Goal: Task Accomplishment & Management: Manage account settings

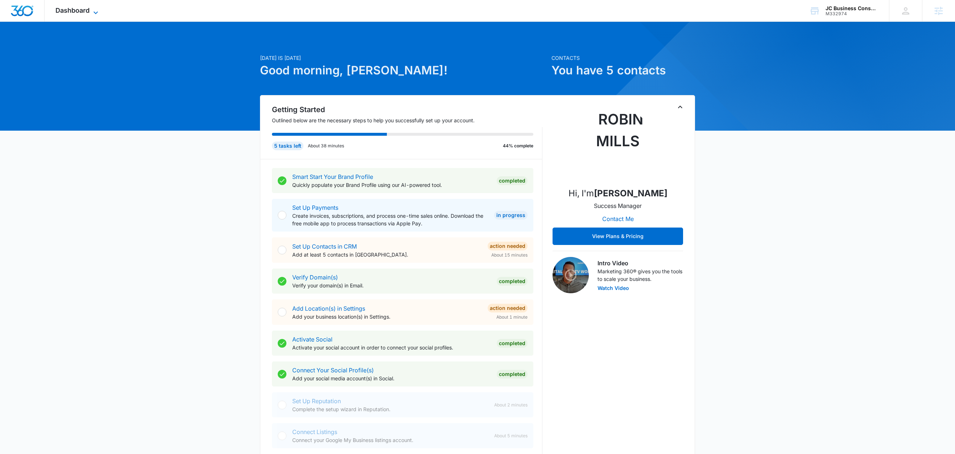
click at [98, 12] on icon at bounding box center [95, 12] width 9 height 9
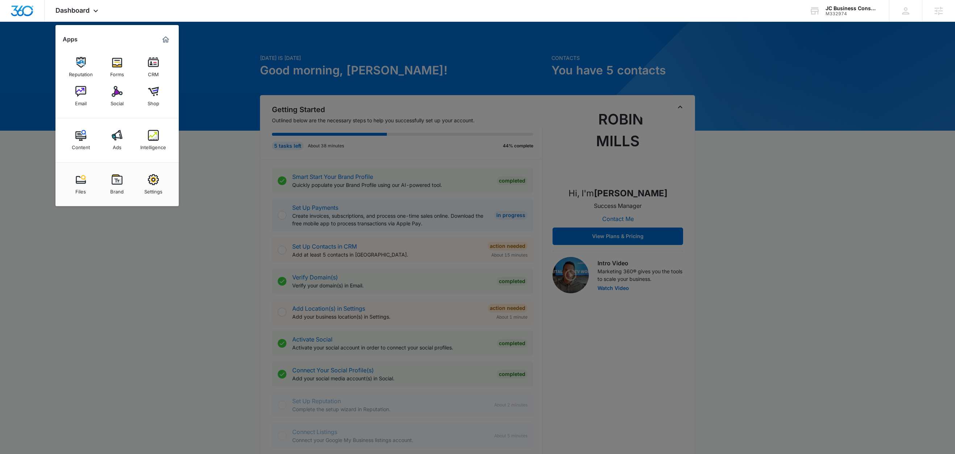
click at [223, 152] on div at bounding box center [477, 227] width 955 height 454
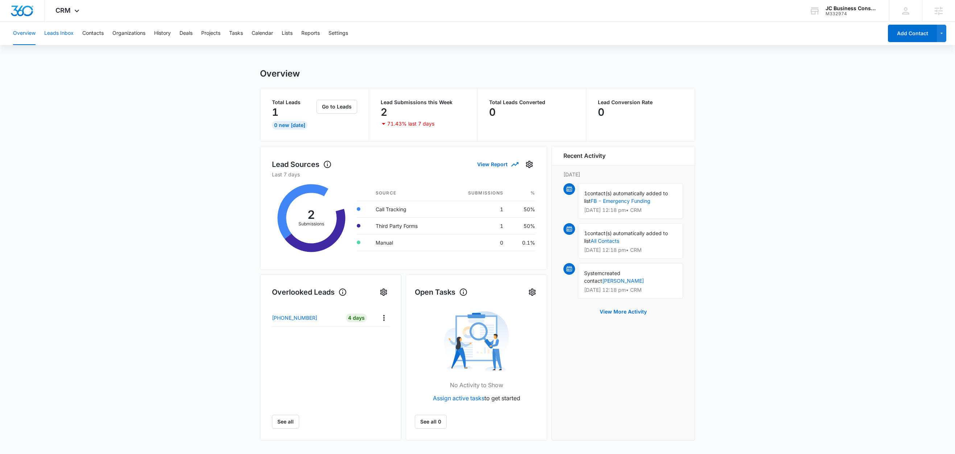
click at [73, 30] on button "Leads Inbox" at bounding box center [58, 33] width 29 height 23
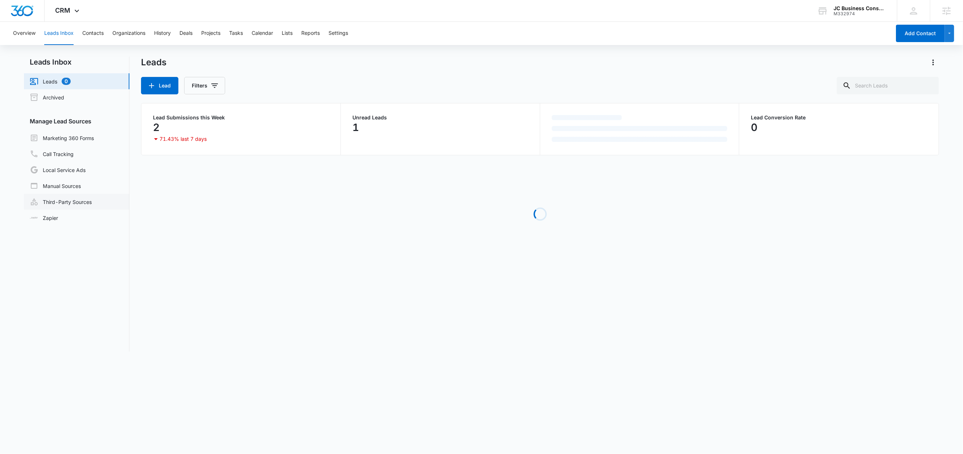
click at [81, 199] on link "Third-Party Sources" at bounding box center [61, 201] width 62 height 9
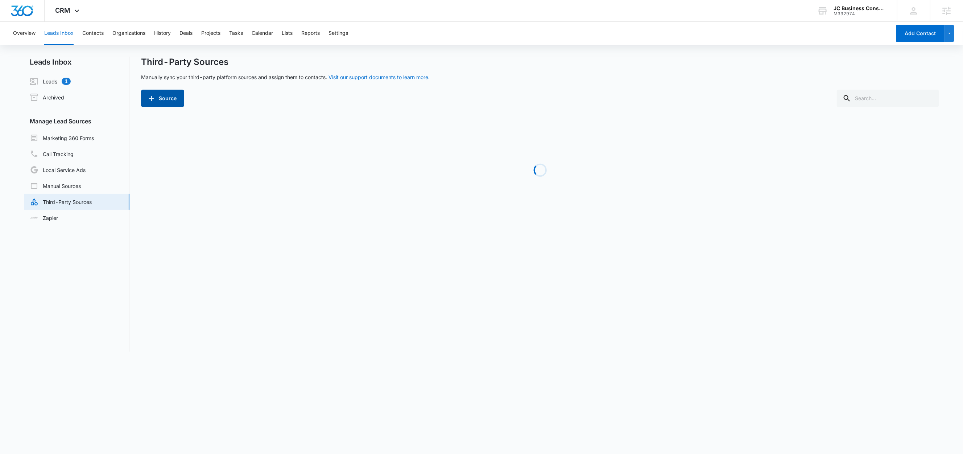
click at [167, 101] on button "Source" at bounding box center [162, 98] width 43 height 17
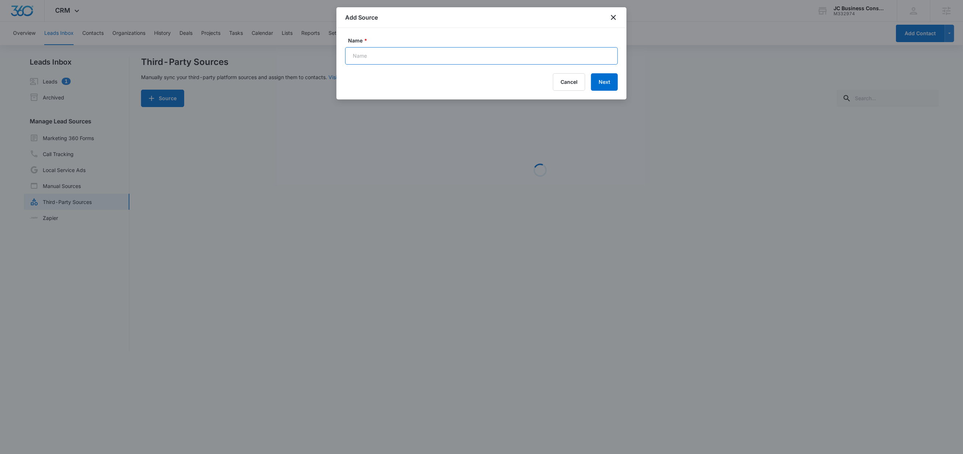
click at [387, 58] on input "Name *" at bounding box center [481, 55] width 273 height 17
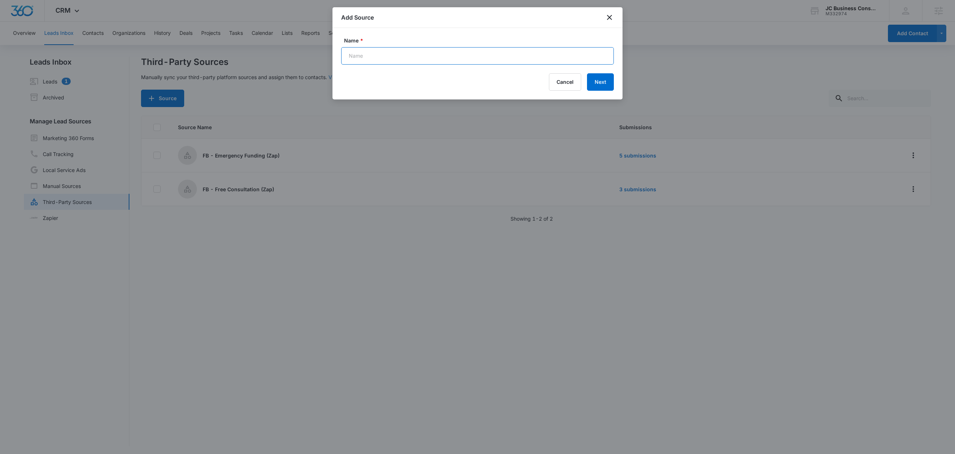
type input "Web - Contact Form"
click at [599, 83] on button "Next" at bounding box center [600, 81] width 27 height 17
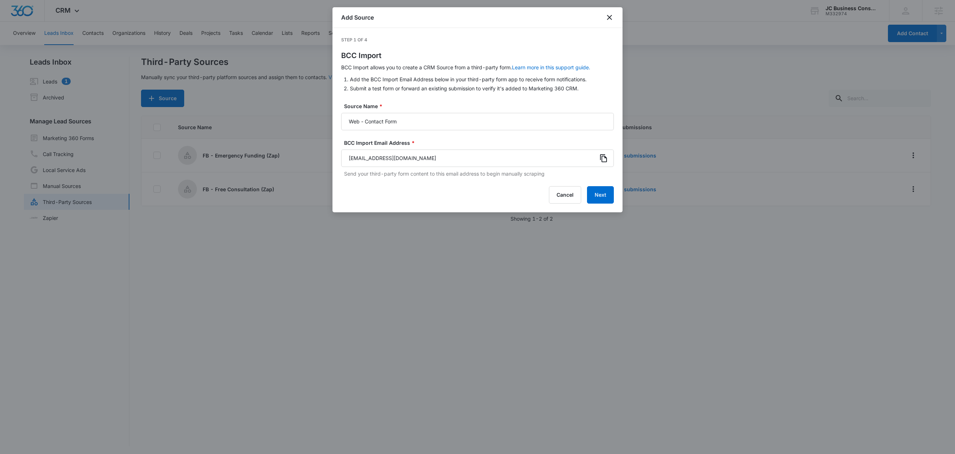
click at [601, 157] on icon at bounding box center [603, 158] width 9 height 9
click at [604, 156] on icon at bounding box center [603, 158] width 9 height 9
click at [607, 197] on button "Next" at bounding box center [600, 194] width 27 height 17
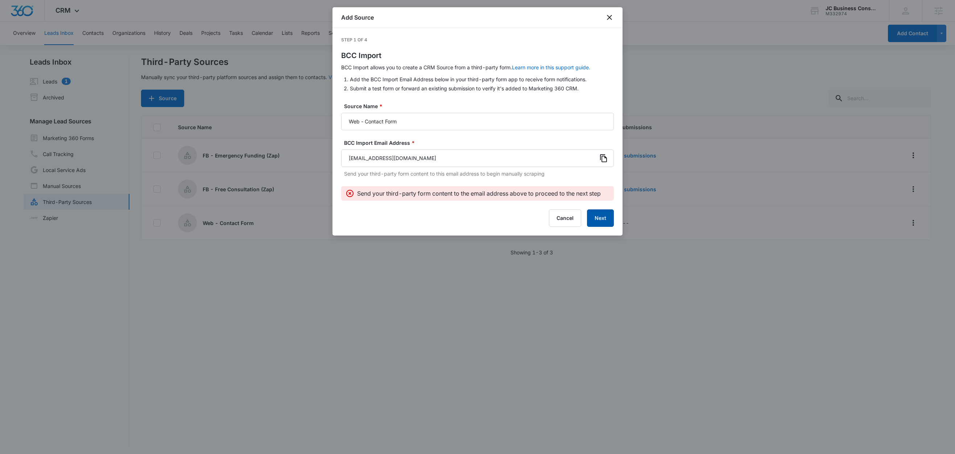
click at [605, 220] on button "Next" at bounding box center [600, 217] width 27 height 17
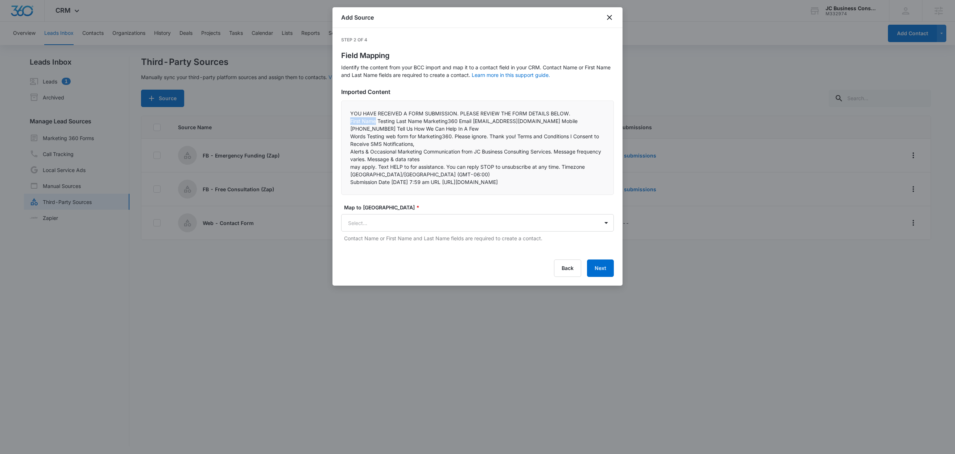
drag, startPoint x: 375, startPoint y: 121, endPoint x: 344, endPoint y: 121, distance: 31.6
click at [344, 121] on div "YOU HAVE RECEIVED A FORM SUBMISSION. PLEASE REVIEW THE FORM DETAILS BELOW.  …" at bounding box center [477, 147] width 273 height 94
copy p "First Name"
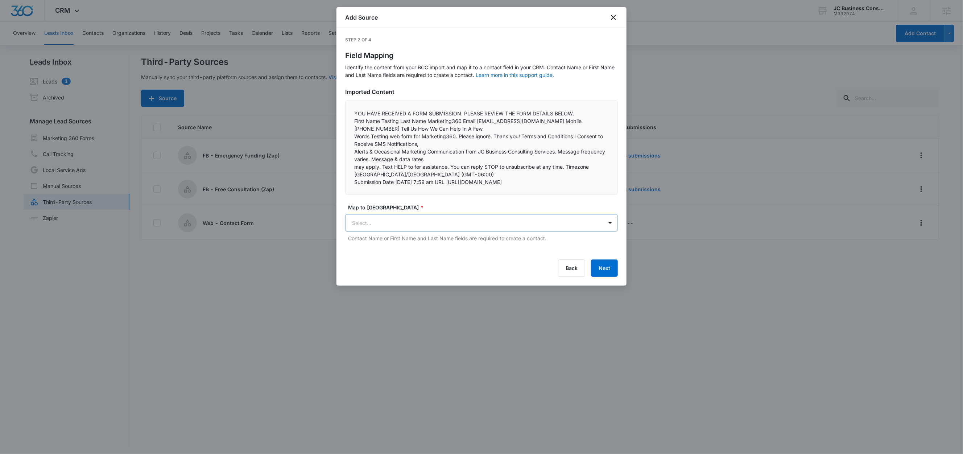
click at [359, 270] on body "CRM Apps Reputation Forms CRM Email Social Shop Content Ads Intelligence Files …" at bounding box center [481, 227] width 963 height 455
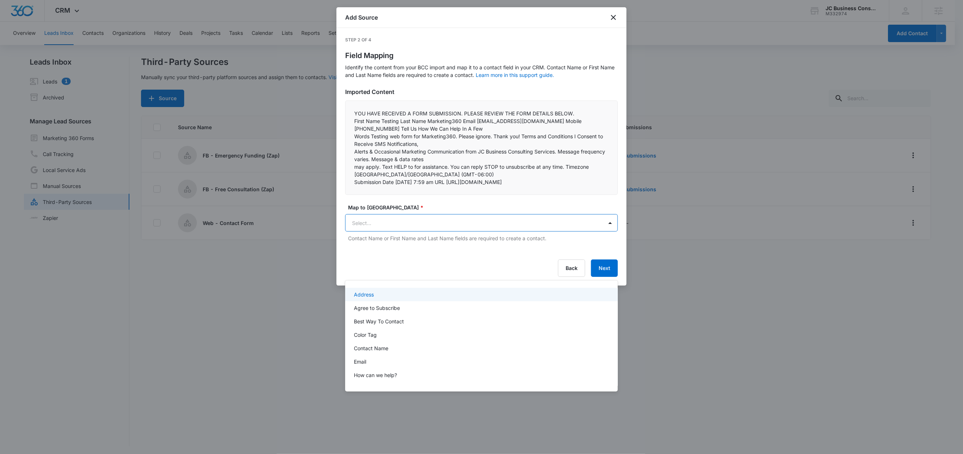
paste input "First Name"
type input "First Name"
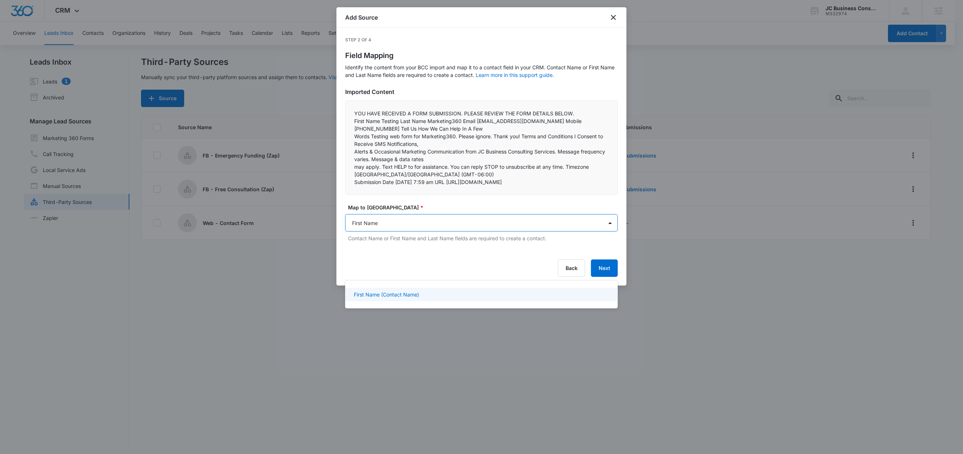
click at [389, 295] on p "First Name (Contact Name)" at bounding box center [386, 294] width 65 height 8
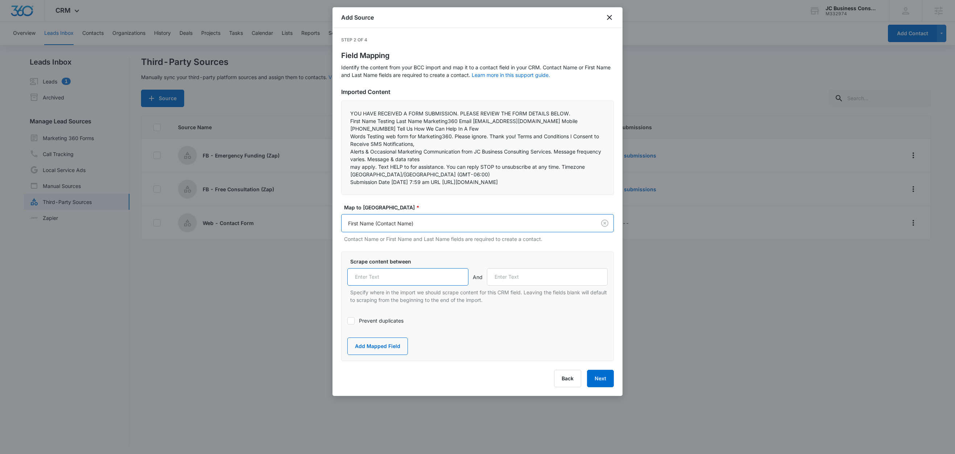
click at [389, 285] on input "text" at bounding box center [407, 276] width 121 height 17
paste input "First Name"
type input "First Name"
drag, startPoint x: 422, startPoint y: 121, endPoint x: 397, endPoint y: 121, distance: 25.0
click at [397, 121] on p "First Name Testing Last Name Marketing360 Email testcontact@marketing360.com Mo…" at bounding box center [477, 124] width 255 height 15
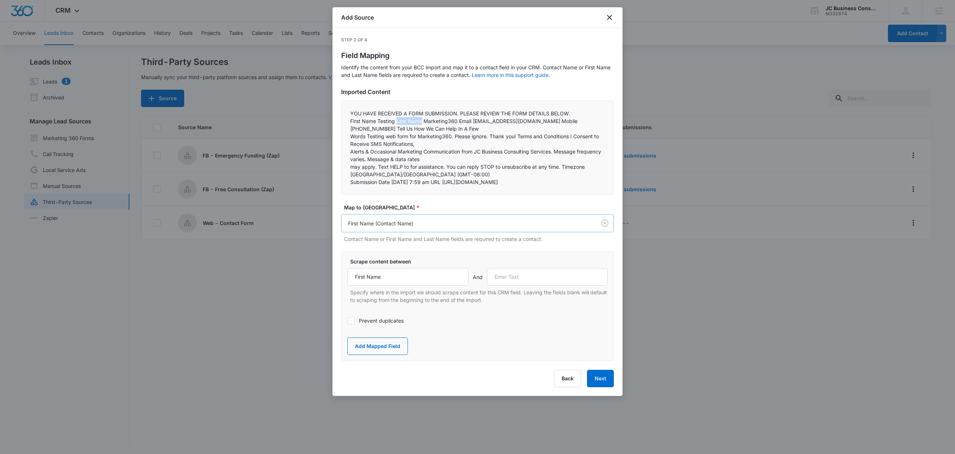
copy p "Last Name"
click at [558, 285] on input "text" at bounding box center [547, 276] width 121 height 17
paste input "Last Name"
type input "Last Name"
click at [393, 355] on button "Add Mapped Field" at bounding box center [377, 345] width 61 height 17
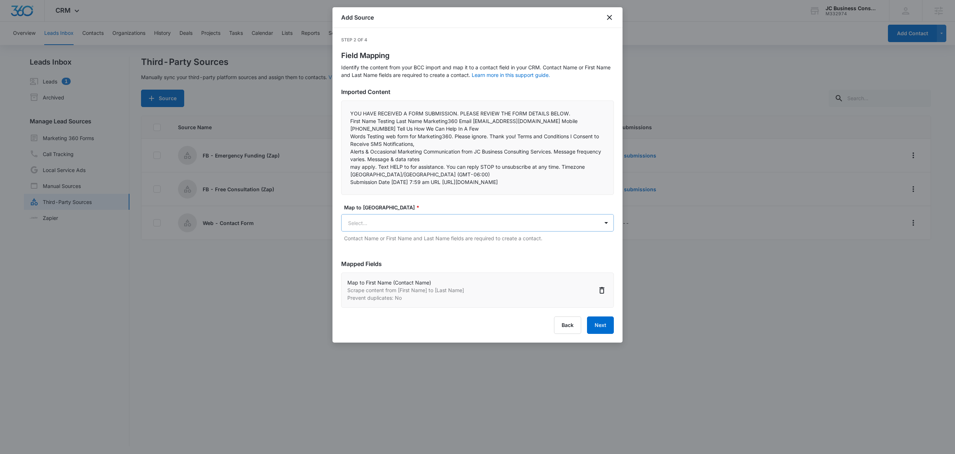
click at [394, 270] on body "CRM Apps Reputation Forms CRM Email Social Shop Content Ads Intelligence Files …" at bounding box center [477, 227] width 955 height 455
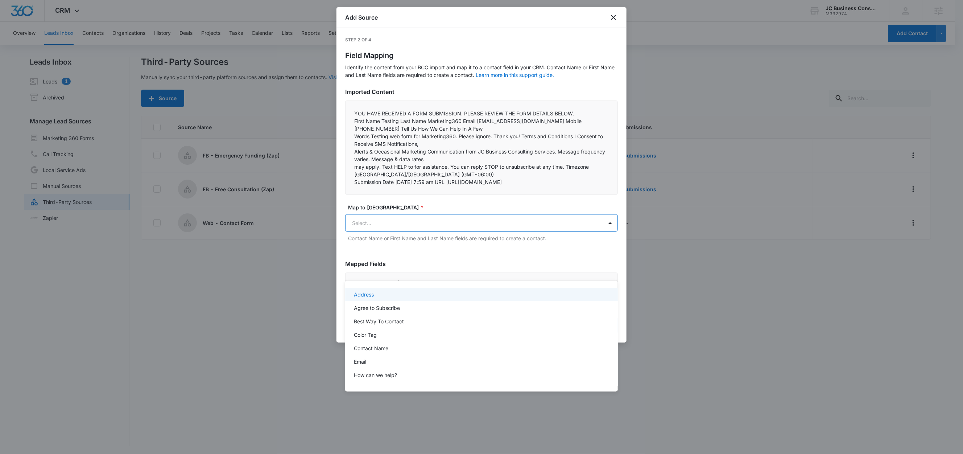
paste input "Last Name"
type input "Last Name"
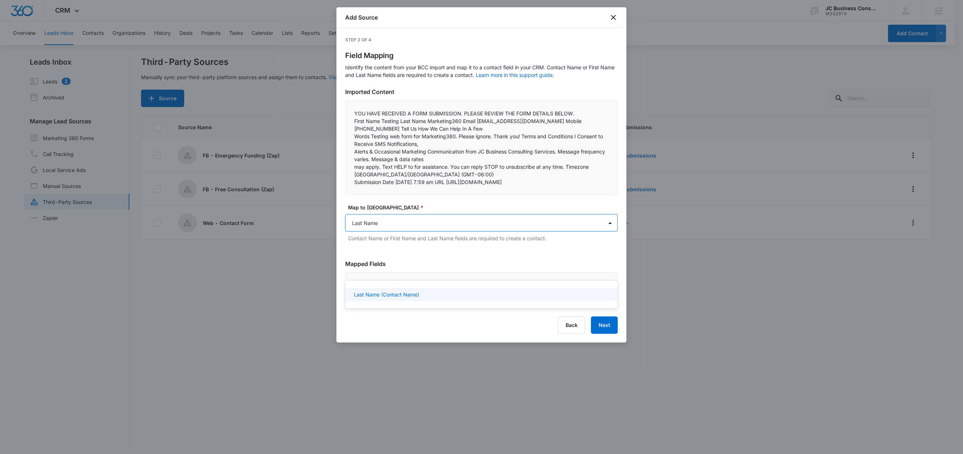
click at [412, 296] on p "Last Name (Contact Name)" at bounding box center [386, 294] width 65 height 8
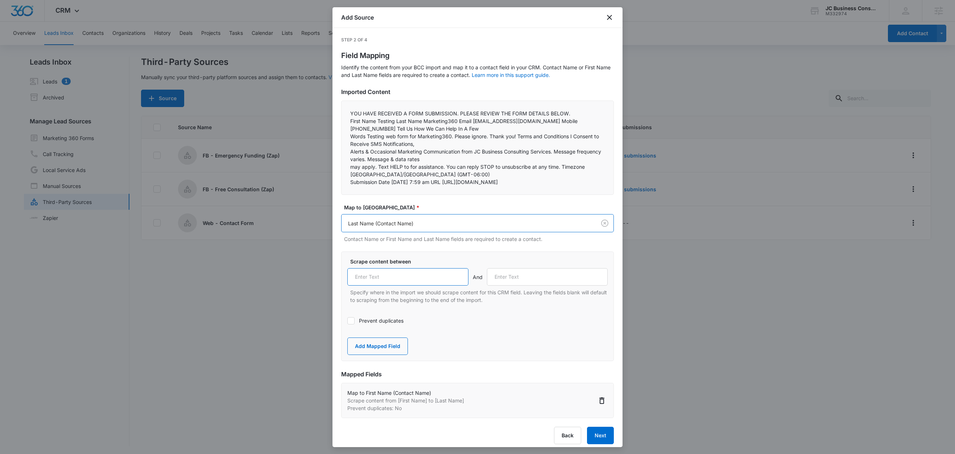
click at [385, 285] on input "text" at bounding box center [407, 276] width 121 height 17
paste input "Last Name"
type input "Last Name"
drag, startPoint x: 472, startPoint y: 122, endPoint x: 459, endPoint y: 123, distance: 13.1
click at [459, 123] on p "First Name Testing Last Name Marketing360 Email testcontact@marketing360.com Mo…" at bounding box center [477, 124] width 255 height 15
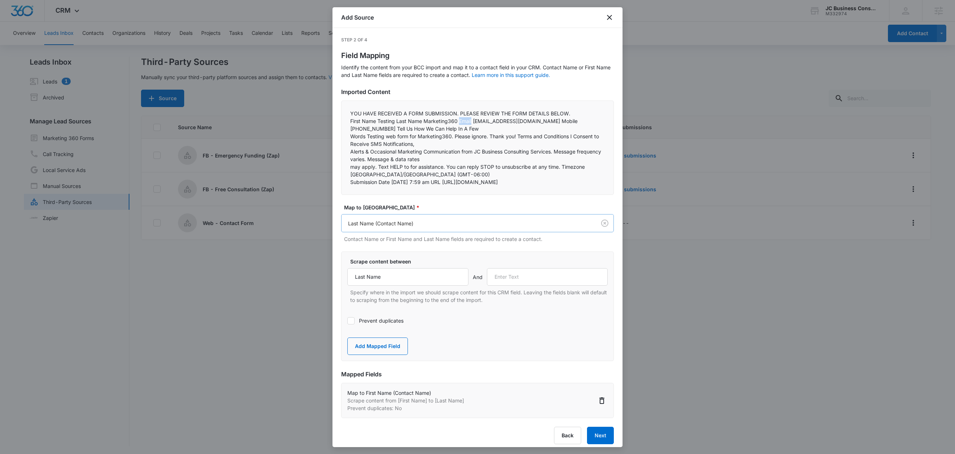
copy p "Email"
click at [543, 285] on input "text" at bounding box center [547, 276] width 121 height 17
paste input "Email"
type input "Email"
drag, startPoint x: 392, startPoint y: 390, endPoint x: 404, endPoint y: 342, distance: 49.5
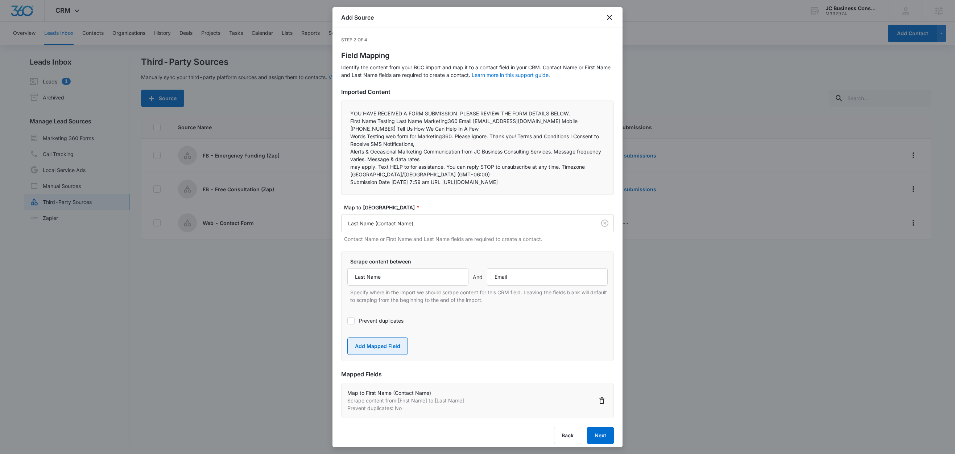
click at [392, 355] on button "Add Mapped Field" at bounding box center [377, 345] width 61 height 17
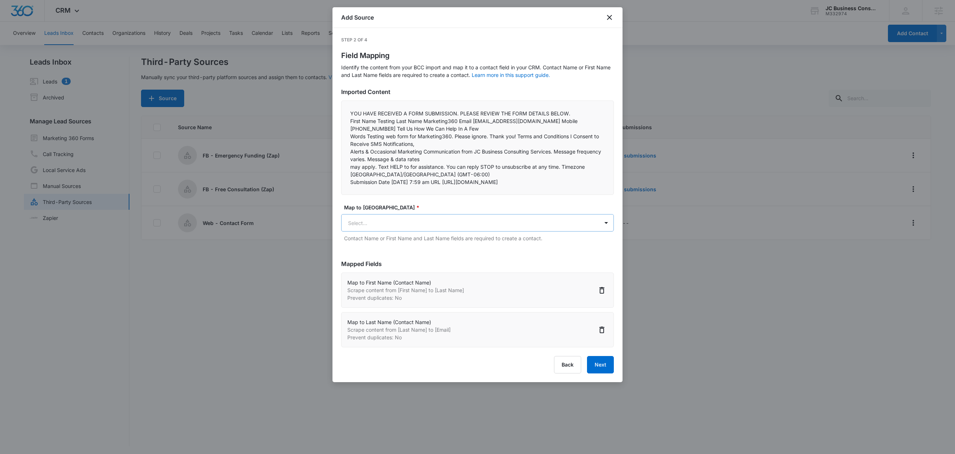
click at [399, 269] on body "CRM Apps Reputation Forms CRM Email Social Shop Content Ads Intelligence Files …" at bounding box center [477, 227] width 955 height 455
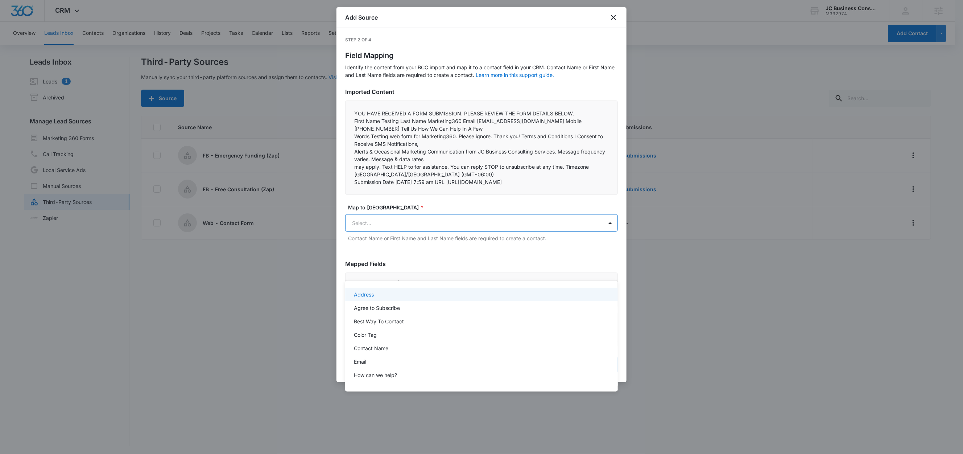
paste input "Email"
type input "Email"
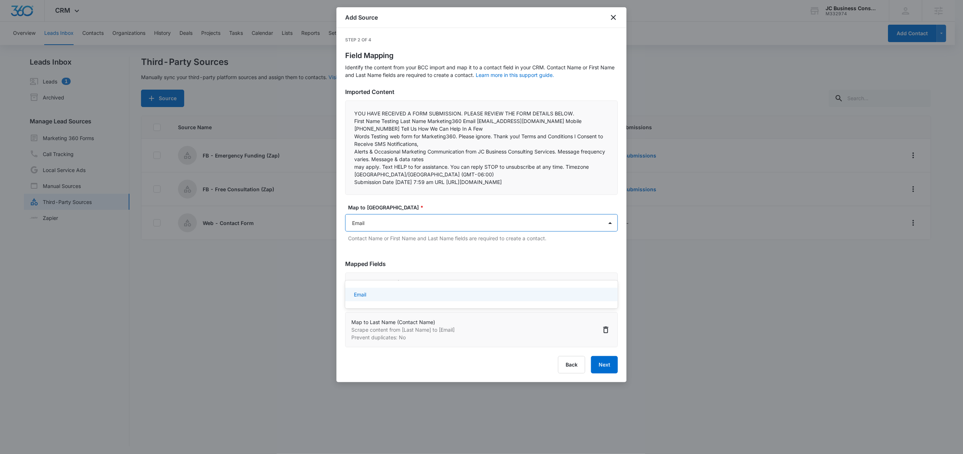
click at [382, 299] on div "Email" at bounding box center [481, 294] width 273 height 13
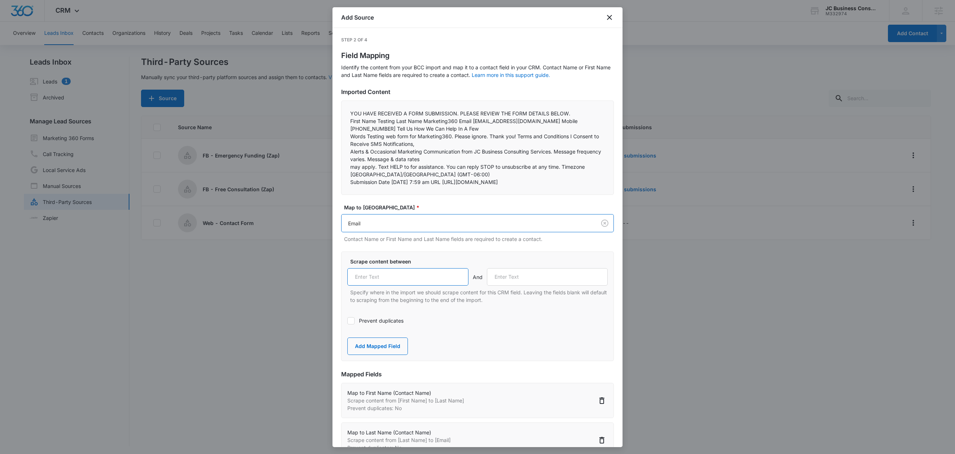
click at [398, 285] on input "text" at bounding box center [407, 276] width 121 height 17
paste input "Email"
type input "Email"
click at [375, 324] on label "Prevent duplicates" at bounding box center [477, 321] width 260 height 8
click at [347, 321] on input "Prevent duplicates" at bounding box center [347, 321] width 0 height 0
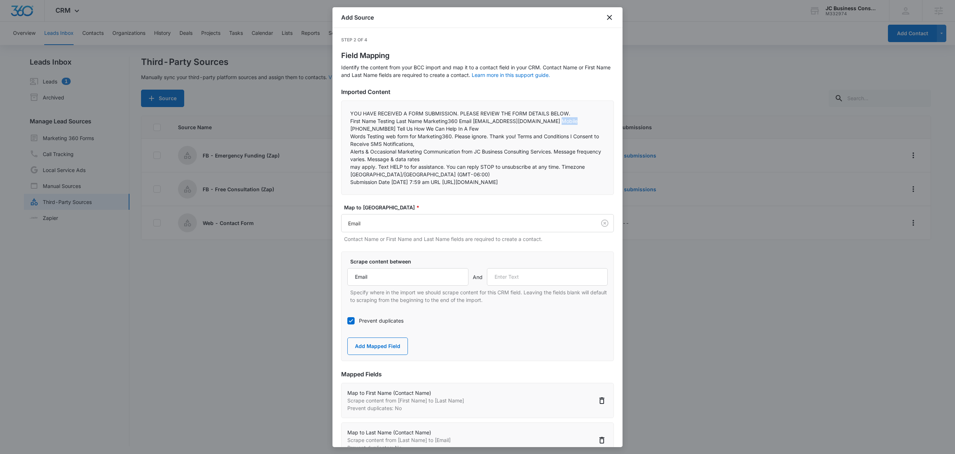
drag, startPoint x: 568, startPoint y: 122, endPoint x: 553, endPoint y: 124, distance: 15.0
click at [553, 124] on p "First Name Testing Last Name Marketing360 Email testcontact@marketing360.com Mo…" at bounding box center [477, 124] width 255 height 15
copy p "Mobile"
click at [510, 285] on input "text" at bounding box center [547, 276] width 121 height 17
paste input "Mobile"
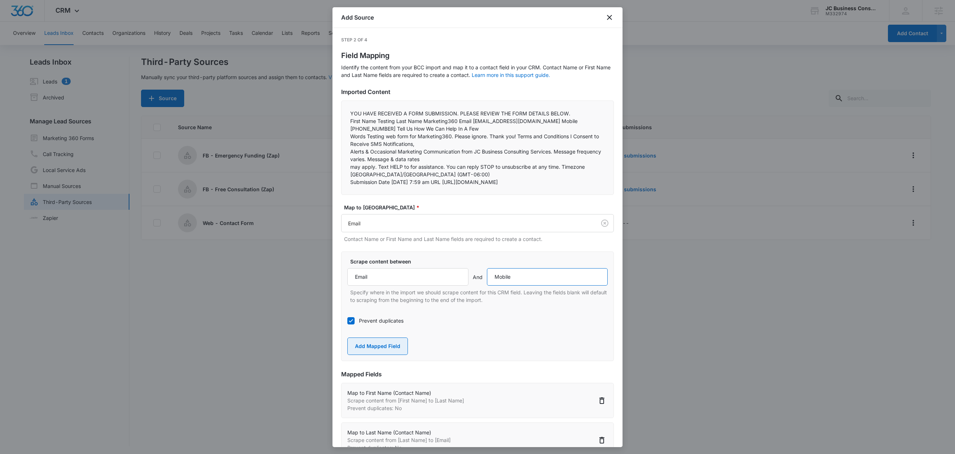
type input "Mobile"
click at [364, 355] on button "Add Mapped Field" at bounding box center [377, 345] width 61 height 17
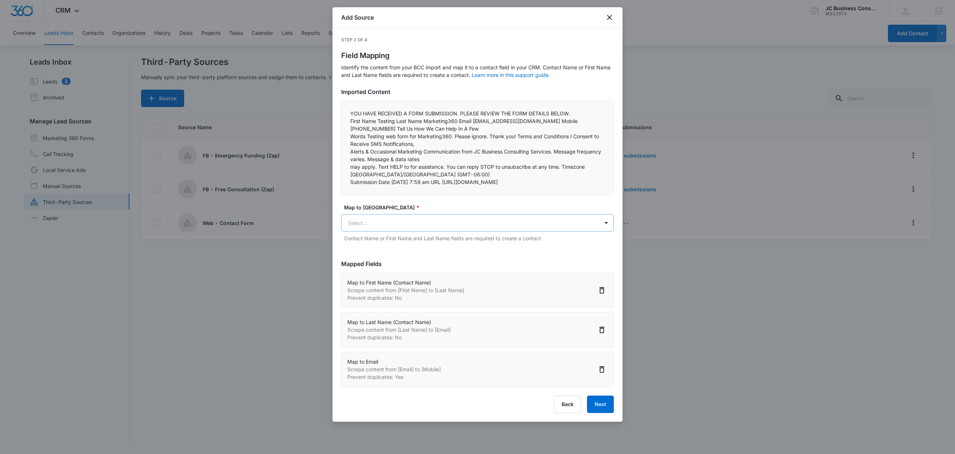
click at [381, 271] on body "CRM Apps Reputation Forms CRM Email Social Shop Content Ads Intelligence Files …" at bounding box center [477, 227] width 955 height 455
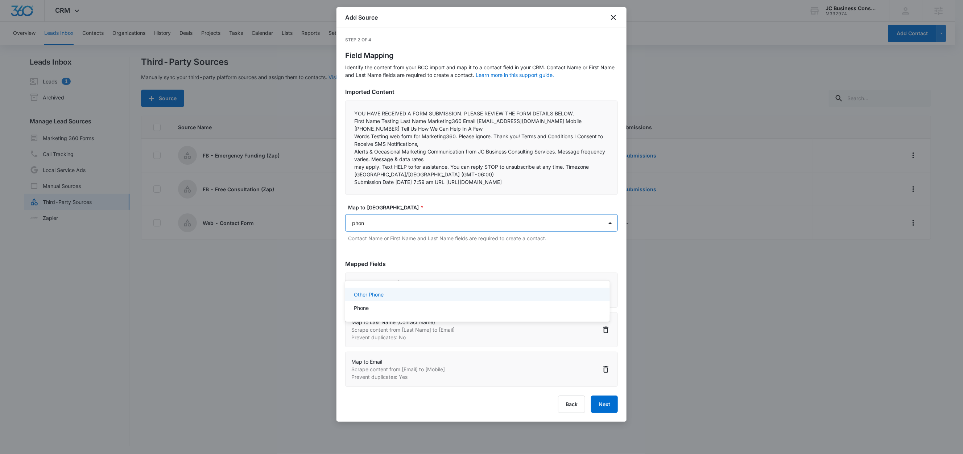
type input "phone"
click at [372, 311] on div "Phone" at bounding box center [476, 308] width 245 height 8
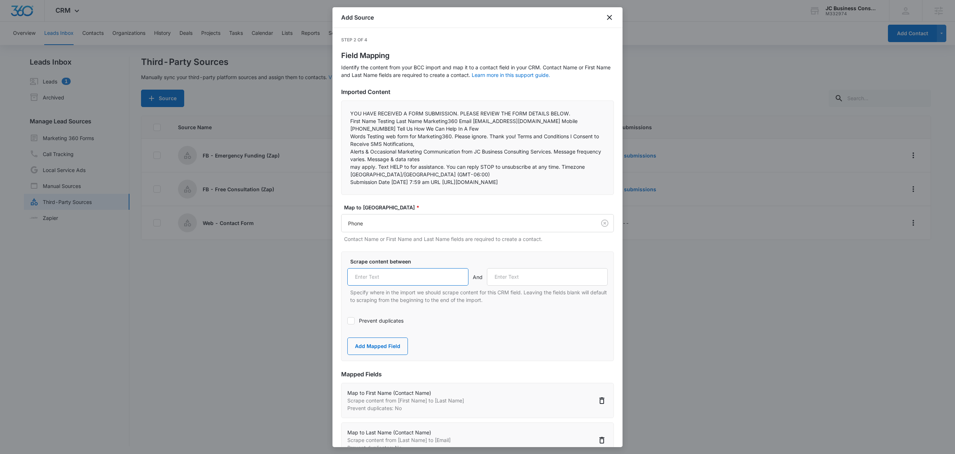
click at [402, 285] on input "text" at bounding box center [407, 276] width 121 height 17
paste input "Mobile"
type input "Mobile"
drag, startPoint x: 467, startPoint y: 128, endPoint x: 386, endPoint y: 130, distance: 81.6
click at [386, 130] on p "First Name Testing Last Name Marketing360 Email testcontact@marketing360.com Mo…" at bounding box center [477, 124] width 255 height 15
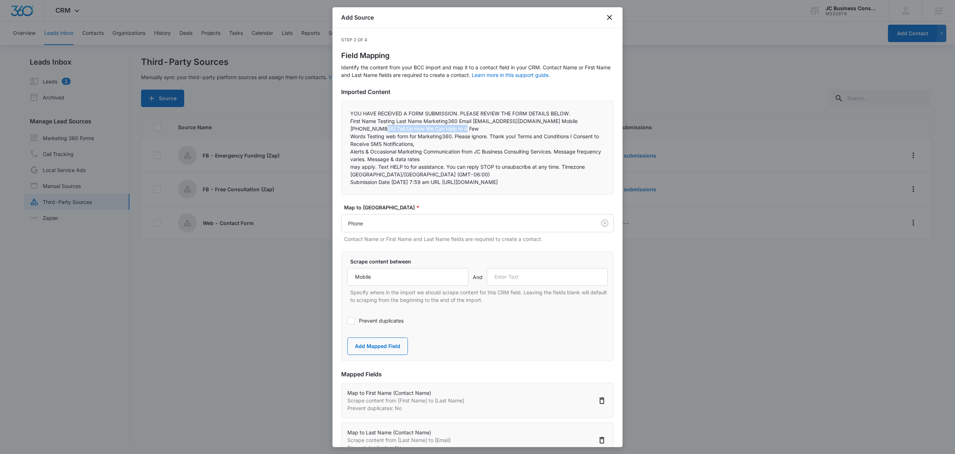
copy p "Tell Us How We Can Help In A Few"
click at [513, 285] on input "text" at bounding box center [547, 276] width 121 height 17
paste input "Tell Us How We Can Help In A Few"
type input "Tell Us How We Can Help In A Few"
click at [375, 355] on button "Add Mapped Field" at bounding box center [377, 345] width 61 height 17
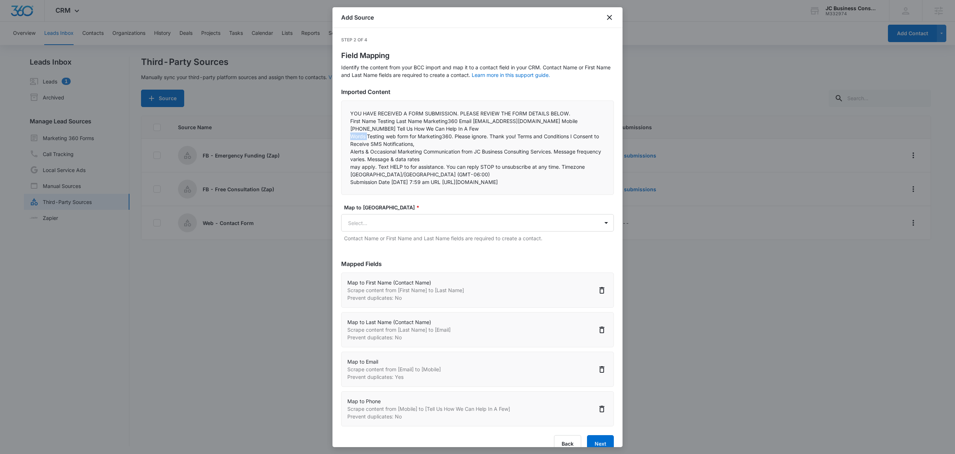
click at [350, 137] on p "Words Testing web form for Marketing360. Please ignore. Thank you! Terms and Co…" at bounding box center [477, 139] width 255 height 15
click at [375, 139] on p "Words Testing web form for Marketing360. Please ignore. Thank you! Terms and Co…" at bounding box center [477, 139] width 255 height 15
drag, startPoint x: 366, startPoint y: 138, endPoint x: 351, endPoint y: 138, distance: 14.9
click at [351, 138] on p "Words Testing web form for Marketing360. Please ignore. Thank you! Terms and Co…" at bounding box center [477, 139] width 255 height 15
copy p "Words"
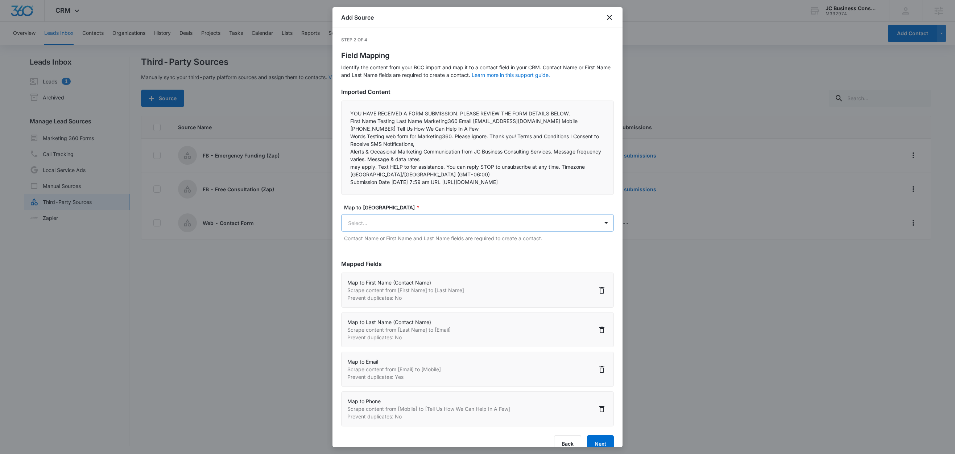
click at [365, 271] on body "CRM Apps Reputation Forms CRM Email Social Shop Content Ads Intelligence Files …" at bounding box center [477, 227] width 955 height 455
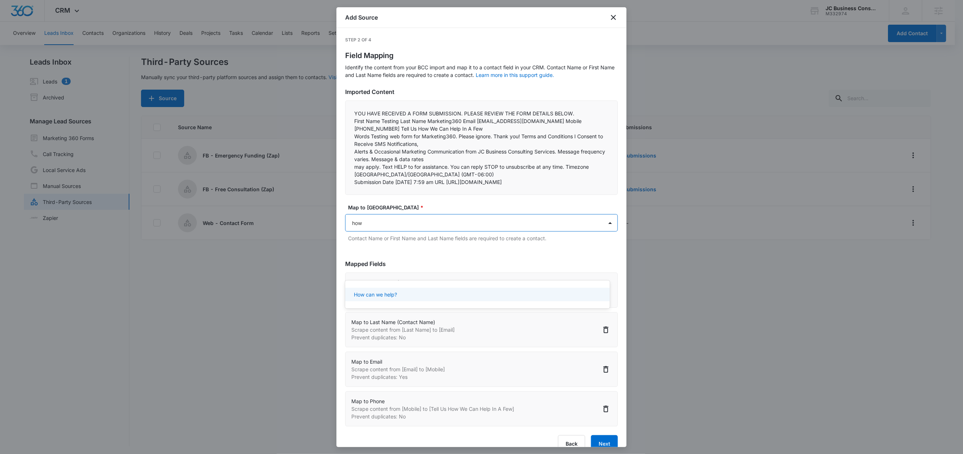
type input "how"
click at [371, 298] on div "How can we help?" at bounding box center [477, 294] width 264 height 13
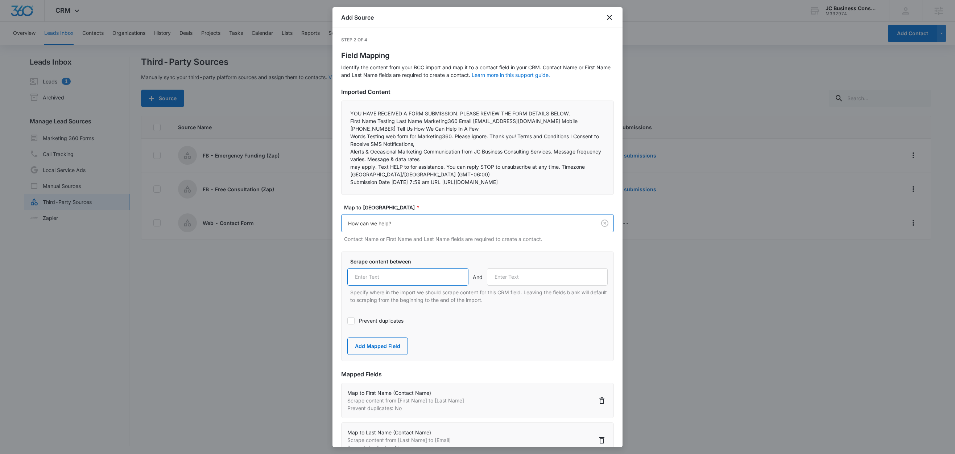
click at [406, 285] on input "text" at bounding box center [407, 276] width 121 height 17
paste input "Words"
type input "Words"
drag, startPoint x: 519, startPoint y: 136, endPoint x: 594, endPoint y: 139, distance: 75.1
click at [594, 139] on p "Words Testing web form for Marketing360. Please ignore. Thank you! Terms and Co…" at bounding box center [477, 139] width 255 height 15
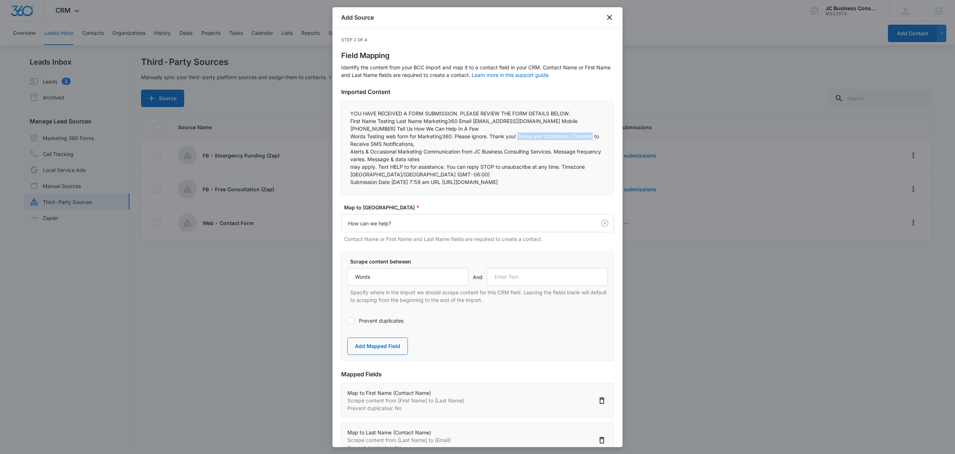
copy p "Terms and Conditions I Consent"
click at [516, 285] on input "text" at bounding box center [547, 276] width 121 height 17
paste input "Terms and Conditions I Consent"
type input "Terms and Conditions I Consent"
click at [392, 355] on button "Add Mapped Field" at bounding box center [377, 345] width 61 height 17
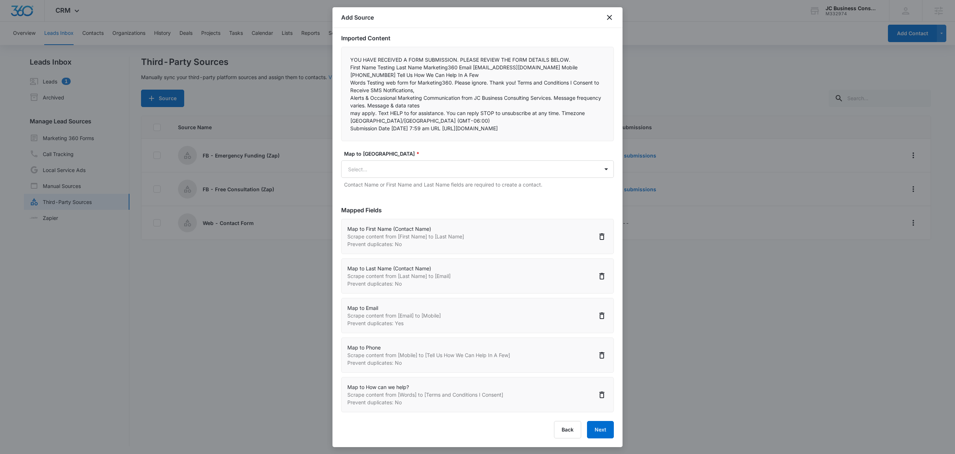
scroll to position [1, 0]
click at [597, 422] on button "Next" at bounding box center [600, 429] width 27 height 17
select select "78"
select select "79"
select select "185"
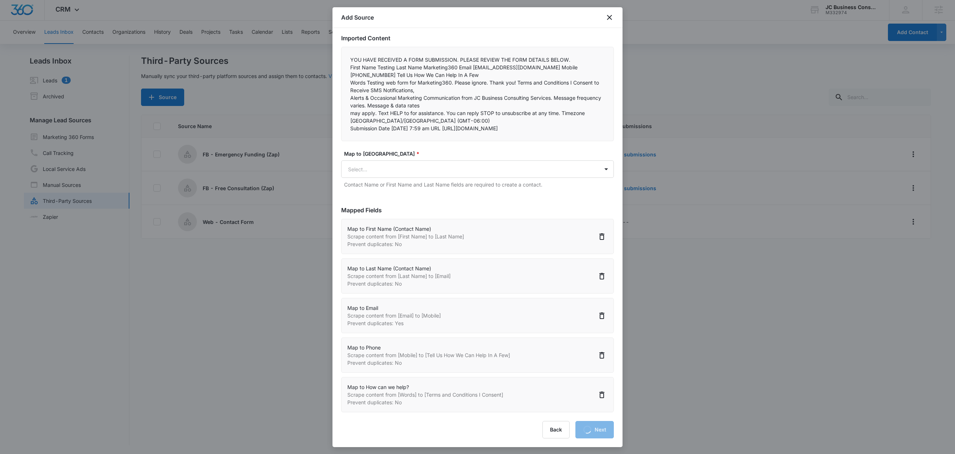
select select "184"
select select "349"
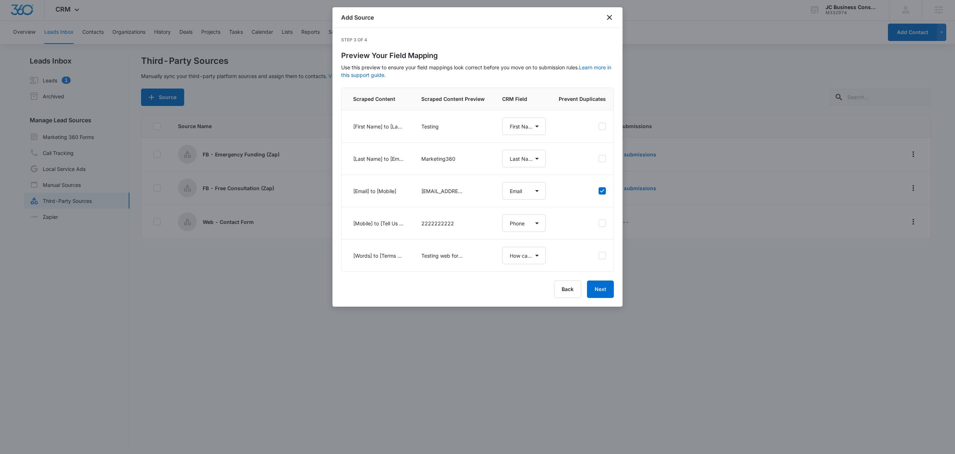
scroll to position [0, 0]
select select "78"
select select "79"
select select "185"
select select "184"
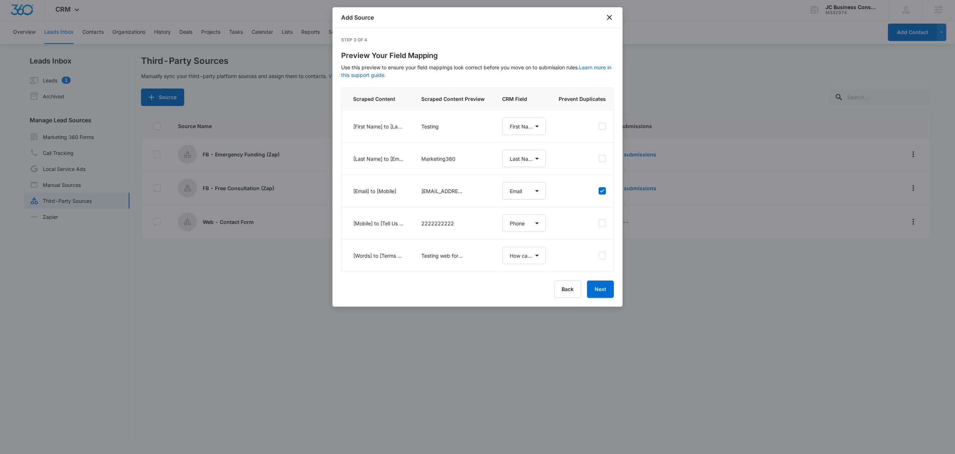
select select "349"
click at [602, 298] on button "Next" at bounding box center [600, 288] width 27 height 17
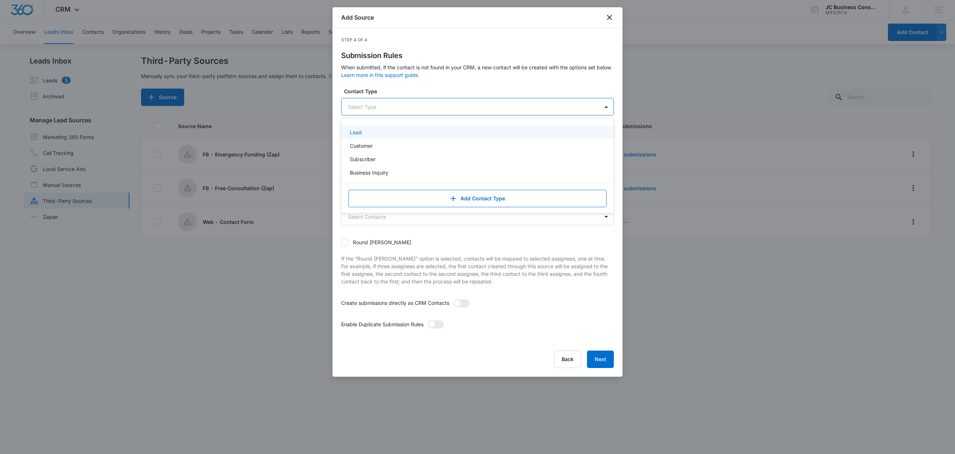
click at [350, 108] on div at bounding box center [469, 106] width 242 height 9
click at [366, 134] on div "Lead" at bounding box center [477, 132] width 254 height 8
click at [399, 91] on label "Contact Type" at bounding box center [480, 91] width 273 height 8
click at [364, 142] on div at bounding box center [469, 144] width 242 height 9
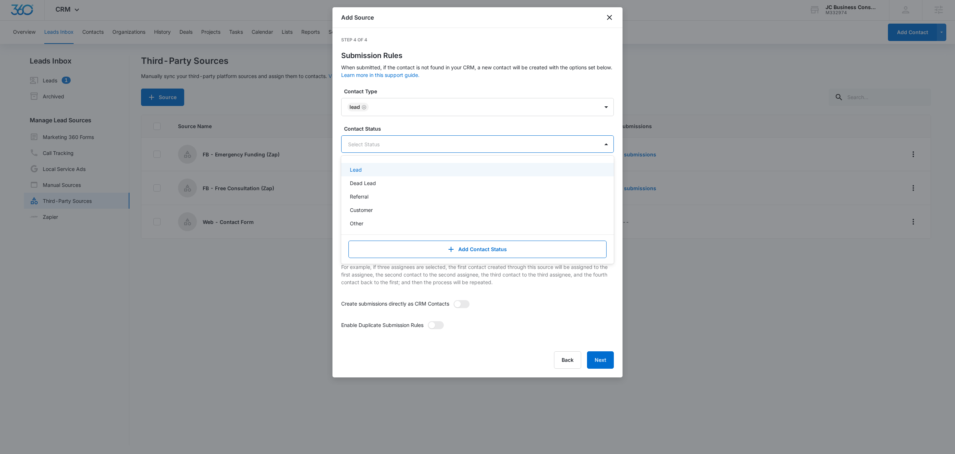
click at [362, 172] on div "Lead" at bounding box center [477, 170] width 254 height 8
click at [404, 129] on label "Contact Status" at bounding box center [480, 129] width 273 height 8
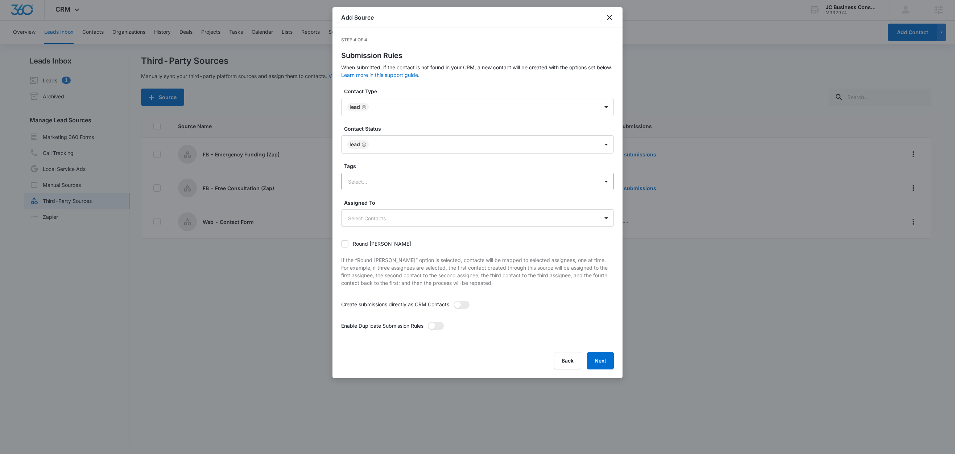
click at [371, 183] on div at bounding box center [469, 181] width 242 height 9
type input "c"
click at [377, 203] on p "Contact Form" at bounding box center [366, 207] width 32 height 8
click at [385, 168] on label "Tags" at bounding box center [480, 166] width 273 height 8
click at [466, 305] on span at bounding box center [462, 305] width 16 height 8
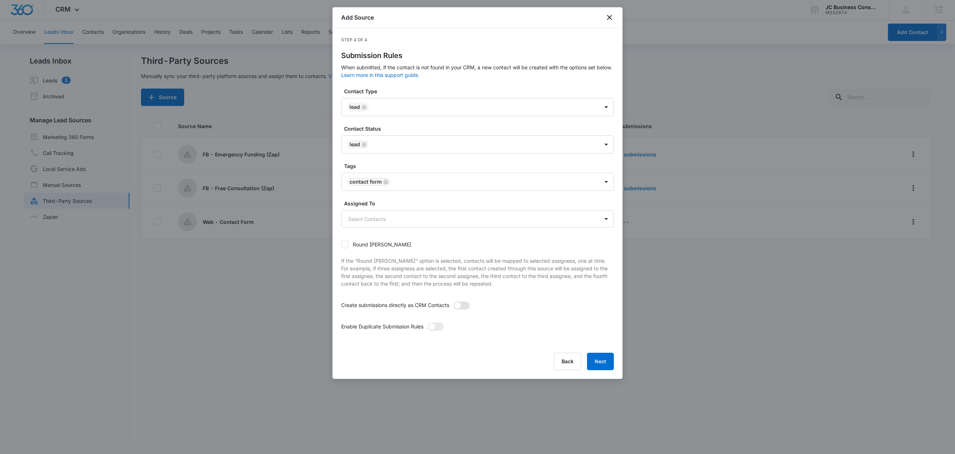
click at [453, 301] on input "checkbox" at bounding box center [453, 301] width 0 height 0
click at [440, 327] on span at bounding box center [436, 326] width 16 height 8
click at [428, 322] on input "checkbox" at bounding box center [428, 322] width 0 height 0
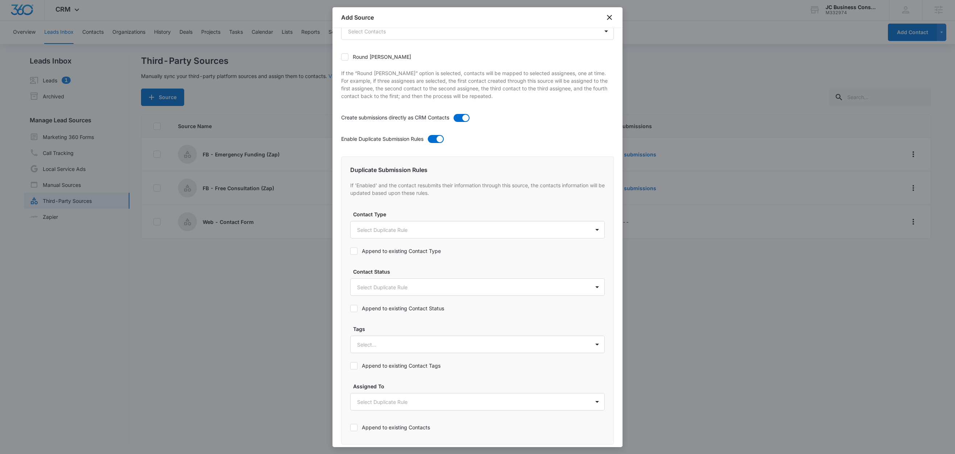
scroll to position [278, 0]
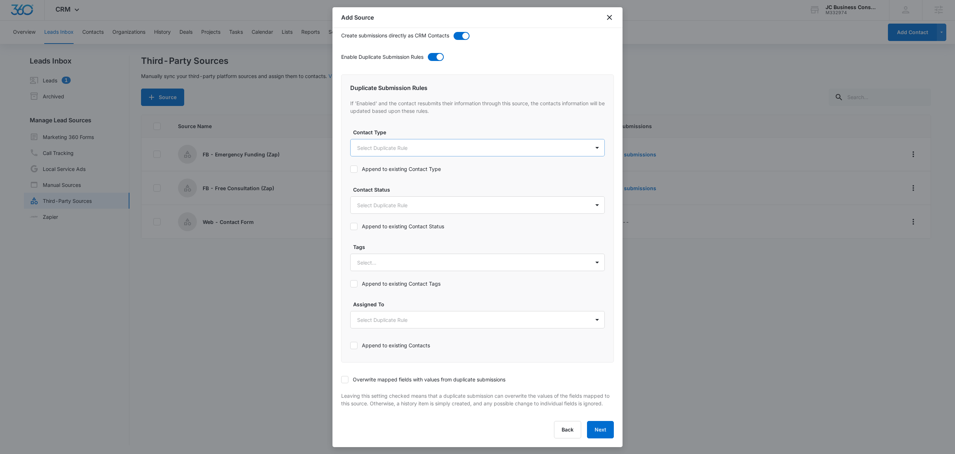
click at [364, 145] on body "CRM Apps Reputation Forms CRM Email Social Shop Content Ads Intelligence Files …" at bounding box center [477, 226] width 955 height 455
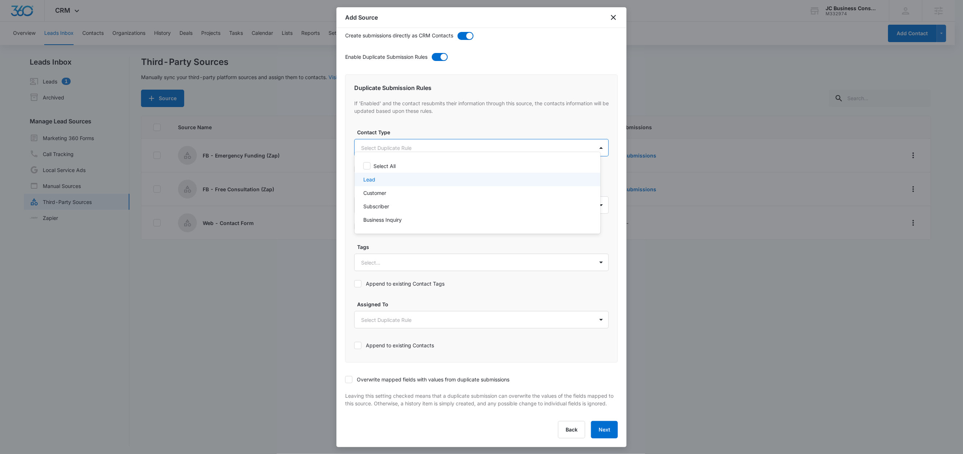
click at [370, 179] on p "Lead" at bounding box center [369, 180] width 12 height 8
click at [400, 128] on div at bounding box center [481, 227] width 963 height 454
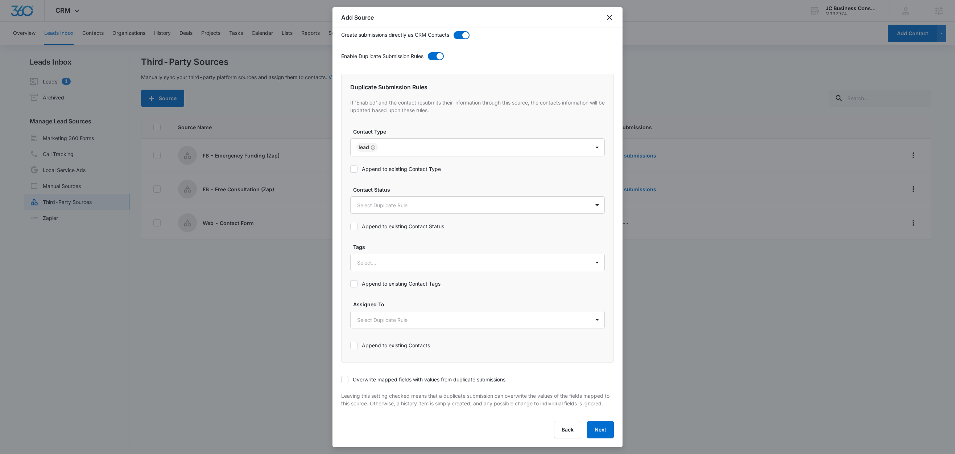
click at [382, 165] on label "Append to existing Contact Type" at bounding box center [477, 169] width 255 height 8
click at [350, 169] on input "Append to existing Contact Type" at bounding box center [350, 169] width 0 height 0
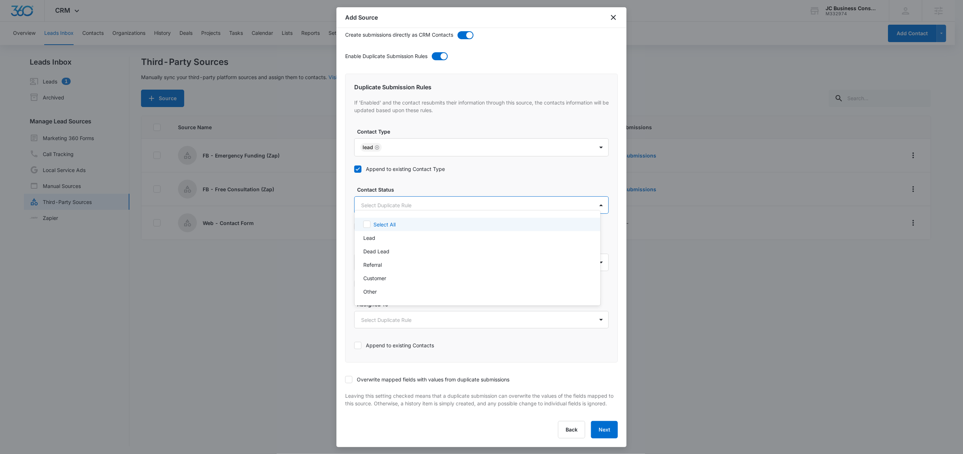
drag, startPoint x: 367, startPoint y: 199, endPoint x: 380, endPoint y: 207, distance: 15.8
click at [367, 199] on body "CRM Apps Reputation Forms CRM Email Social Shop Content Ads Intelligence Files …" at bounding box center [481, 227] width 963 height 454
click at [374, 237] on p "Lead" at bounding box center [369, 238] width 12 height 8
click at [417, 185] on div at bounding box center [481, 227] width 963 height 454
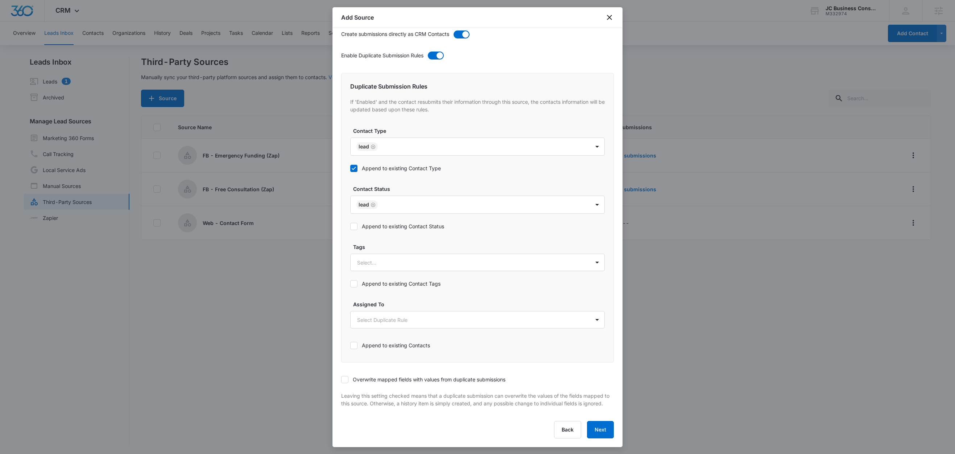
click at [379, 222] on label "Append to existing Contact Status" at bounding box center [477, 226] width 255 height 8
click at [350, 226] on input "Append to existing Contact Status" at bounding box center [350, 226] width 0 height 0
click at [377, 258] on div at bounding box center [468, 262] width 223 height 9
type input "c"
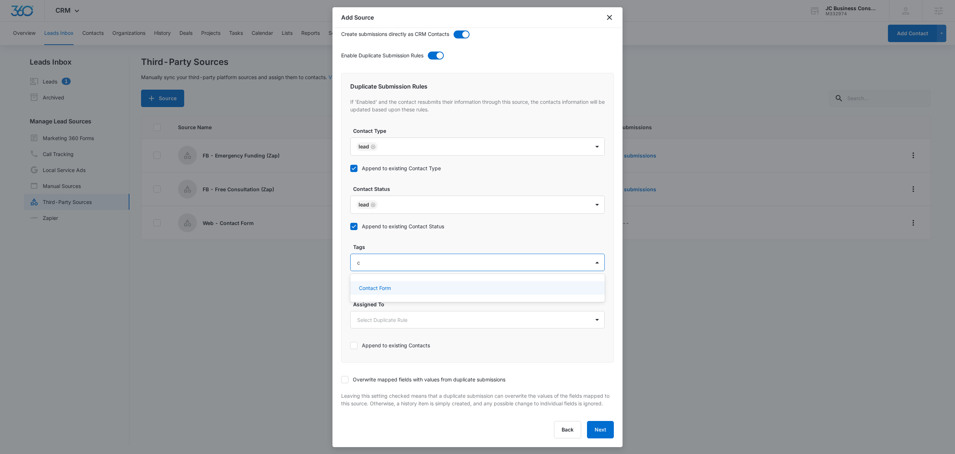
click at [375, 284] on p "Contact Form" at bounding box center [375, 288] width 32 height 8
click at [392, 242] on label "Tags" at bounding box center [480, 246] width 255 height 8
click at [391, 275] on div "Append to existing Contact Tags" at bounding box center [477, 283] width 255 height 16
click at [389, 280] on label "Append to existing Contact Tags" at bounding box center [477, 284] width 255 height 8
click at [350, 284] on input "Append to existing Contact Tags" at bounding box center [350, 284] width 0 height 0
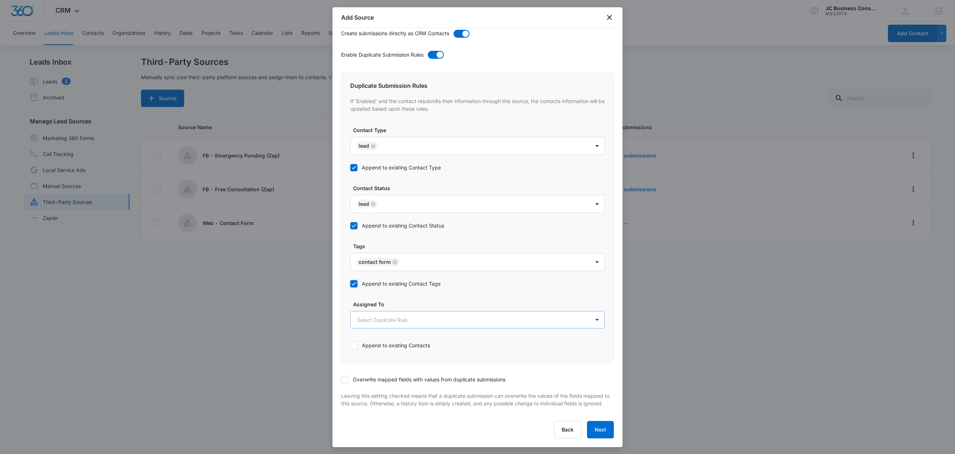
scroll to position [281, 0]
click at [344, 376] on icon at bounding box center [345, 379] width 7 height 7
click at [341, 379] on input "Overwrite mapped fields with values from duplicate submissions" at bounding box center [341, 379] width 0 height 0
click at [589, 433] on button "Next" at bounding box center [600, 429] width 27 height 17
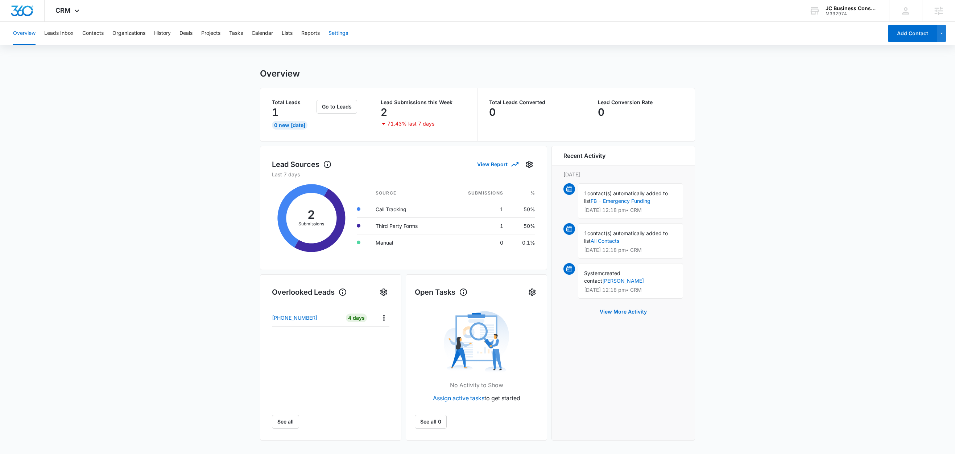
click at [344, 32] on button "Settings" at bounding box center [339, 33] width 20 height 23
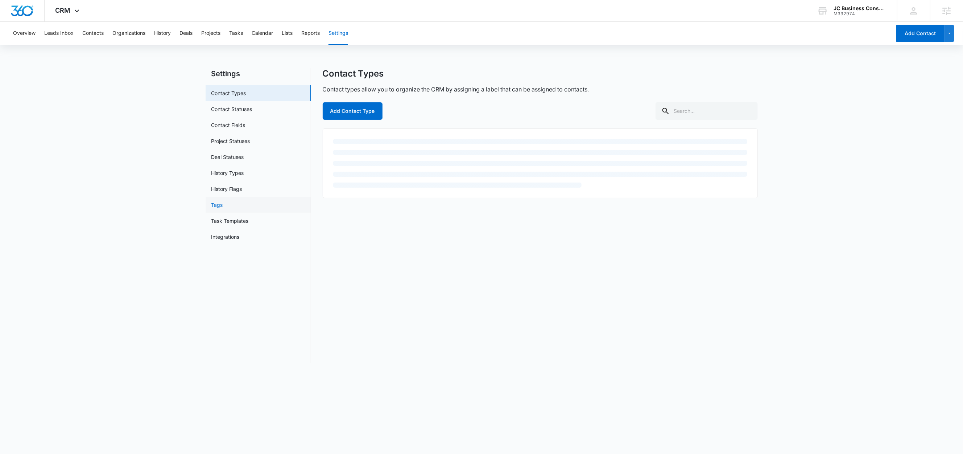
click at [211, 206] on link "Tags" at bounding box center [217, 205] width 12 height 8
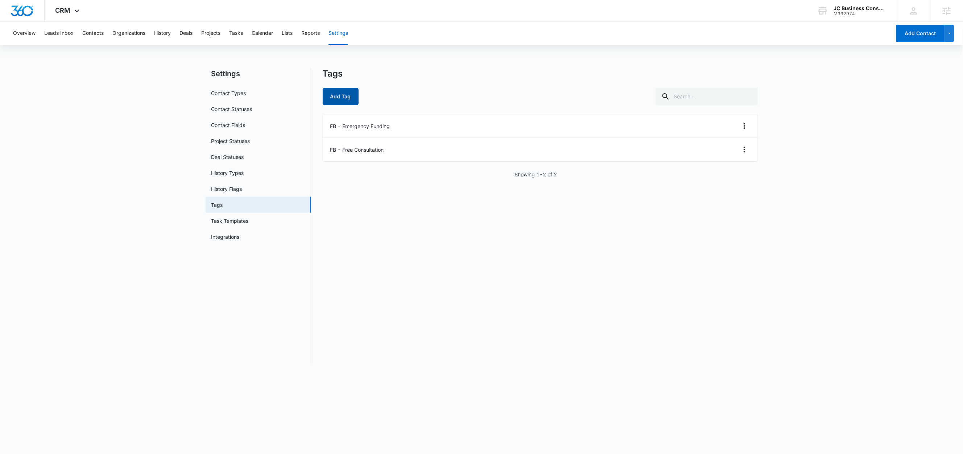
click at [356, 101] on button "Add Tag" at bounding box center [341, 96] width 36 height 17
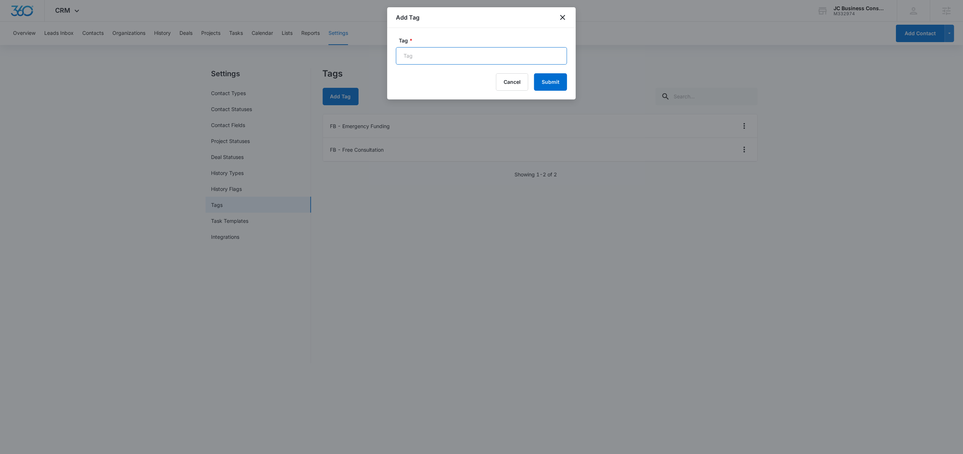
click at [430, 53] on input "Tag *" at bounding box center [481, 55] width 171 height 17
type input "Contact Form"
click at [550, 81] on button "Submit" at bounding box center [550, 81] width 33 height 17
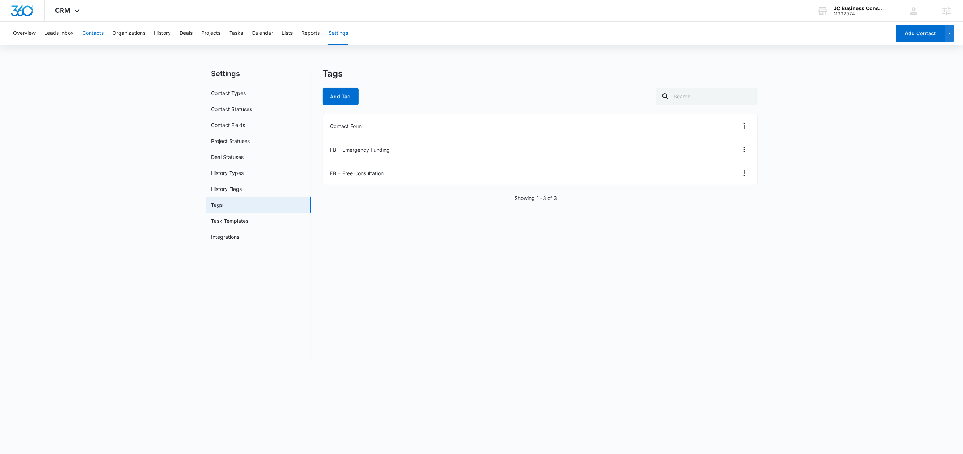
click at [99, 34] on button "Contacts" at bounding box center [92, 33] width 21 height 23
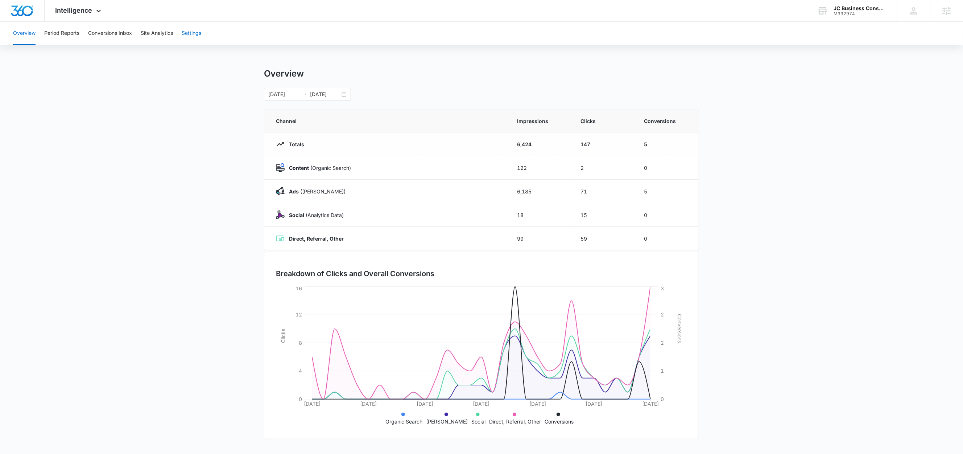
click at [187, 31] on button "Settings" at bounding box center [192, 33] width 20 height 23
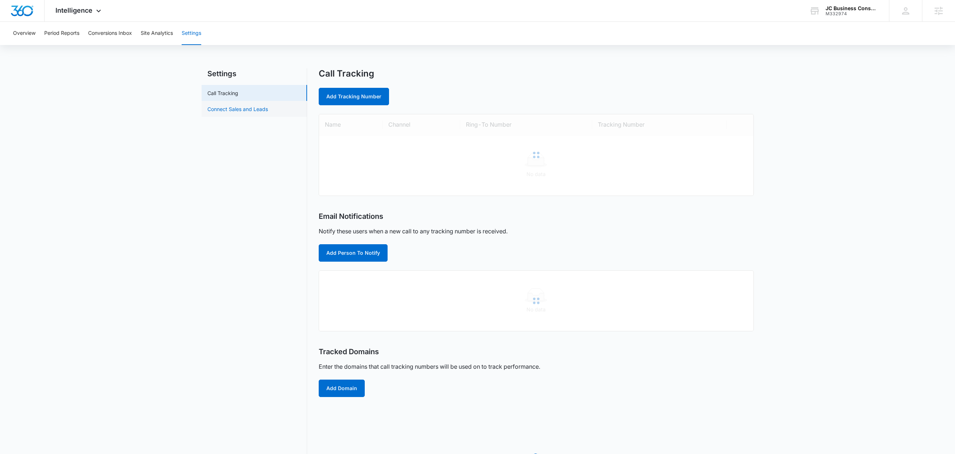
click at [253, 109] on link "Connect Sales and Leads" at bounding box center [237, 109] width 61 height 8
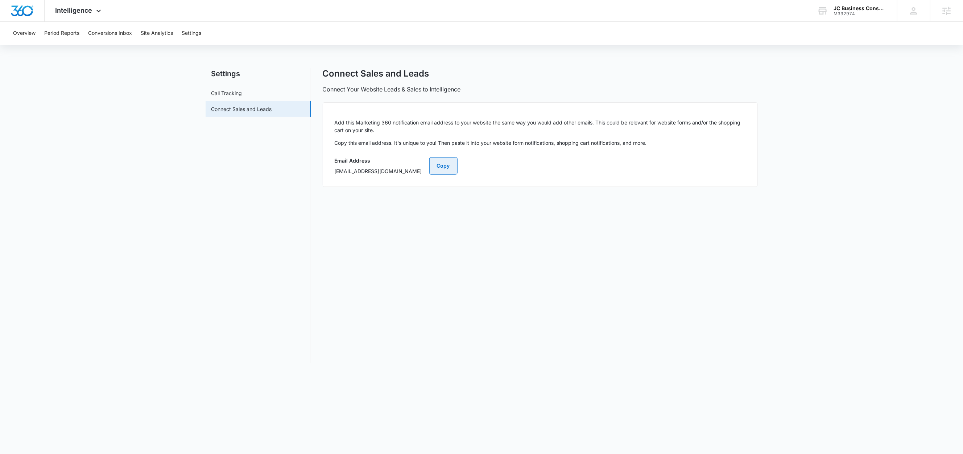
click at [458, 165] on button "Copy" at bounding box center [443, 165] width 28 height 17
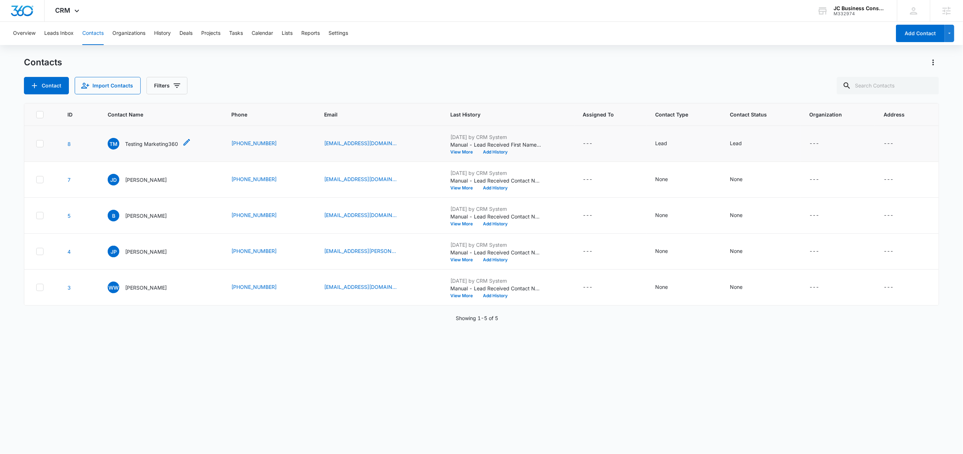
click at [147, 145] on p "Testing Marketing360" at bounding box center [151, 144] width 53 height 8
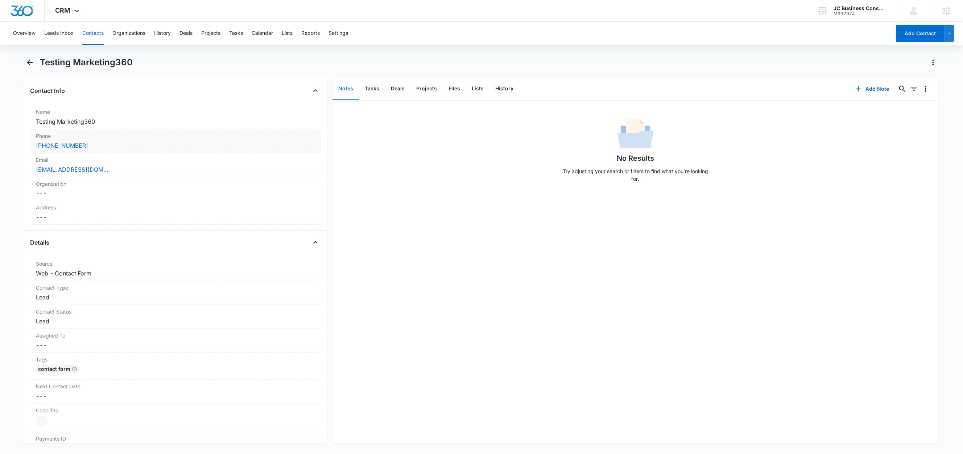
scroll to position [66, 0]
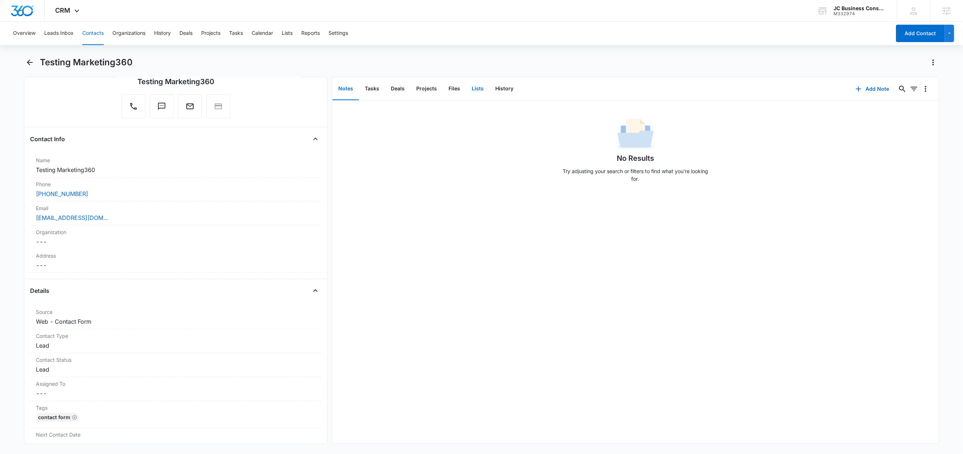
click at [480, 91] on button "Lists" at bounding box center [478, 89] width 24 height 22
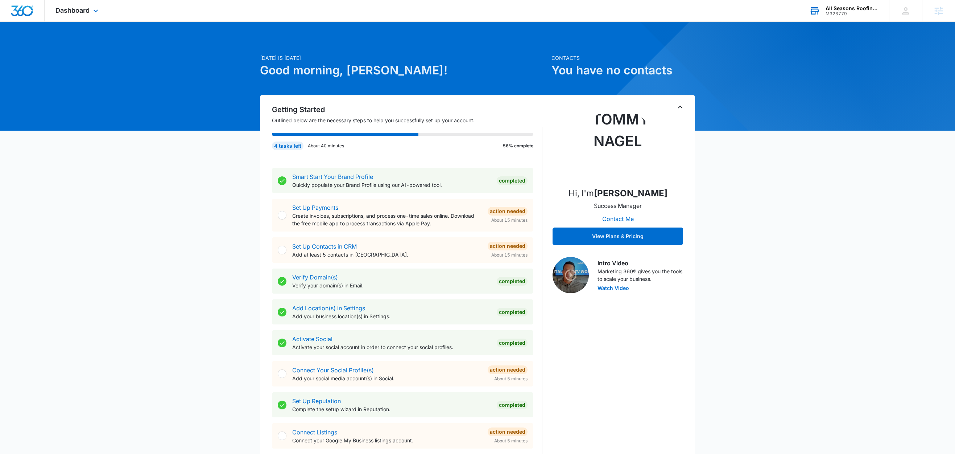
click at [858, 7] on div "All Seasons Roofing & Siding" at bounding box center [852, 8] width 53 height 6
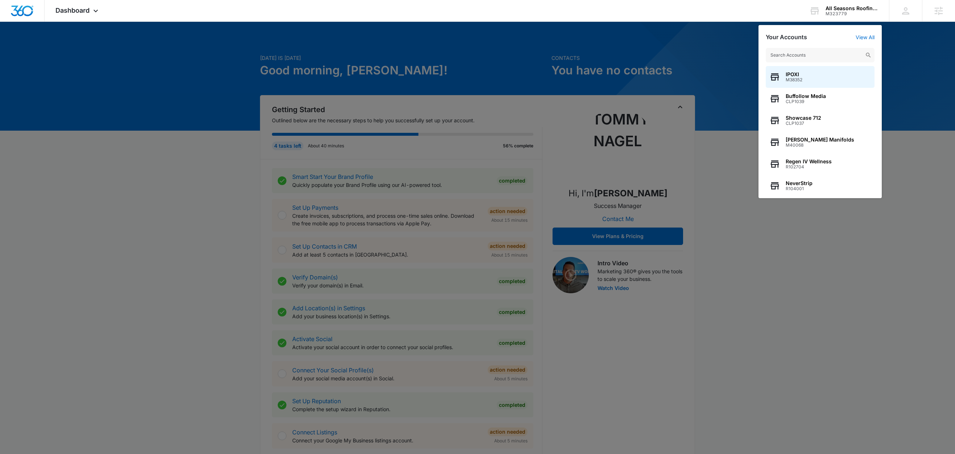
click at [739, 58] on div at bounding box center [477, 227] width 955 height 454
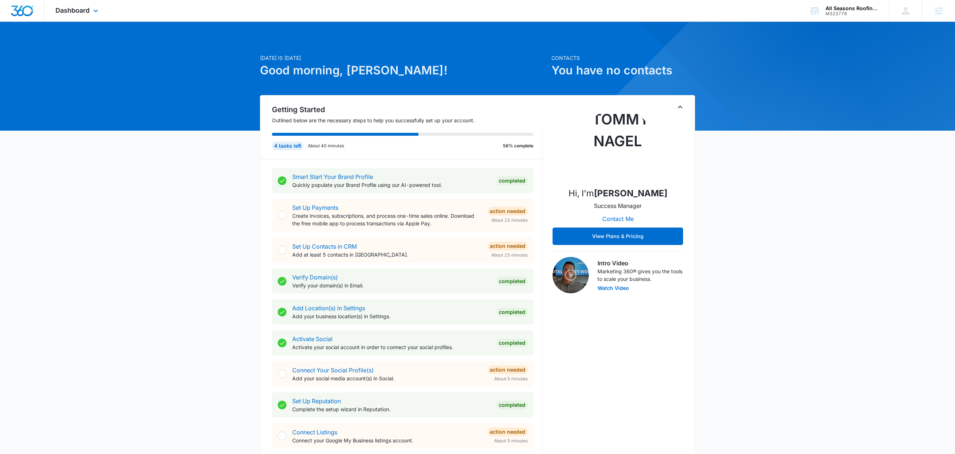
click at [103, 13] on div "Dashboard Apps Reputation Websites Forms CRM Email Social Content Ads Intellige…" at bounding box center [78, 10] width 66 height 21
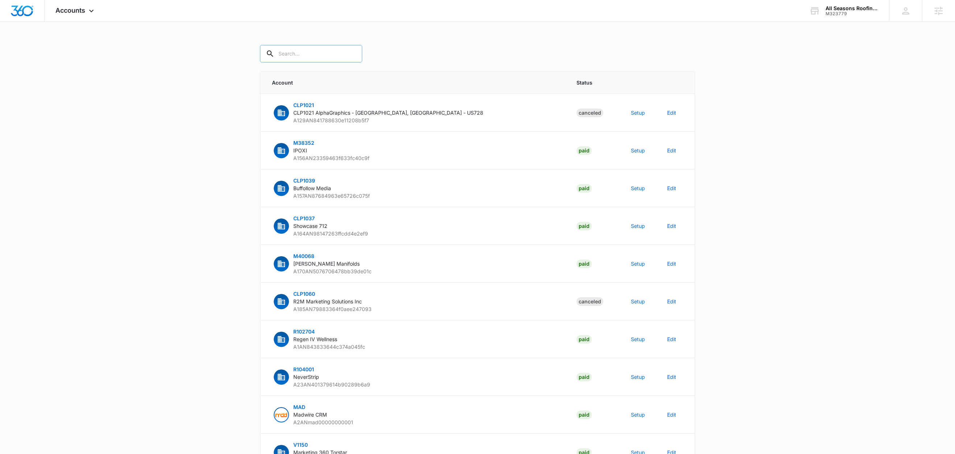
click at [304, 55] on input "text" at bounding box center [311, 53] width 102 height 17
paste input "M323779"
type input "M323779"
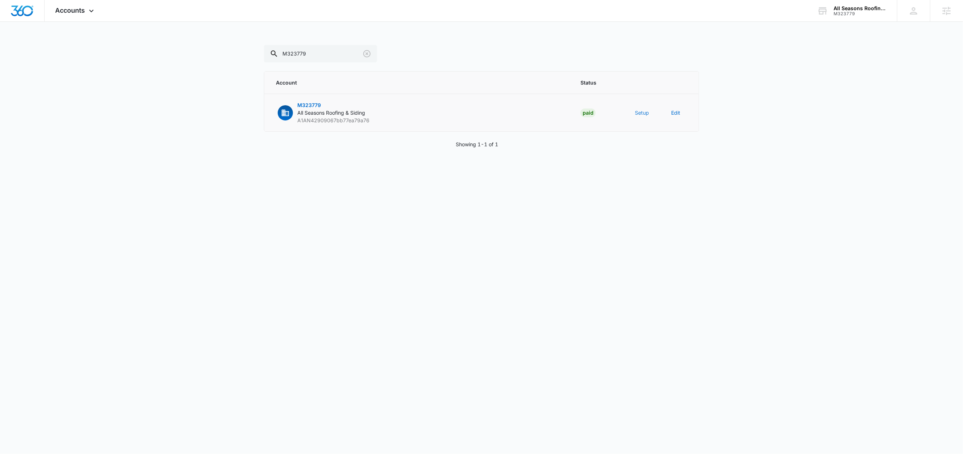
click at [644, 115] on button "Setup" at bounding box center [642, 113] width 14 height 8
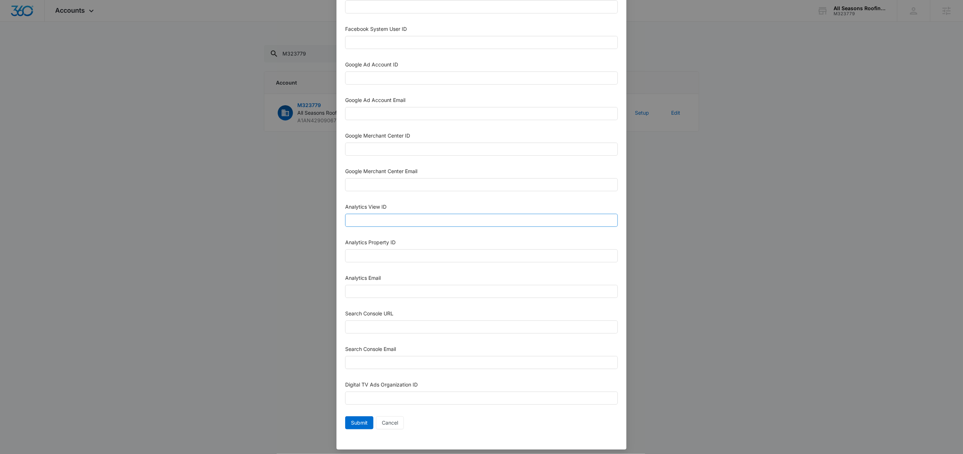
scroll to position [198, 0]
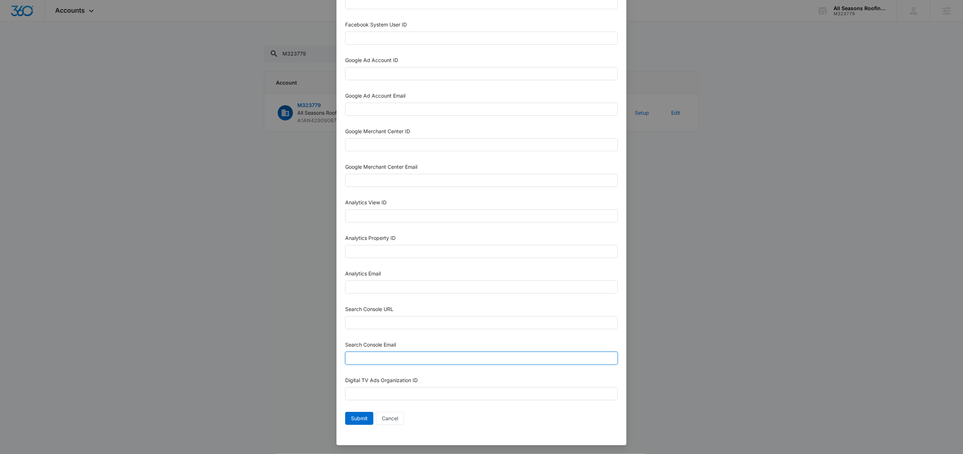
click at [400, 355] on input "Search Console Email" at bounding box center [481, 357] width 273 height 13
paste input "[EMAIL_ADDRESS][DOMAIN_NAME]"
type input "M360+accounts1025@madwiremedia.com"
click at [377, 283] on input "Analytics Email" at bounding box center [481, 286] width 273 height 13
paste input "M360+accounts1025@madwiremedia.com"
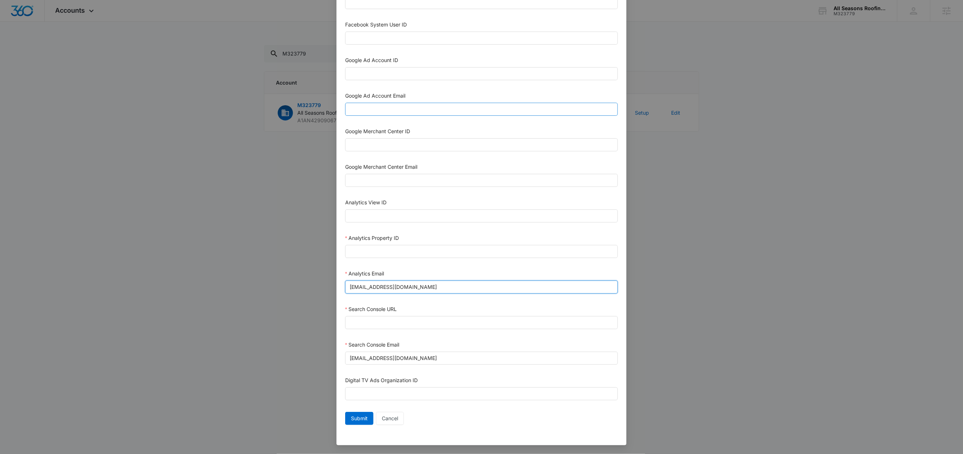
type input "M360+accounts1025@madwiremedia.com"
click at [388, 107] on input "Google Ad Account Email" at bounding box center [481, 109] width 273 height 13
paste input "M360+accounts1025@madwiremedia.com"
type input "M360+accounts1025@madwiremedia.com"
click at [422, 92] on div "Google Ad Account Email" at bounding box center [481, 97] width 273 height 11
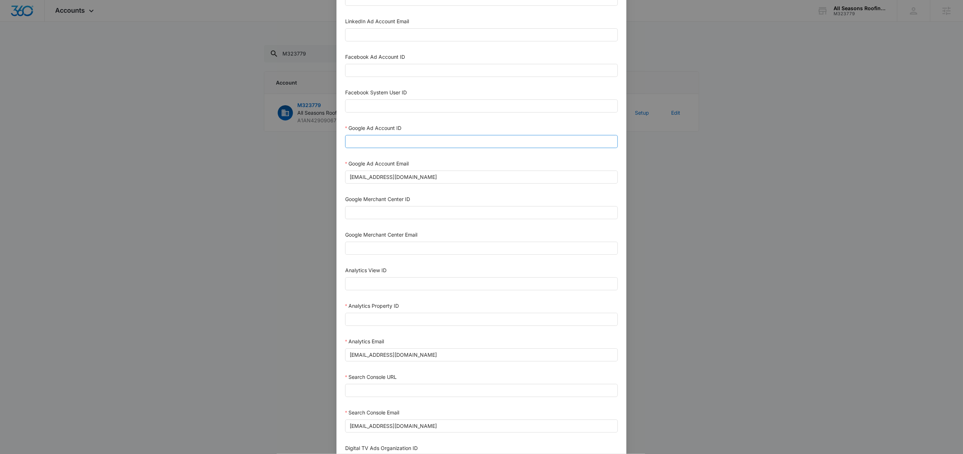
scroll to position [116, 0]
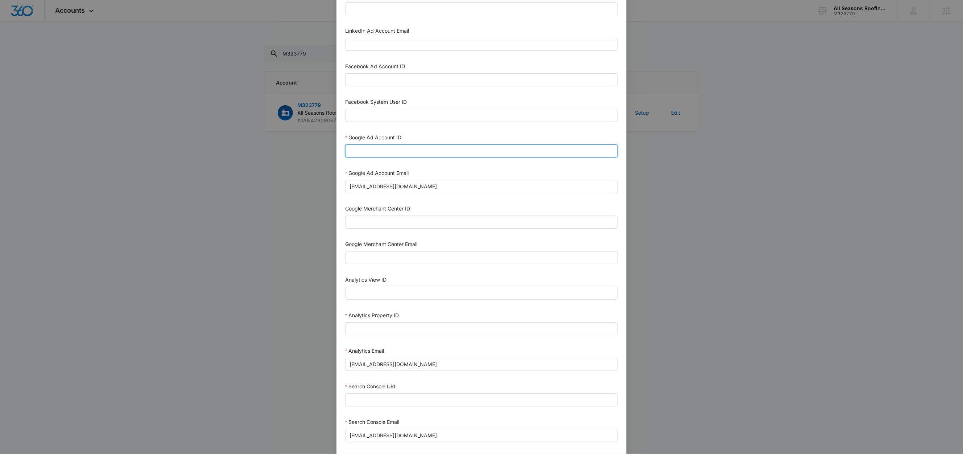
click at [411, 153] on input "Google Ad Account ID" at bounding box center [481, 150] width 273 height 13
paste input "791-278-7441"
type input "791-278-7441"
click at [430, 141] on div "Google Ad Account ID" at bounding box center [481, 138] width 273 height 11
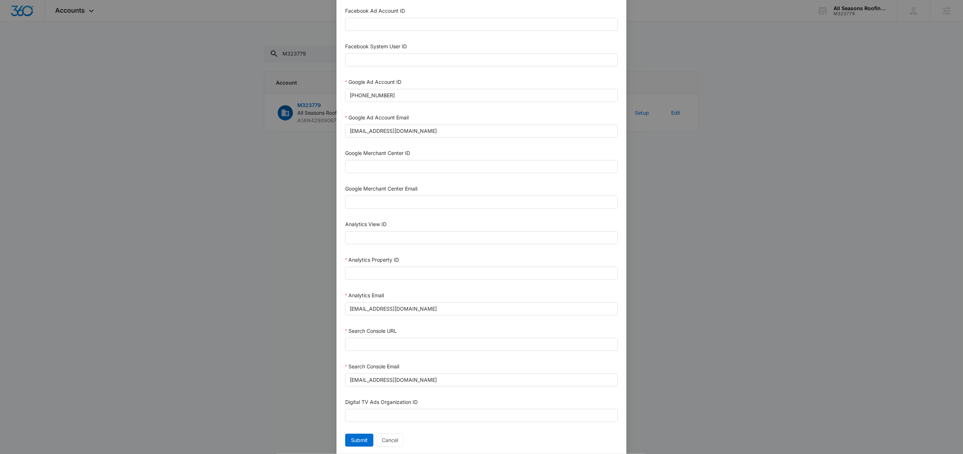
scroll to position [182, 0]
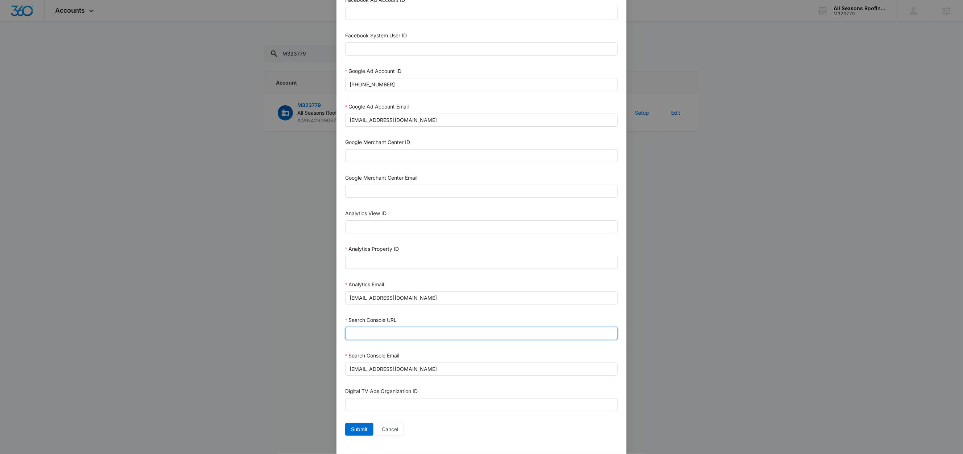
click at [402, 339] on input "Search Console URL" at bounding box center [481, 333] width 273 height 13
paste input "https://allseasonsroofingsiding.com/"
type input "https://allseasonsroofingsiding.com/"
click at [423, 326] on div "Search Console URL" at bounding box center [481, 321] width 273 height 11
click at [391, 266] on input "Analytics Property ID" at bounding box center [481, 262] width 273 height 13
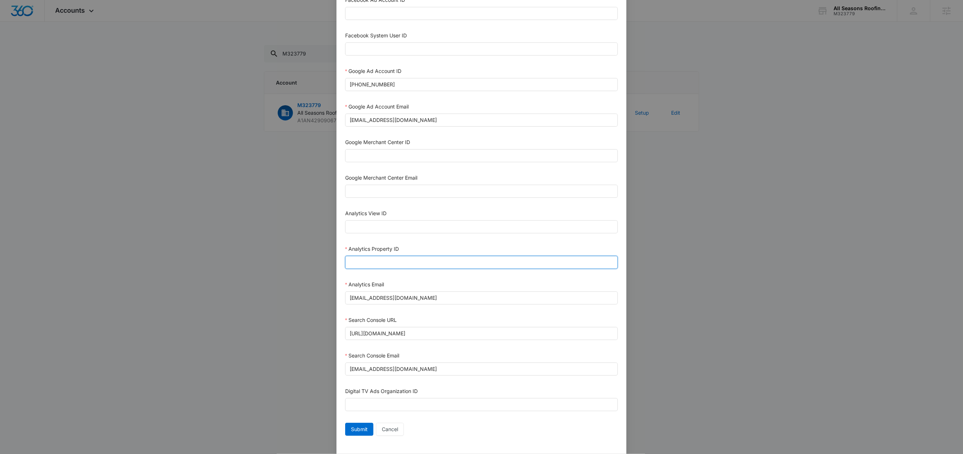
paste input "505270308"
type input "505270308"
click at [418, 254] on div "Analytics Property ID" at bounding box center [481, 250] width 273 height 11
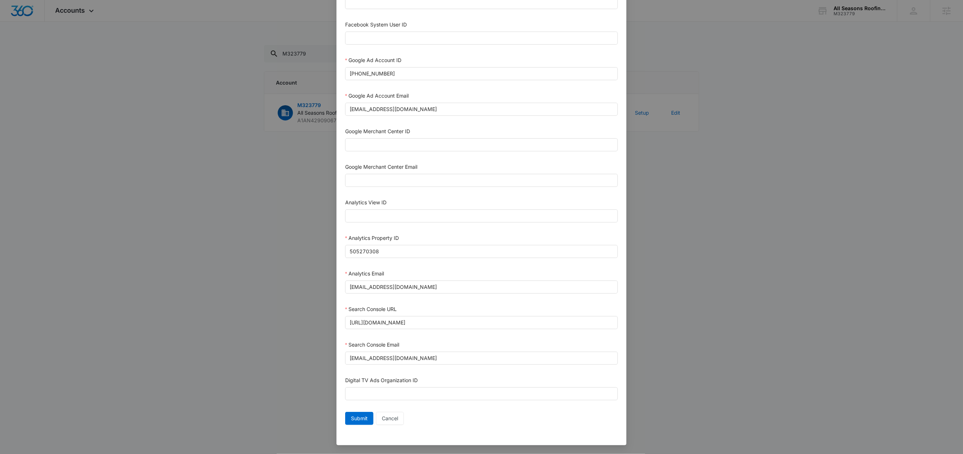
scroll to position [198, 0]
click at [356, 418] on span "Submit" at bounding box center [359, 418] width 17 height 8
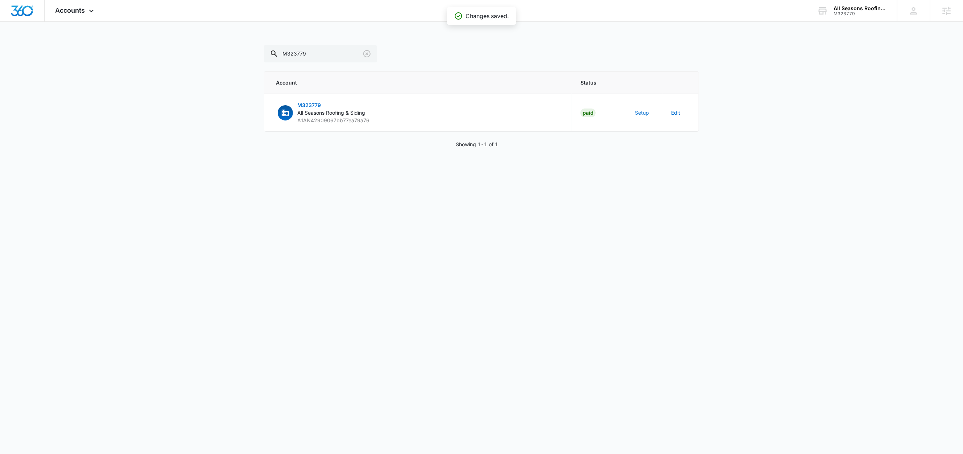
scroll to position [0, 0]
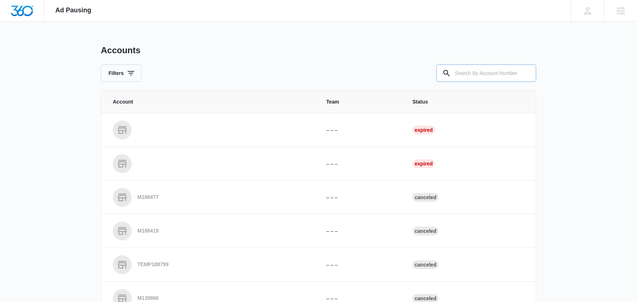
click at [507, 71] on input "text" at bounding box center [486, 73] width 100 height 17
paste input "M323779"
type input "M323779"
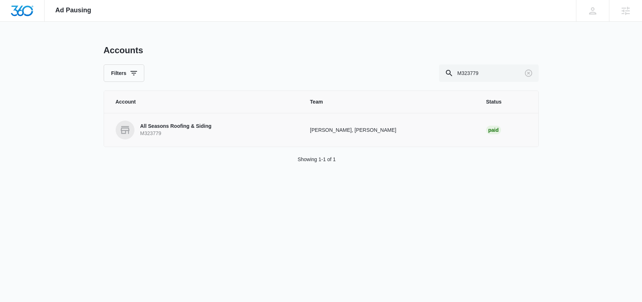
click at [200, 126] on p "All Seasons Roofing & Siding" at bounding box center [175, 126] width 71 height 7
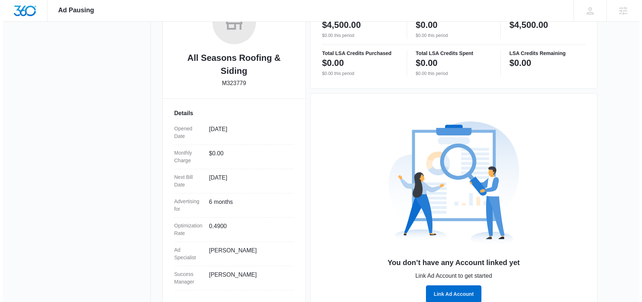
scroll to position [160, 0]
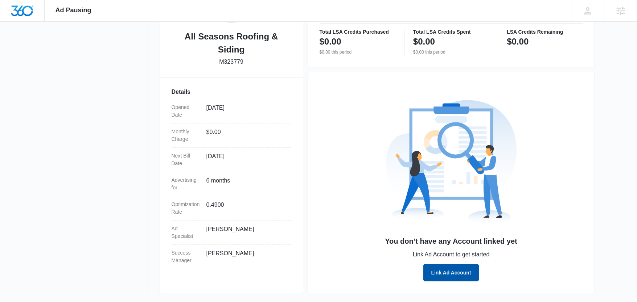
click at [453, 273] on button "Link Ad Account" at bounding box center [450, 272] width 55 height 17
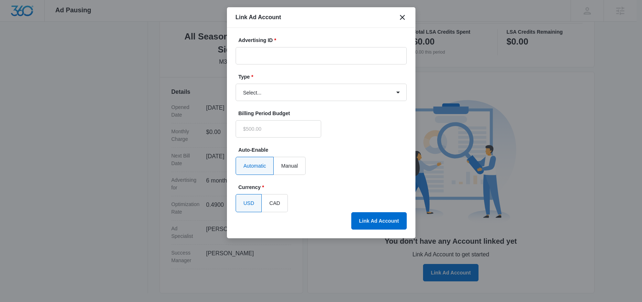
type input "$0.00"
click at [280, 55] on input "Advertising ID *" at bounding box center [321, 55] width 171 height 17
paste input "791-278-7441"
type input "791-278-7441"
click at [260, 92] on select "Select... Bing Ads Facebook Ads Google Ads" at bounding box center [321, 92] width 171 height 17
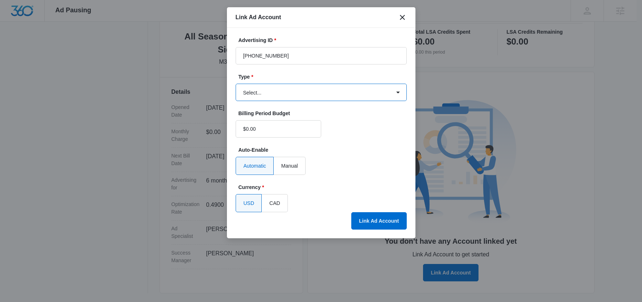
select select "google"
click at [236, 84] on select "Select... Bing Ads Facebook Ads Google Ads" at bounding box center [321, 92] width 171 height 17
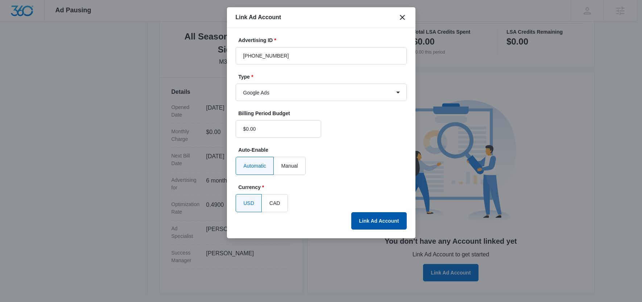
click at [367, 223] on button "Link Ad Account" at bounding box center [378, 220] width 55 height 17
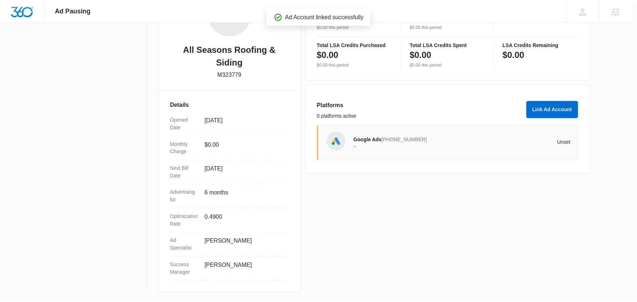
scroll to position [147, 0]
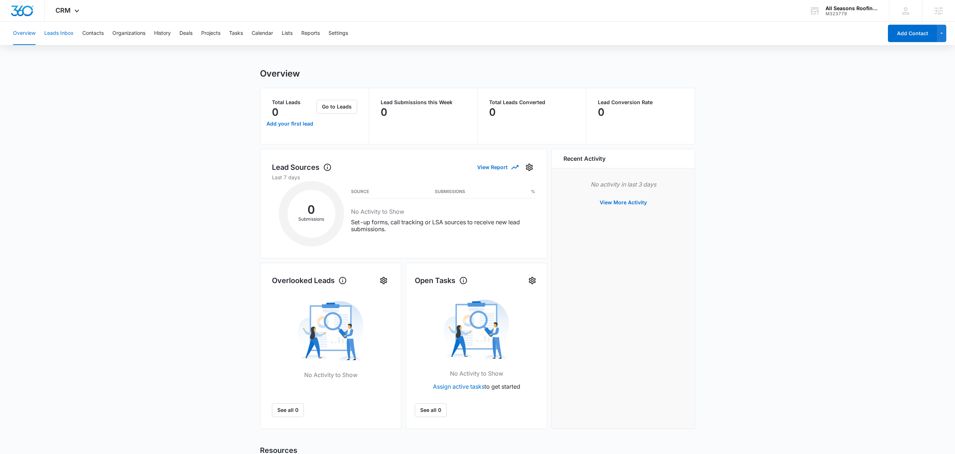
click at [66, 35] on button "Leads Inbox" at bounding box center [58, 33] width 29 height 23
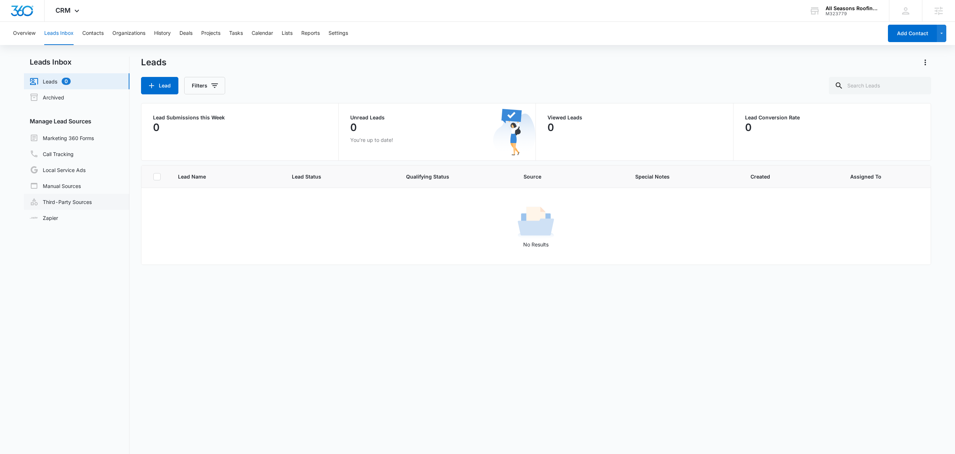
click at [61, 202] on link "Third-Party Sources" at bounding box center [61, 201] width 62 height 9
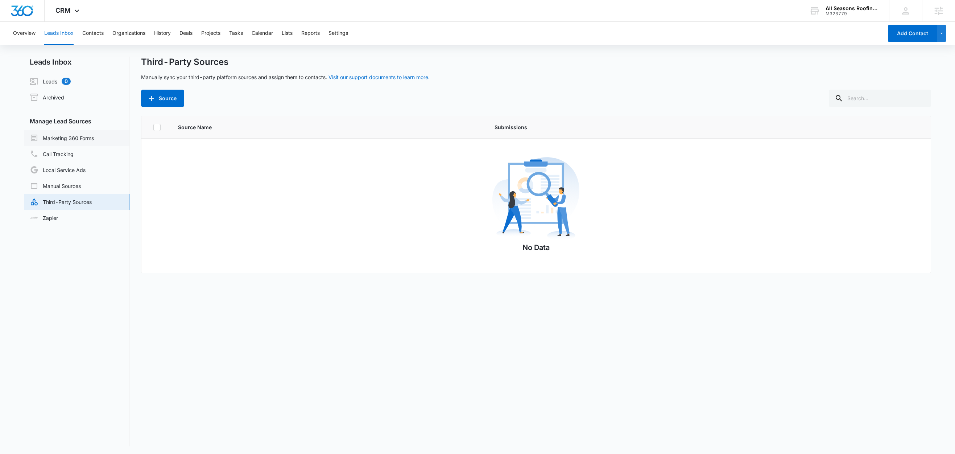
click at [72, 135] on link "Marketing 360 Forms" at bounding box center [62, 137] width 64 height 9
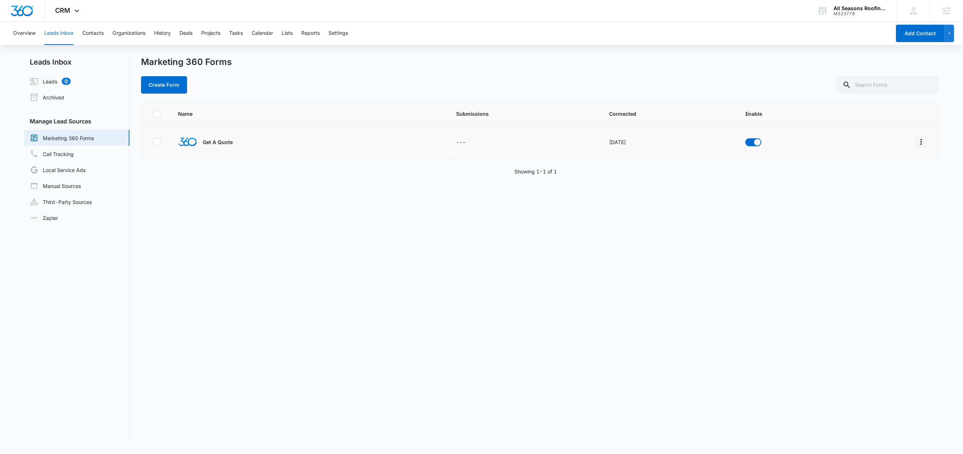
click at [921, 142] on icon "Overflow Menu" at bounding box center [921, 142] width 1 height 6
click at [884, 182] on div "Field Mapping" at bounding box center [881, 184] width 41 height 5
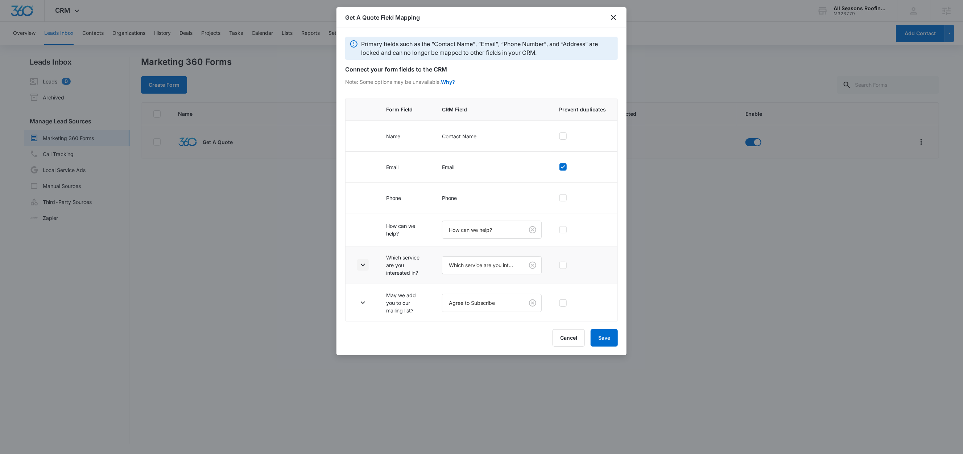
click at [363, 269] on icon "button" at bounding box center [363, 264] width 9 height 9
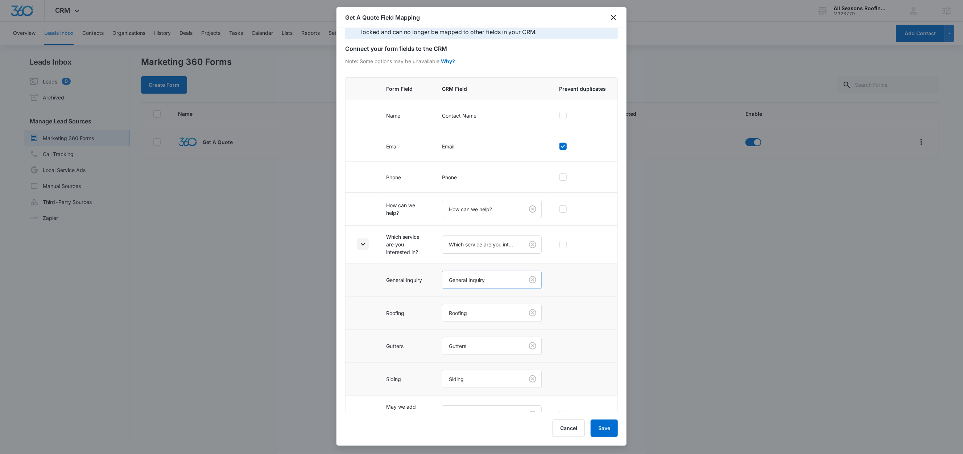
scroll to position [46, 0]
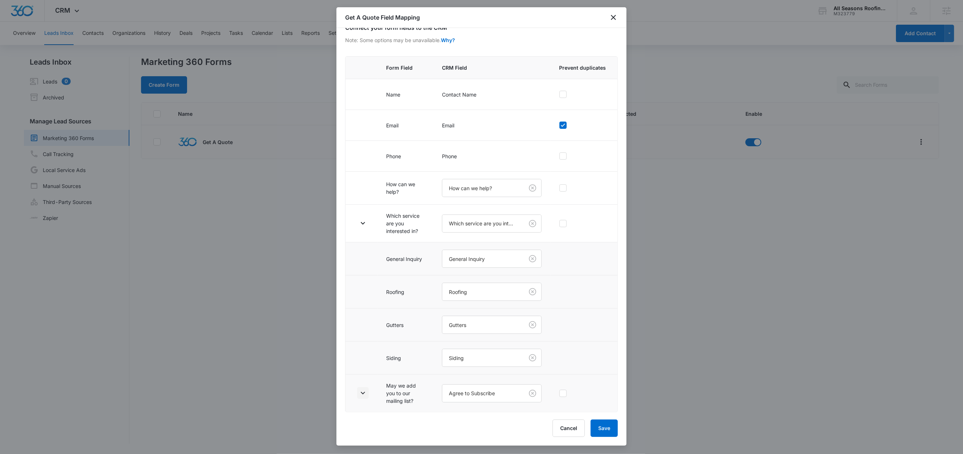
click at [364, 392] on icon "button" at bounding box center [363, 393] width 4 height 3
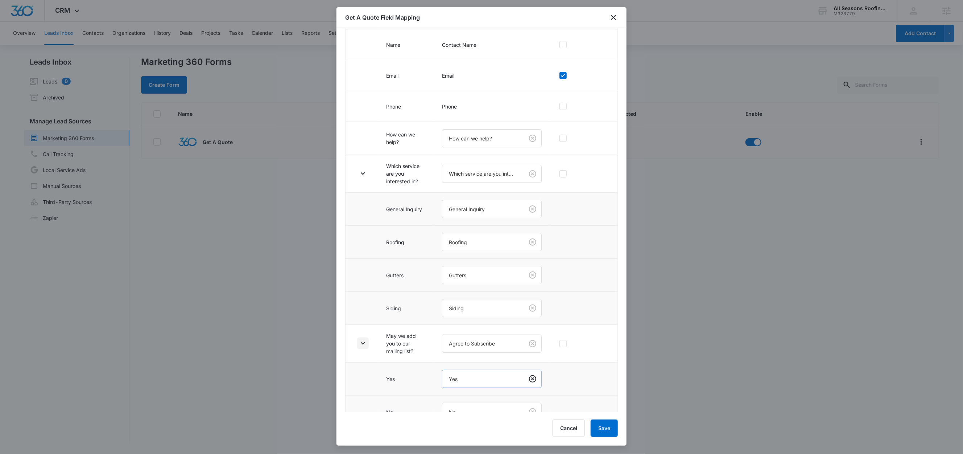
scroll to position [113, 0]
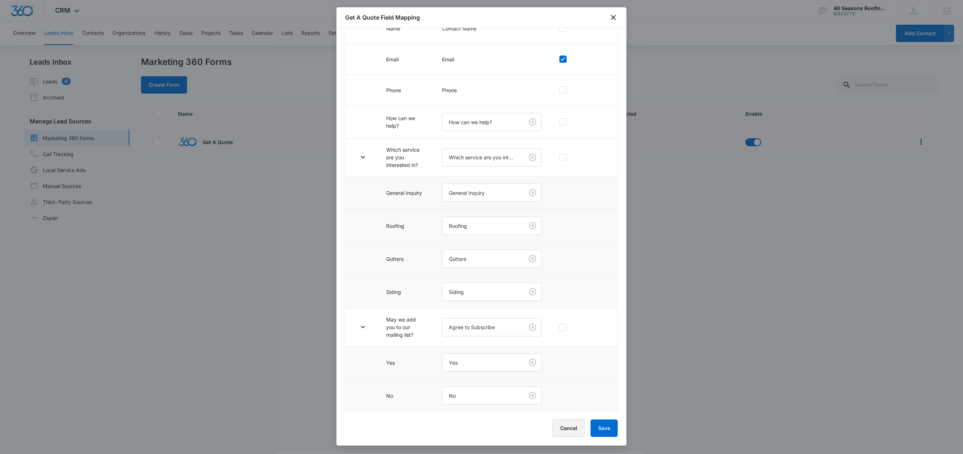
click at [565, 434] on button "Cancel" at bounding box center [569, 427] width 32 height 17
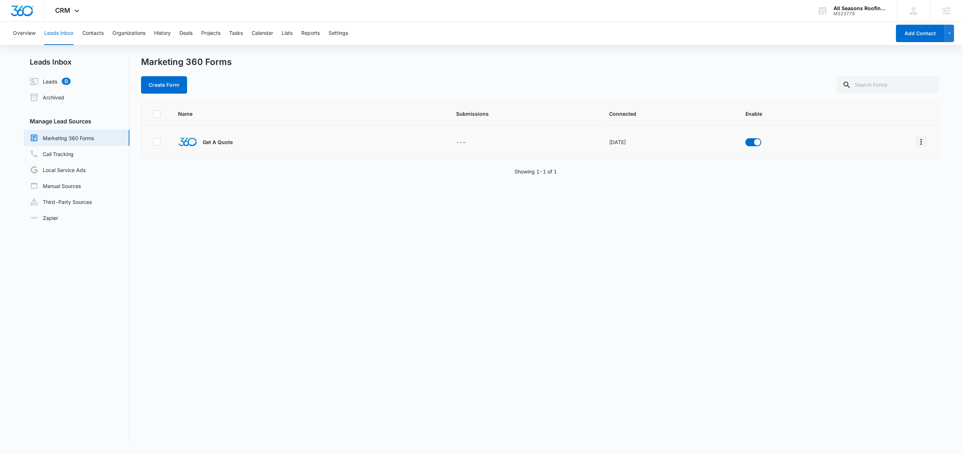
click at [917, 144] on icon "Overflow Menu" at bounding box center [921, 141] width 9 height 9
click at [903, 193] on button "Submission Rules" at bounding box center [885, 195] width 67 height 11
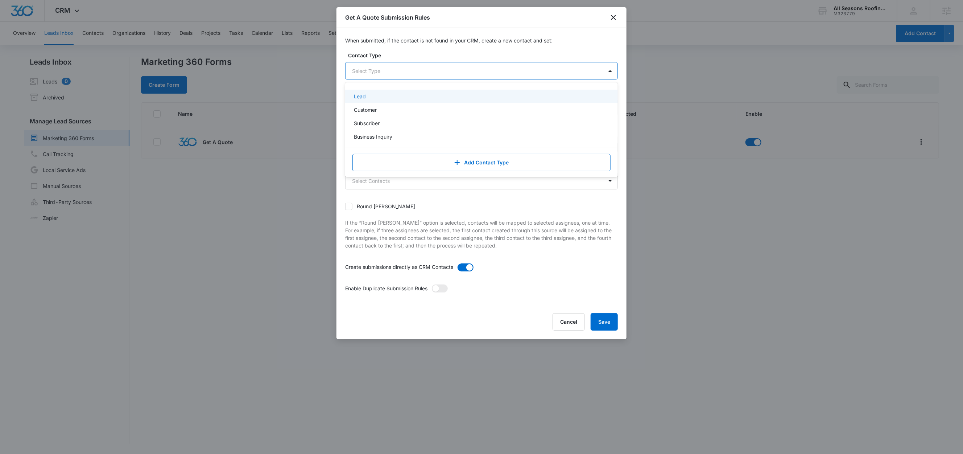
click at [380, 68] on div at bounding box center [473, 70] width 242 height 9
click at [373, 97] on div "Lead" at bounding box center [481, 96] width 254 height 8
click at [406, 57] on label "Contact Type" at bounding box center [484, 55] width 273 height 8
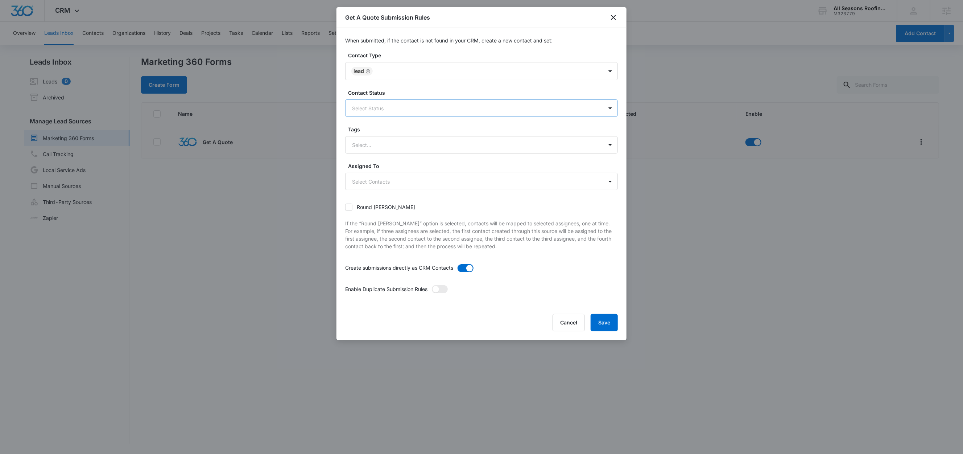
click at [385, 100] on div "Contact Status Select Status" at bounding box center [481, 103] width 273 height 28
click at [375, 111] on div at bounding box center [473, 108] width 242 height 9
click at [367, 136] on div "Lead" at bounding box center [481, 134] width 254 height 8
click at [406, 94] on label "Contact Status" at bounding box center [484, 93] width 273 height 8
click at [444, 290] on span at bounding box center [440, 290] width 16 height 8
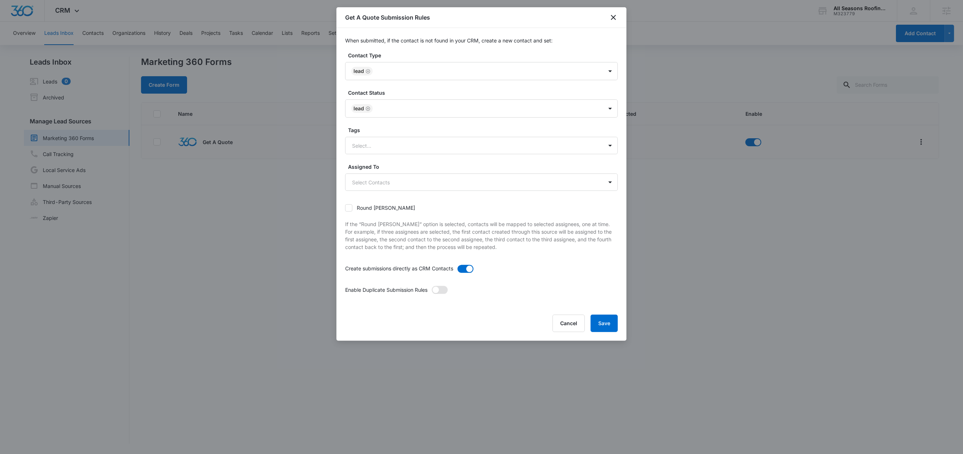
click at [432, 285] on input "checkbox" at bounding box center [432, 285] width 0 height 0
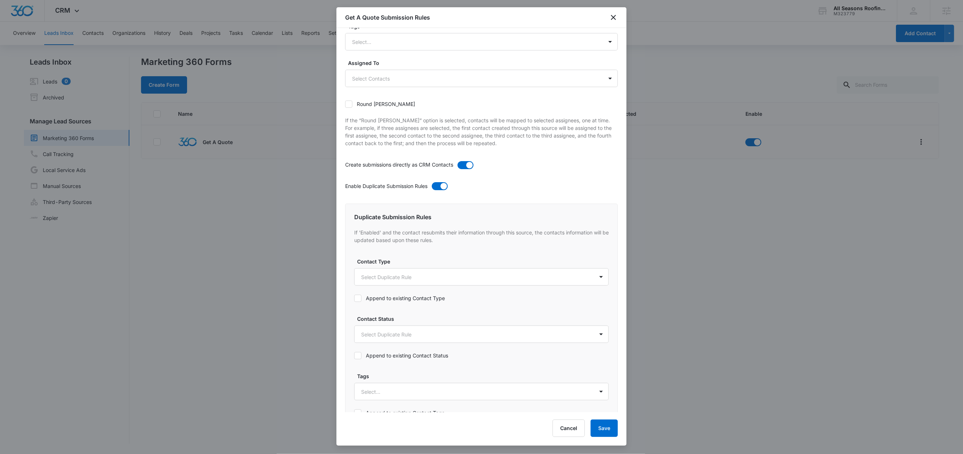
scroll to position [241, 0]
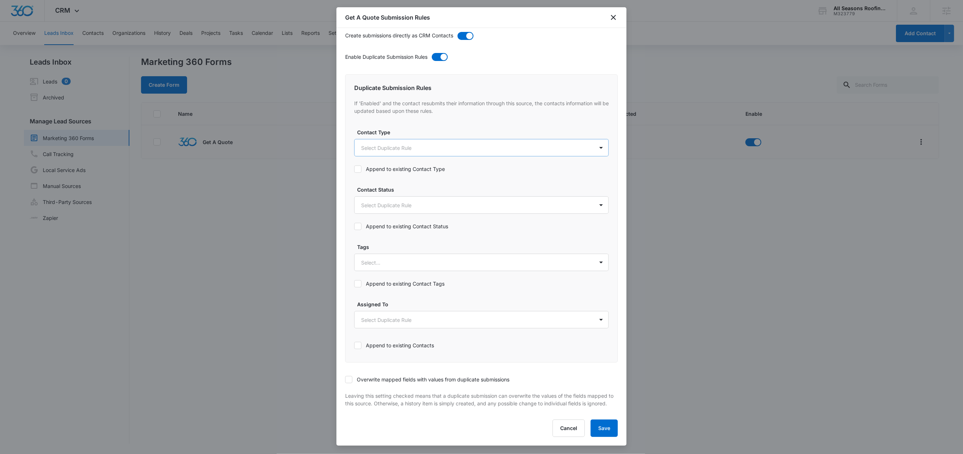
click at [379, 143] on body "CRM Apps Reputation Websites Forms CRM Email Social Content Ads Intelligence Fi…" at bounding box center [481, 227] width 963 height 454
click at [371, 178] on p "Lead" at bounding box center [369, 180] width 12 height 8
click at [414, 123] on div at bounding box center [481, 227] width 963 height 454
click at [397, 165] on label "Append to existing Contact Type" at bounding box center [481, 169] width 255 height 8
click at [354, 169] on input "Append to existing Contact Type" at bounding box center [354, 169] width 0 height 0
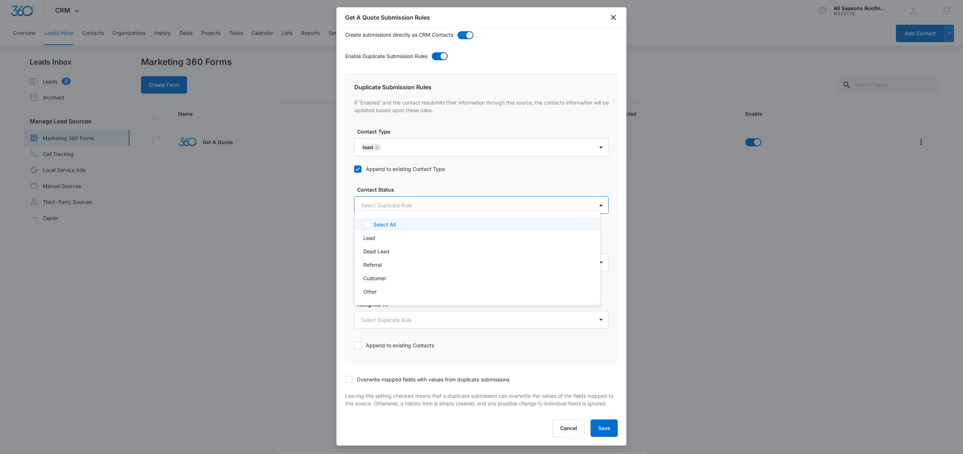
click at [390, 198] on body "CRM Apps Reputation Websites Forms CRM Email Social Content Ads Intelligence Fi…" at bounding box center [481, 227] width 963 height 454
click at [381, 237] on div "Lead" at bounding box center [476, 238] width 227 height 8
click at [420, 182] on div at bounding box center [481, 227] width 963 height 454
click at [395, 223] on label "Append to existing Contact Status" at bounding box center [481, 226] width 255 height 8
click at [354, 226] on input "Append to existing Contact Status" at bounding box center [354, 226] width 0 height 0
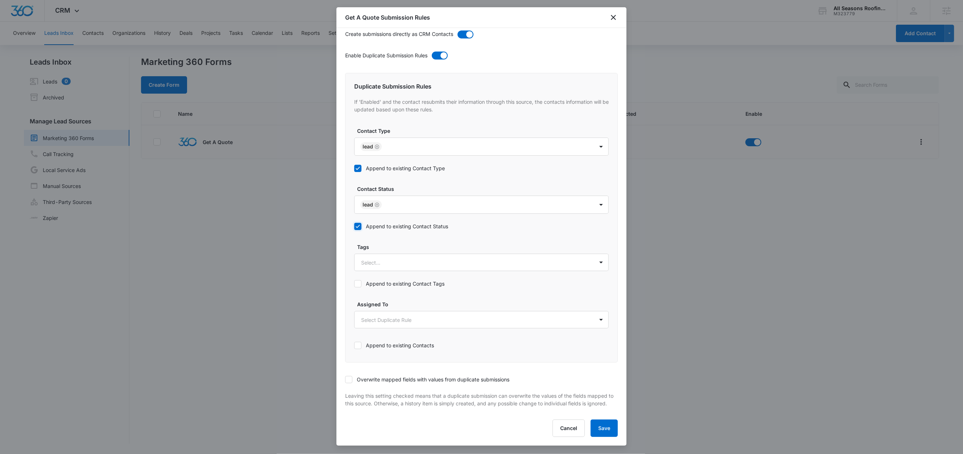
scroll to position [243, 0]
drag, startPoint x: 351, startPoint y: 372, endPoint x: 407, endPoint y: 355, distance: 58.6
click at [351, 376] on icon at bounding box center [349, 379] width 7 height 7
click at [345, 379] on input "Overwrite mapped fields with values from duplicate submissions" at bounding box center [345, 379] width 0 height 0
click at [607, 429] on button "Save" at bounding box center [604, 427] width 27 height 17
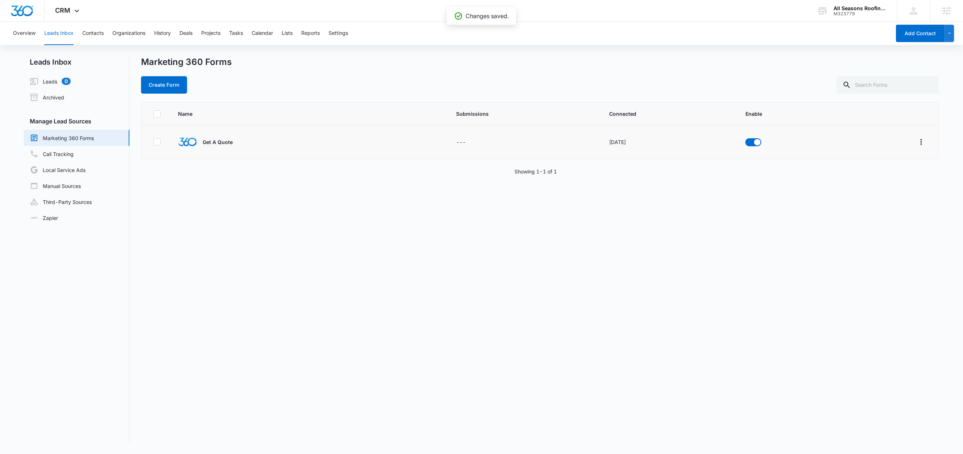
click at [296, 33] on div "Overview Leads Inbox Contacts Organizations History Deals Projects Tasks Calend…" at bounding box center [450, 33] width 882 height 23
click at [293, 34] on button "Lists" at bounding box center [287, 33] width 11 height 23
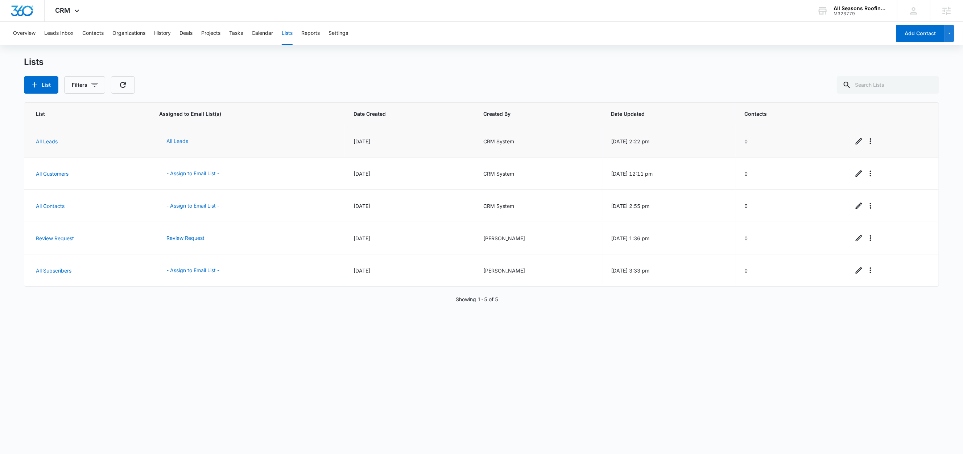
click at [178, 144] on button "All Leads" at bounding box center [177, 140] width 36 height 17
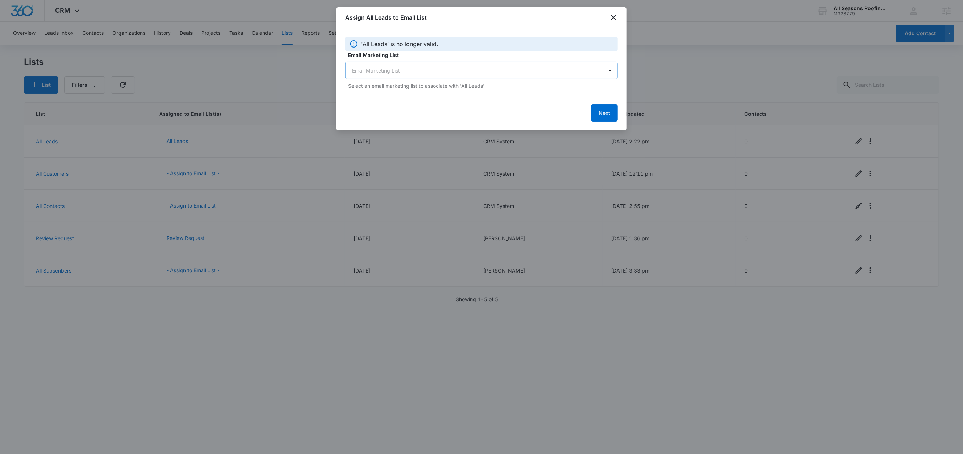
click at [392, 69] on body "CRM Apps Reputation Websites Forms CRM Email Social Content Ads Intelligence Fi…" at bounding box center [481, 227] width 963 height 454
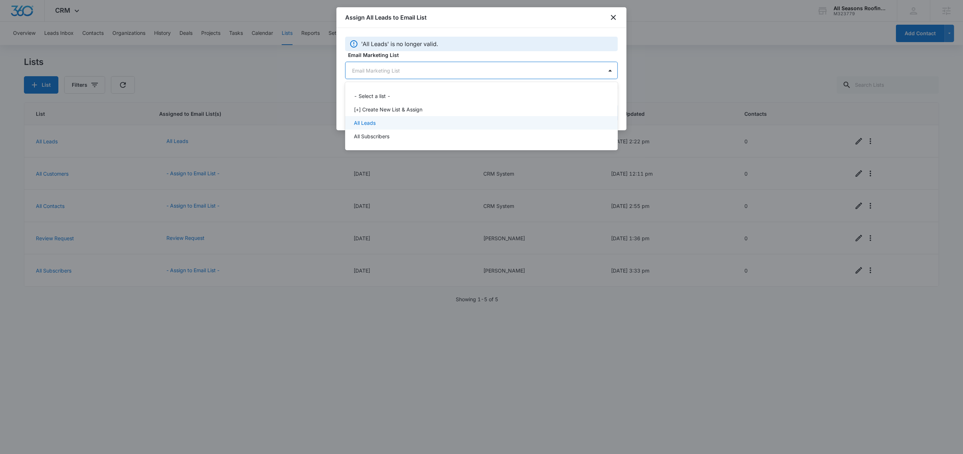
click at [381, 120] on div "All Leads" at bounding box center [481, 123] width 254 height 8
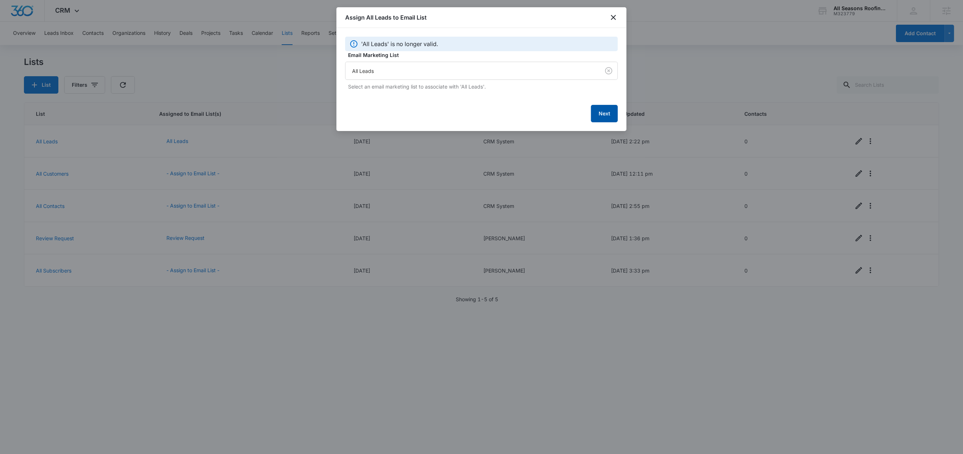
click at [600, 116] on button "Next" at bounding box center [604, 113] width 27 height 17
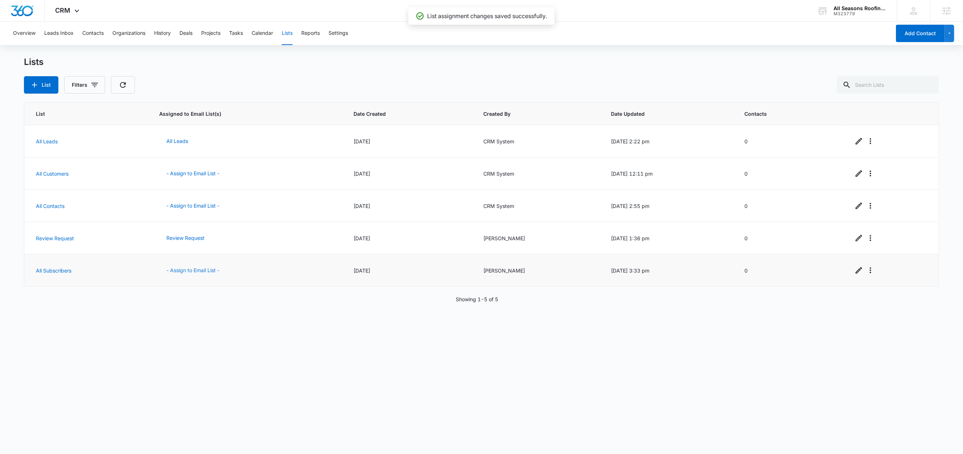
click at [181, 273] on button "- Assign to Email List -" at bounding box center [192, 269] width 67 height 17
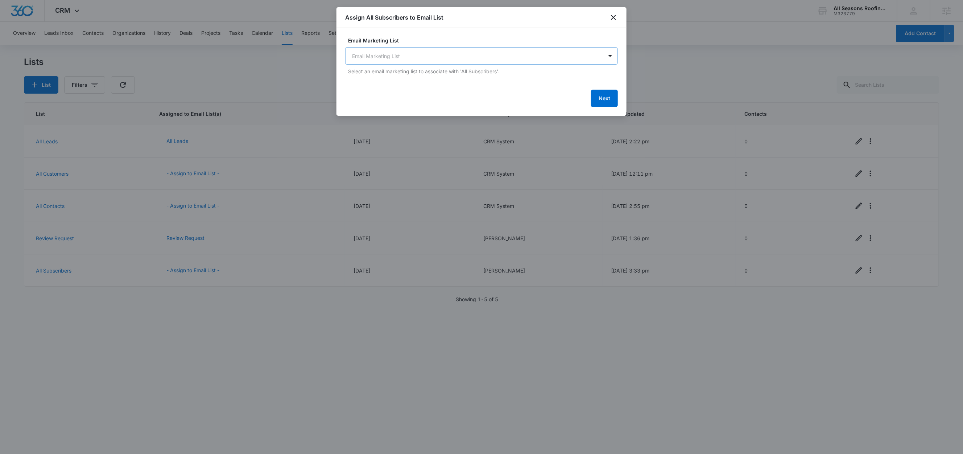
click at [399, 56] on body "CRM Apps Reputation Websites Forms CRM Email Social Content Ads Intelligence Fi…" at bounding box center [481, 227] width 963 height 454
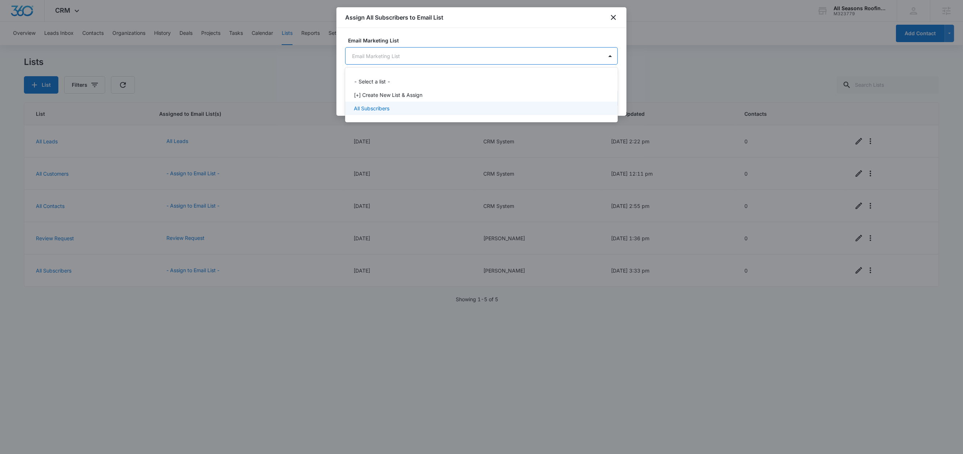
click at [380, 108] on p "All Subscribers" at bounding box center [372, 108] width 36 height 8
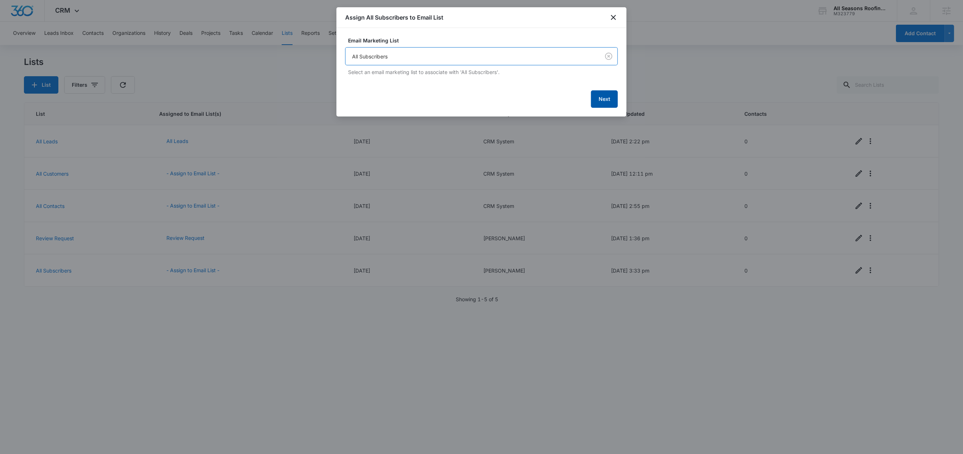
click at [603, 100] on button "Next" at bounding box center [604, 98] width 27 height 17
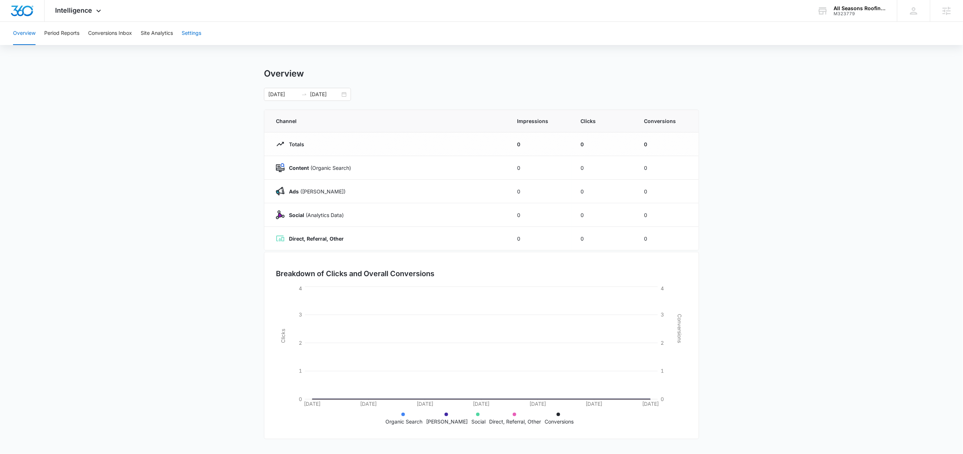
click at [193, 34] on button "Settings" at bounding box center [192, 33] width 20 height 23
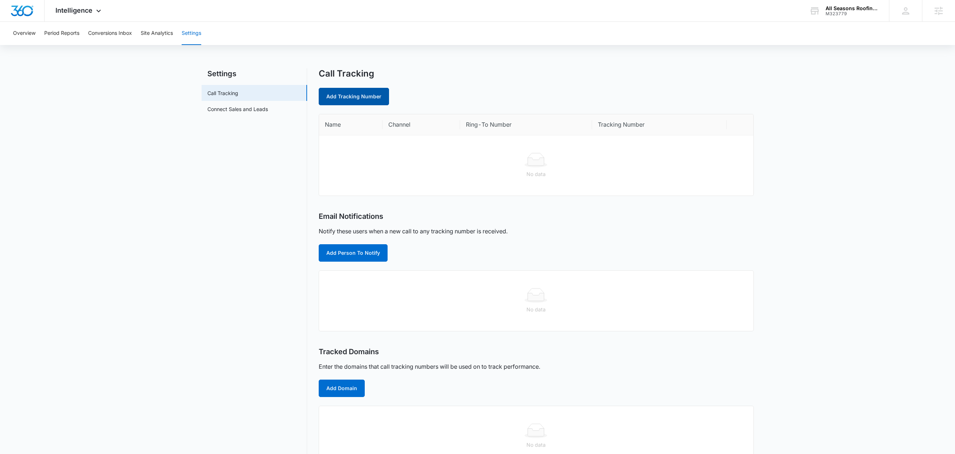
click at [350, 97] on link "Add Tracking Number" at bounding box center [354, 96] width 70 height 17
select select "by_area_code"
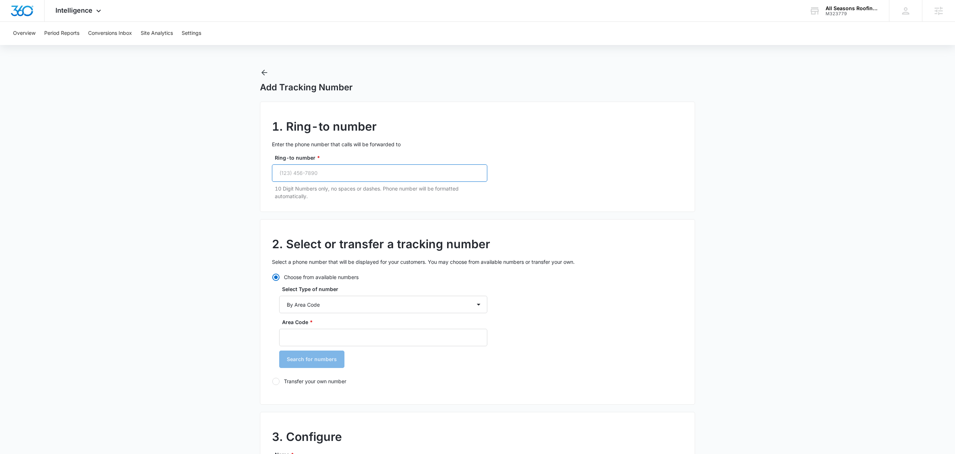
click at [338, 175] on input "Ring-to number *" at bounding box center [379, 172] width 215 height 17
paste input "(508) 613-5903"
type input "(508) 613-5903"
click at [298, 330] on input "Area Code *" at bounding box center [383, 337] width 208 height 17
type input "508"
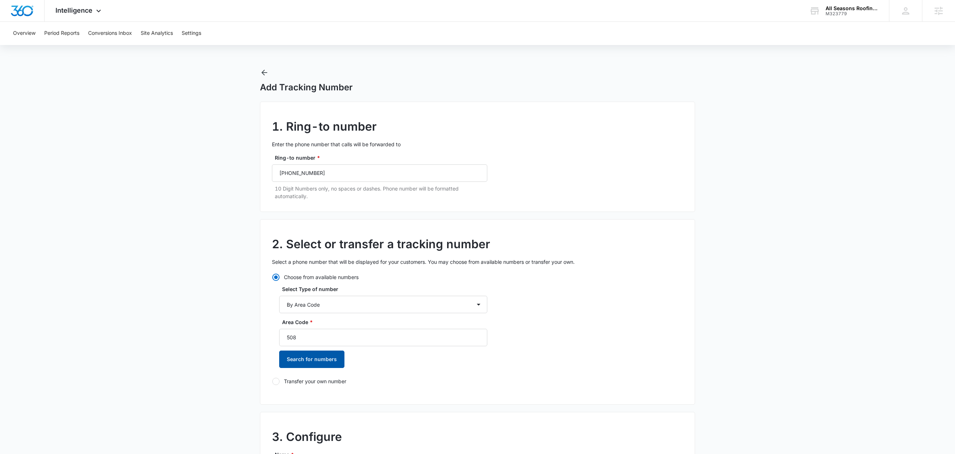
click at [297, 357] on button "Search for numbers" at bounding box center [311, 358] width 65 height 17
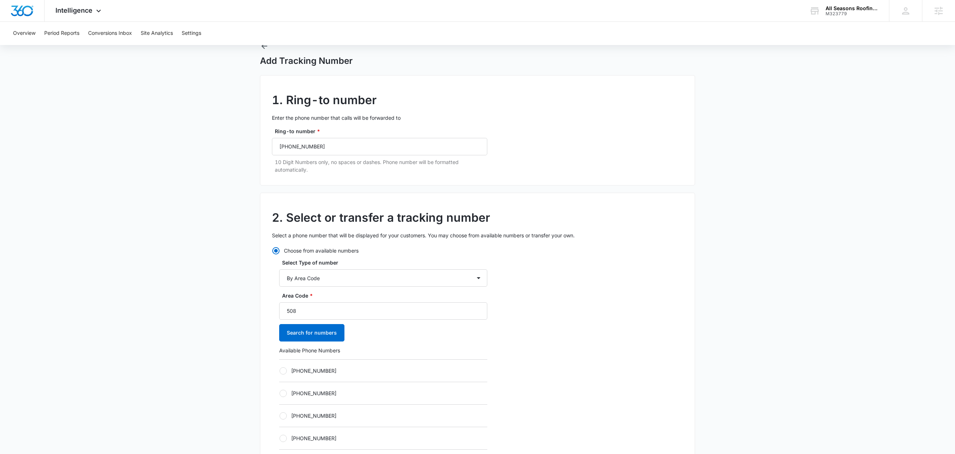
scroll to position [91, 0]
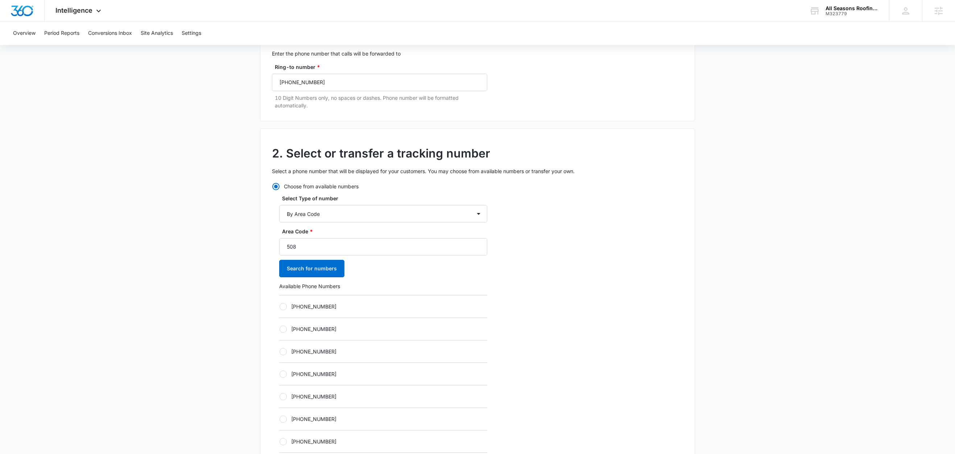
click at [303, 301] on div "[PHONE_NUMBER]" at bounding box center [383, 306] width 208 height 22
click at [321, 309] on label "[PHONE_NUMBER]" at bounding box center [383, 306] width 208 height 8
click at [280, 306] on input "[PHONE_NUMBER]" at bounding box center [279, 306] width 0 height 0
radio input "true"
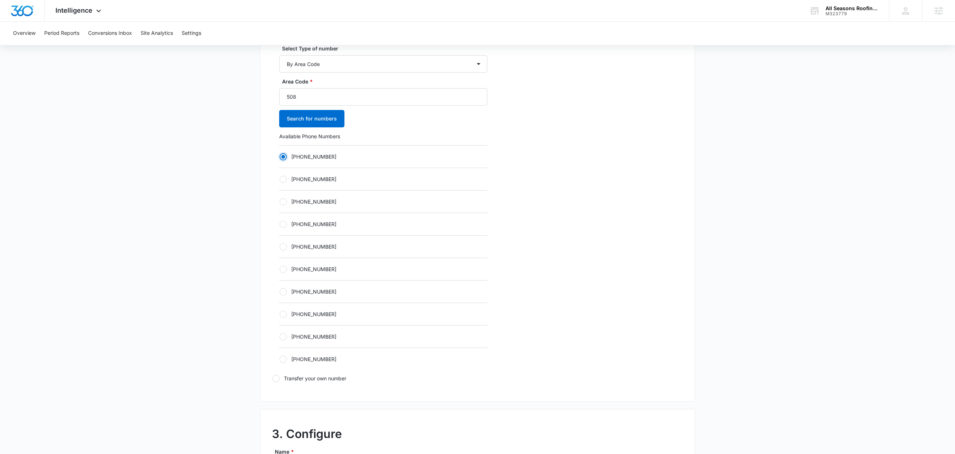
scroll to position [559, 0]
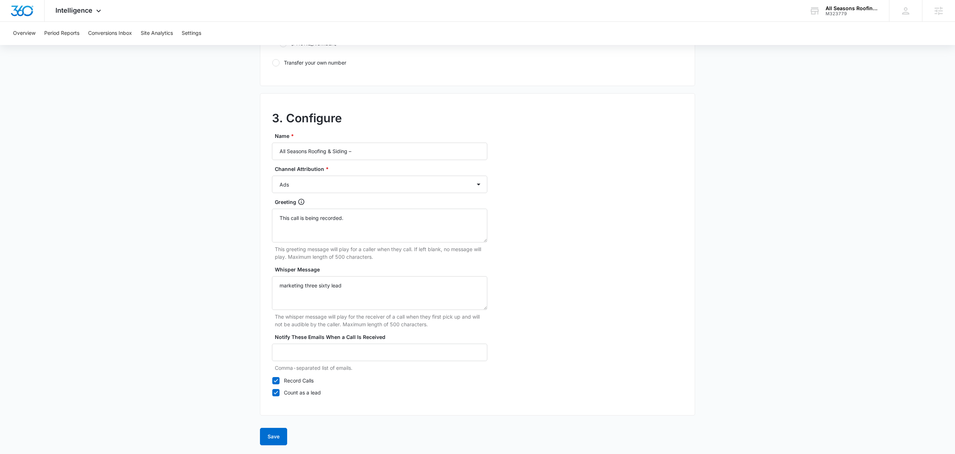
click at [381, 139] on div "Name * All Seasons Roofing & Siding –" at bounding box center [379, 146] width 215 height 28
click at [375, 154] on input "All Seasons Roofing & Siding –" at bounding box center [379, 151] width 215 height 17
type input "All Seasons Roofing & Siding – Ads"
click at [276, 436] on button "Save" at bounding box center [273, 436] width 27 height 17
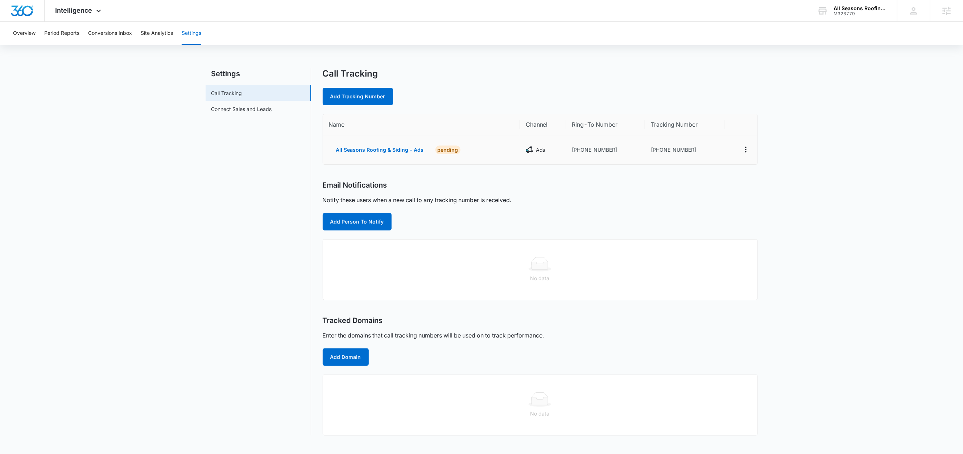
click at [624, 157] on td "[PHONE_NUMBER]" at bounding box center [605, 149] width 79 height 29
drag, startPoint x: 613, startPoint y: 151, endPoint x: 577, endPoint y: 152, distance: 35.9
click at [577, 152] on td "[PHONE_NUMBER]" at bounding box center [605, 149] width 79 height 29
copy td "5086135903"
click at [347, 96] on link "Add Tracking Number" at bounding box center [358, 96] width 70 height 17
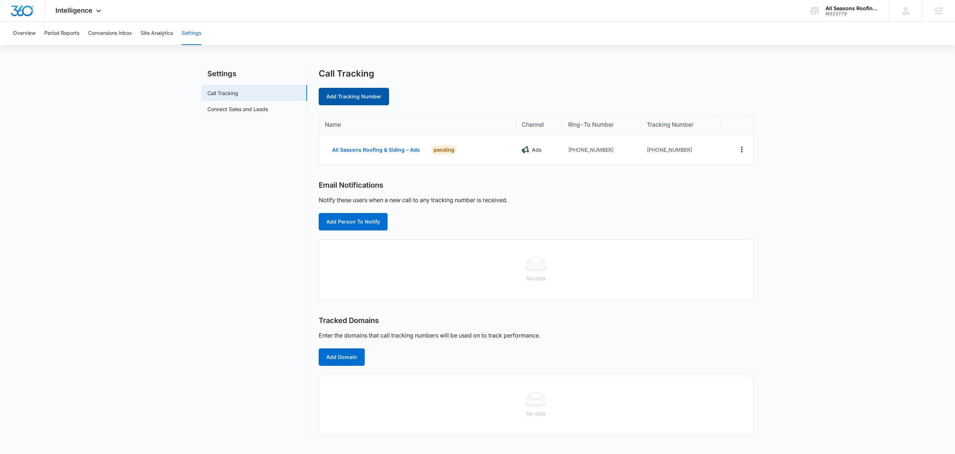
select select "by_area_code"
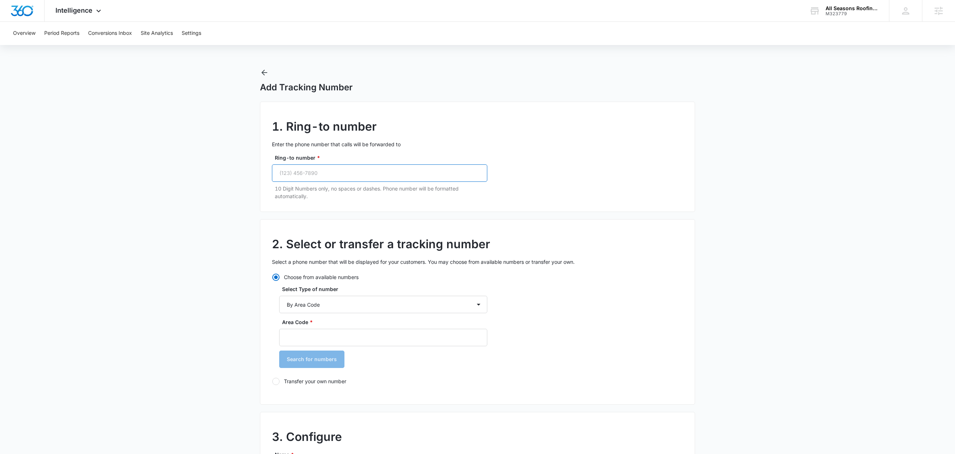
drag, startPoint x: 331, startPoint y: 168, endPoint x: 337, endPoint y: 171, distance: 6.0
click at [331, 168] on input "Ring-to number *" at bounding box center [379, 172] width 215 height 17
paste input "(508) 613-5903"
type input "(508) 613-5903"
click at [300, 336] on input "Area Code *" at bounding box center [383, 337] width 208 height 17
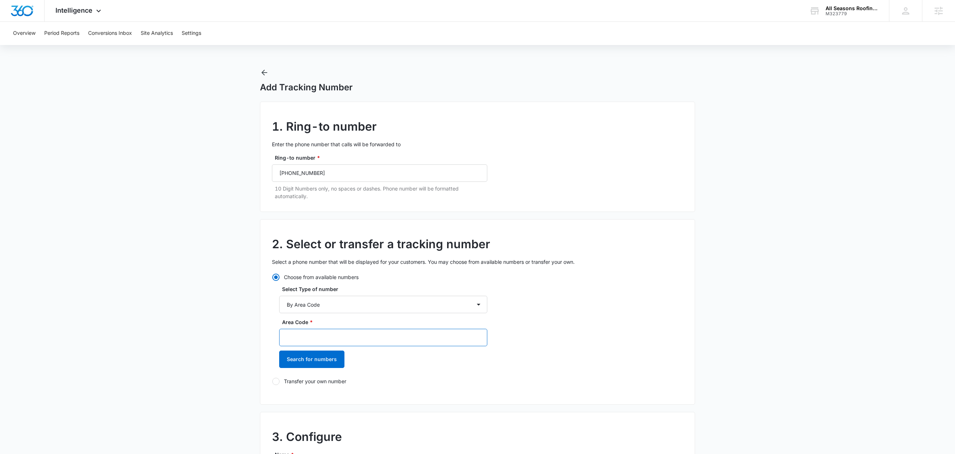
type input "8"
type input "508"
drag, startPoint x: 303, startPoint y: 362, endPoint x: 308, endPoint y: 359, distance: 5.5
click at [303, 362] on button "Search for numbers" at bounding box center [311, 358] width 65 height 17
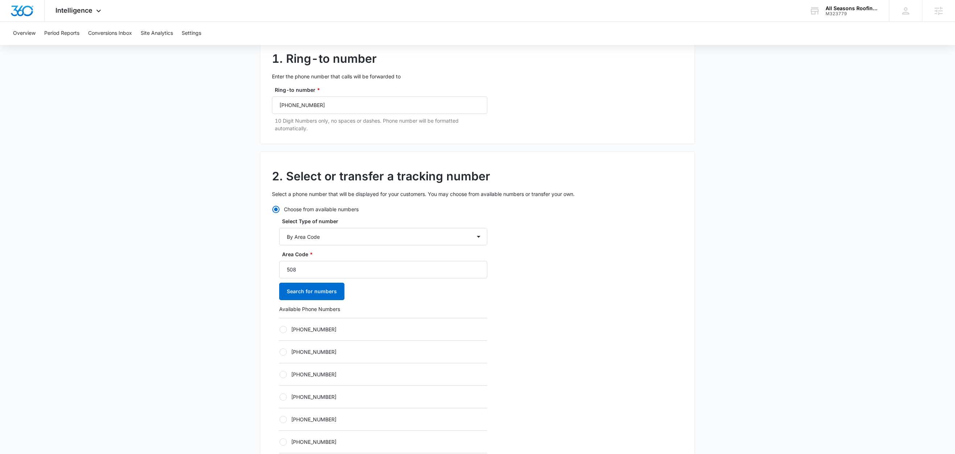
click at [321, 331] on label "[PHONE_NUMBER]" at bounding box center [383, 329] width 208 height 8
click at [280, 329] on input "[PHONE_NUMBER]" at bounding box center [279, 329] width 0 height 0
radio input "true"
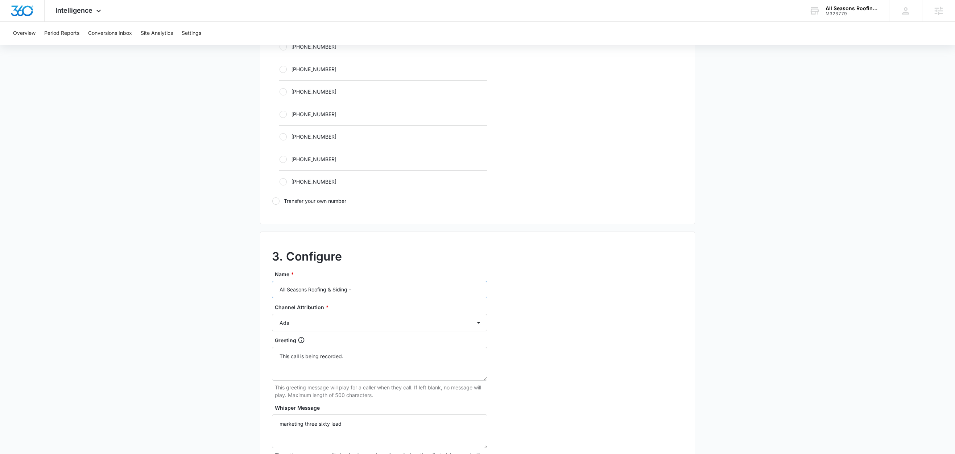
scroll to position [418, 0]
click at [375, 288] on input "All Seasons Roofing & Siding –" at bounding box center [379, 288] width 215 height 17
type input "All Seasons Roofing & Siding – Content"
click at [324, 330] on select "Ads Local Service Ads Content Social Other" at bounding box center [379, 321] width 215 height 17
select select "CONTENT"
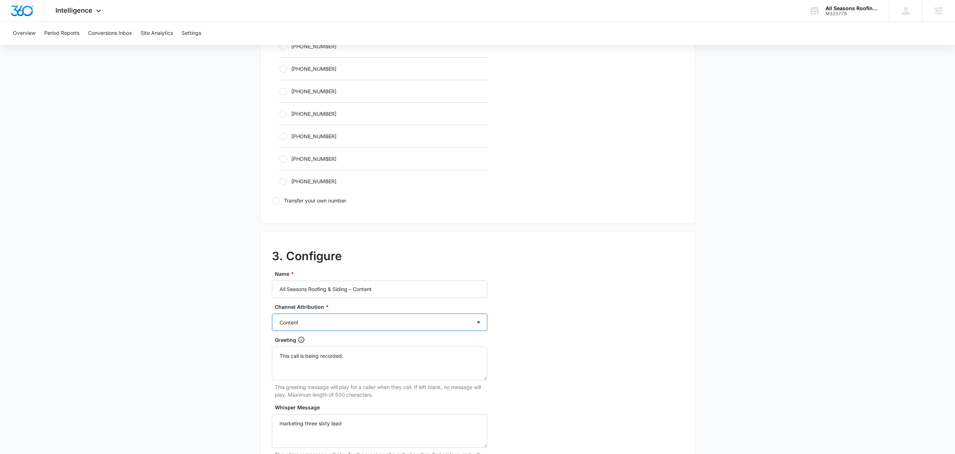
click at [272, 315] on select "Ads Local Service Ads Content Social Other" at bounding box center [379, 321] width 215 height 17
click at [224, 339] on main "Add Tracking Number 1. Ring-to number Enter the phone number that calls will be…" at bounding box center [477, 120] width 955 height 941
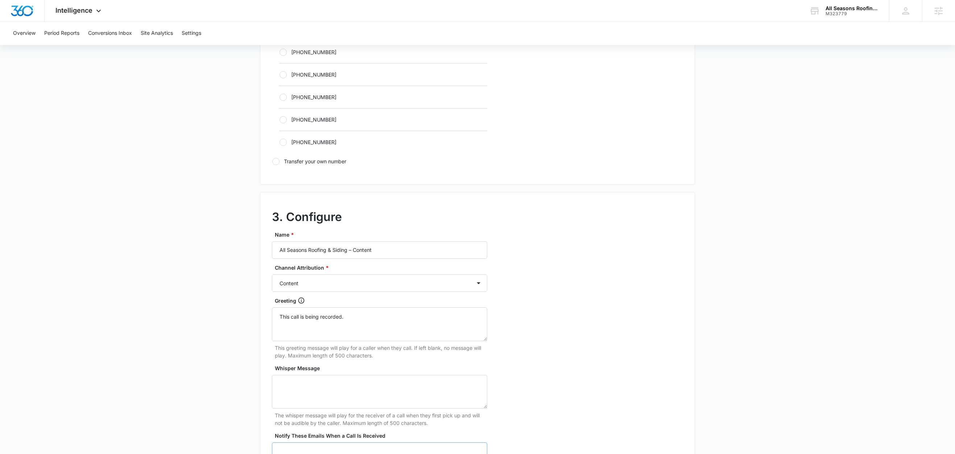
scroll to position [559, 0]
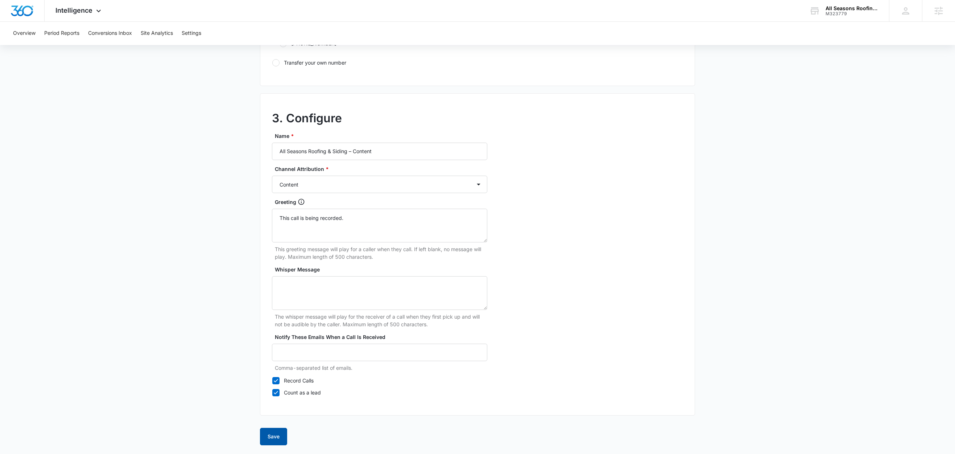
click at [272, 434] on button "Save" at bounding box center [273, 436] width 27 height 17
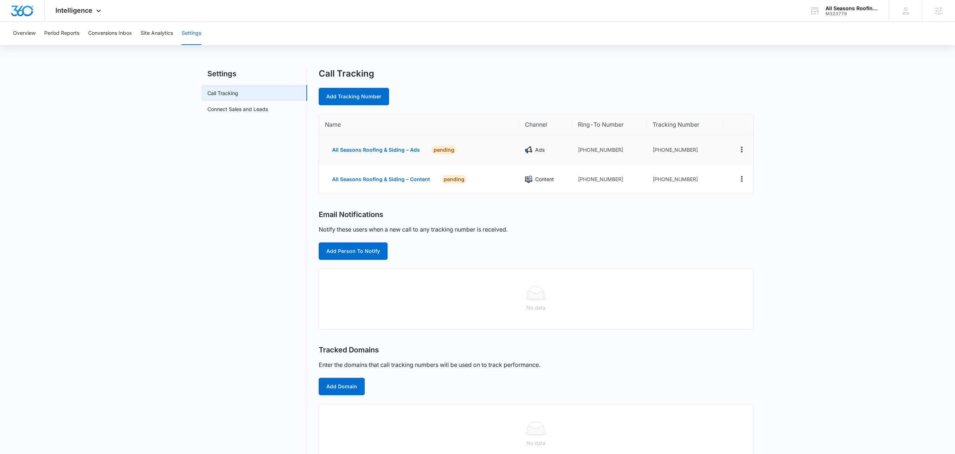
click at [624, 149] on td "[PHONE_NUMBER]" at bounding box center [609, 149] width 75 height 29
drag, startPoint x: 621, startPoint y: 151, endPoint x: 583, endPoint y: 154, distance: 38.5
click at [583, 154] on td "[PHONE_NUMBER]" at bounding box center [609, 149] width 75 height 29
copy td "5086135903"
click at [372, 106] on div "Call Tracking Add Tracking Number Name Channel Ring-To Number Tracking Number A…" at bounding box center [536, 266] width 435 height 396
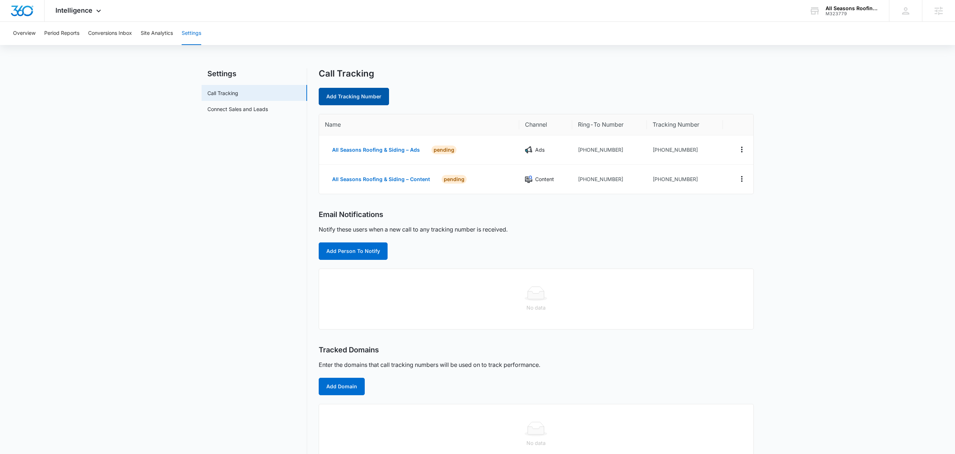
click at [371, 98] on link "Add Tracking Number" at bounding box center [354, 96] width 70 height 17
select select "by_area_code"
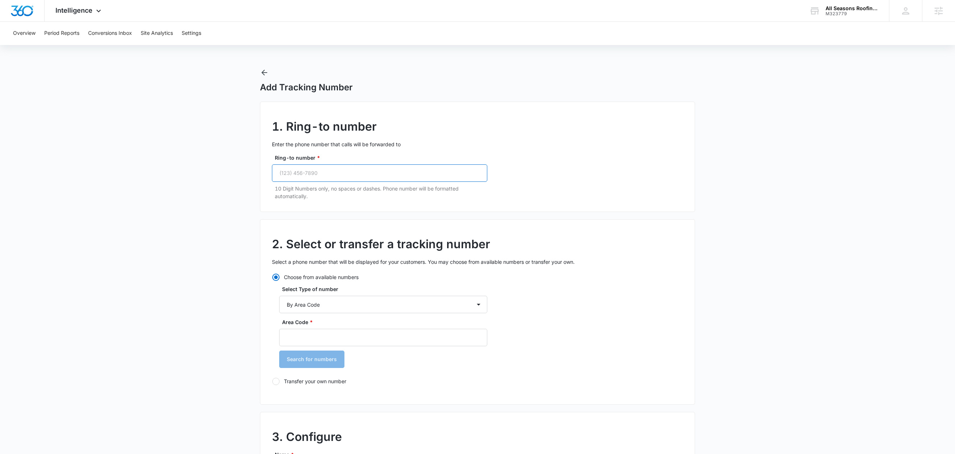
click at [335, 169] on input "Ring-to number *" at bounding box center [379, 172] width 215 height 17
paste input "(508) 613-5903"
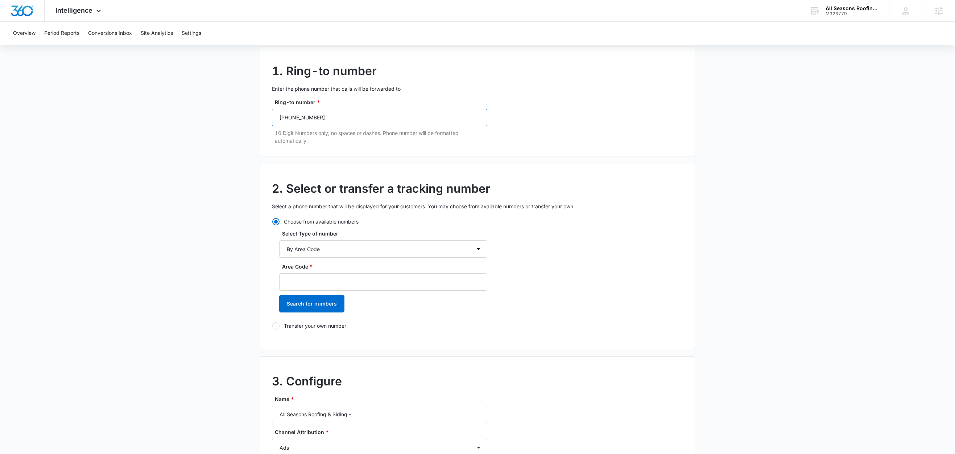
scroll to position [92, 0]
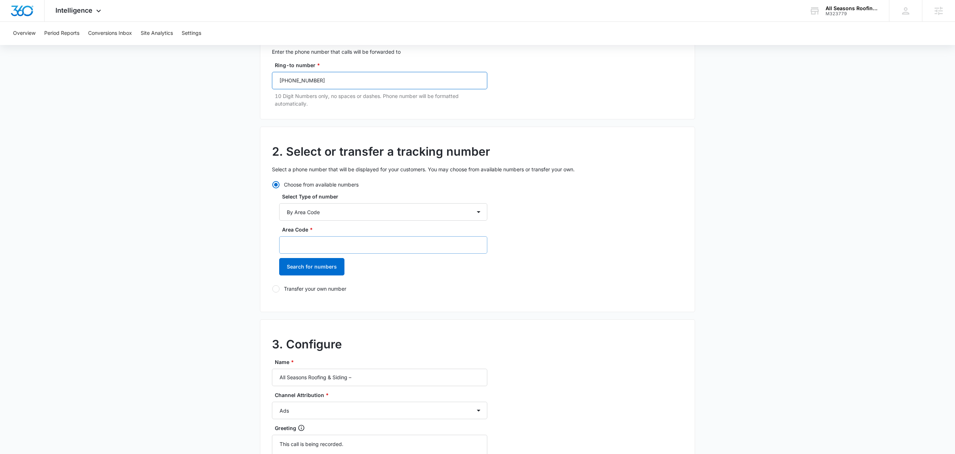
type input "(508) 613-5903"
click at [306, 245] on input "Area Code *" at bounding box center [383, 244] width 208 height 17
type input "508"
click at [304, 268] on button "Search for numbers" at bounding box center [311, 266] width 65 height 17
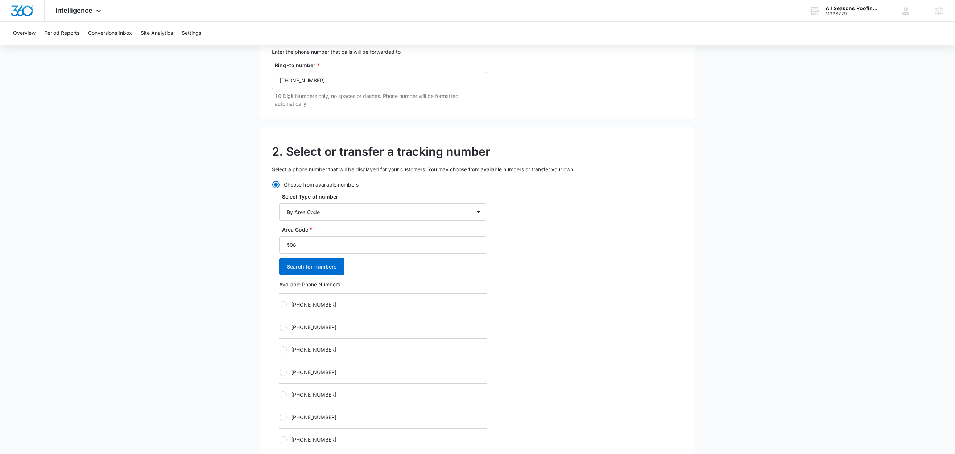
click at [321, 302] on label "[PHONE_NUMBER]" at bounding box center [383, 305] width 208 height 8
click at [280, 304] on input "[PHONE_NUMBER]" at bounding box center [279, 304] width 0 height 0
radio input "true"
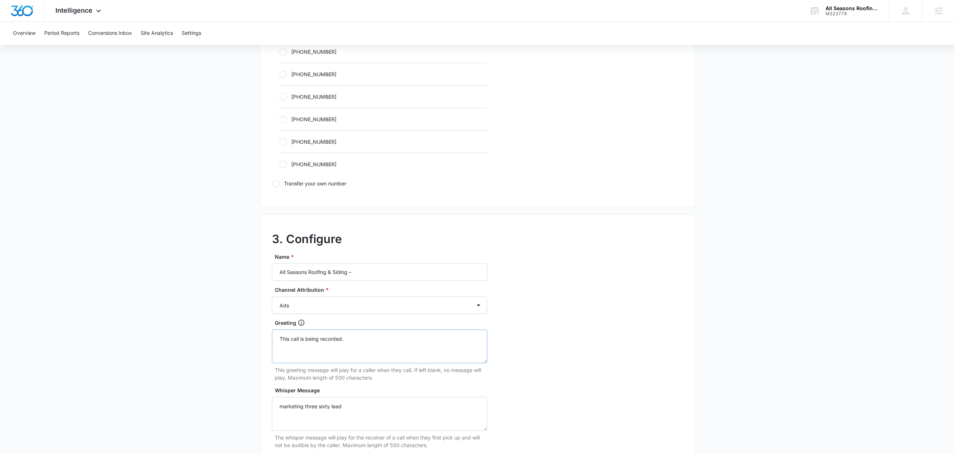
scroll to position [479, 0]
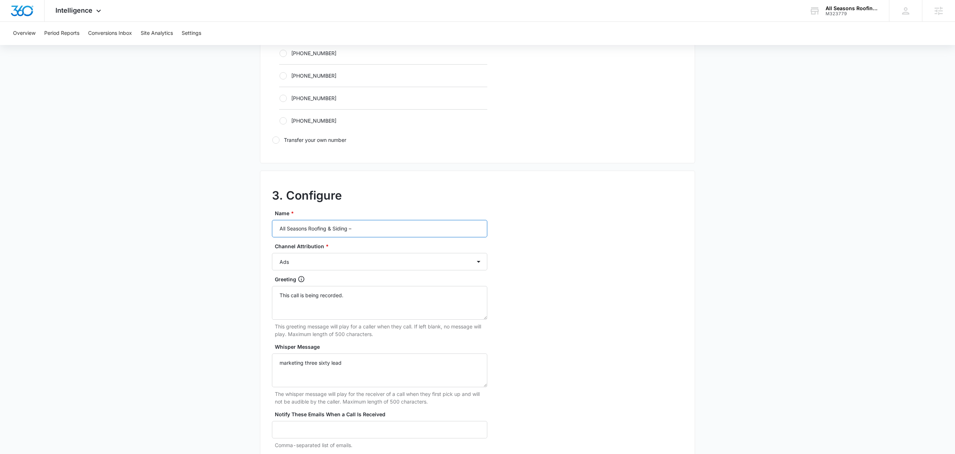
click at [385, 227] on input "All Seasons Roofing & Siding –" at bounding box center [379, 228] width 215 height 17
type input "All Seasons Roofing & Siding – Social"
click at [322, 265] on select "Ads Local Service Ads Content Social Other" at bounding box center [379, 261] width 215 height 17
select select "SOCIAL"
click at [272, 255] on select "Ads Local Service Ads Content Social Other" at bounding box center [379, 261] width 215 height 17
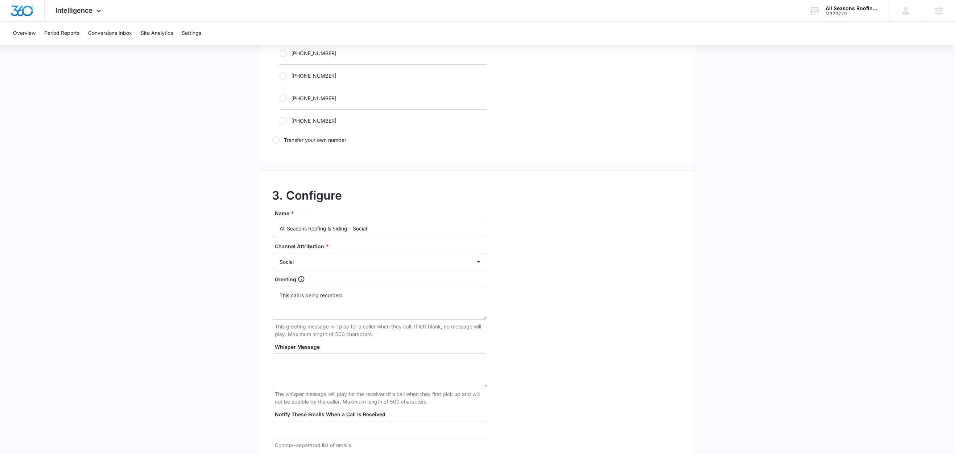
click at [208, 278] on main "Add Tracking Number 1. Ring-to number Enter the phone number that calls will be…" at bounding box center [477, 60] width 955 height 941
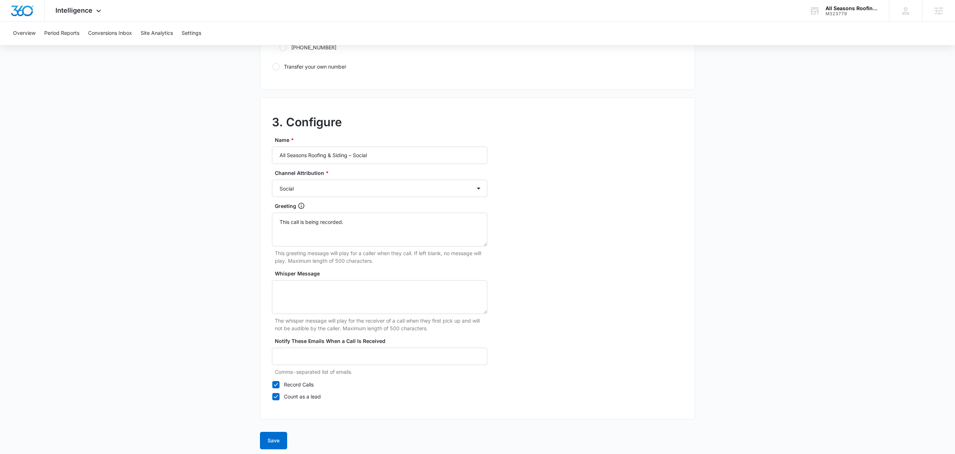
scroll to position [559, 0]
click at [268, 434] on button "Save" at bounding box center [273, 436] width 27 height 17
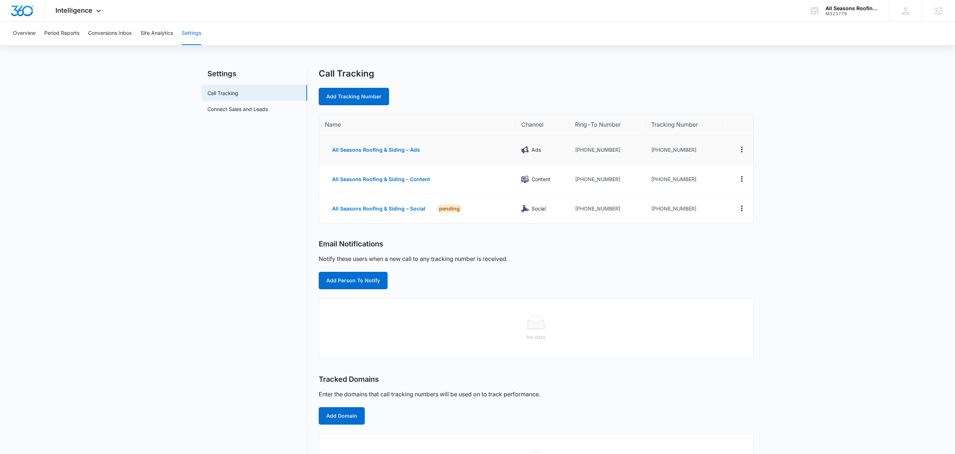
click at [617, 155] on td "[PHONE_NUMBER]" at bounding box center [607, 149] width 76 height 29
drag, startPoint x: 618, startPoint y: 149, endPoint x: 584, endPoint y: 154, distance: 34.1
click at [581, 154] on td "[PHONE_NUMBER]" at bounding box center [607, 149] width 76 height 29
click at [616, 149] on td "[PHONE_NUMBER]" at bounding box center [607, 149] width 76 height 29
drag, startPoint x: 615, startPoint y: 150, endPoint x: 579, endPoint y: 153, distance: 35.6
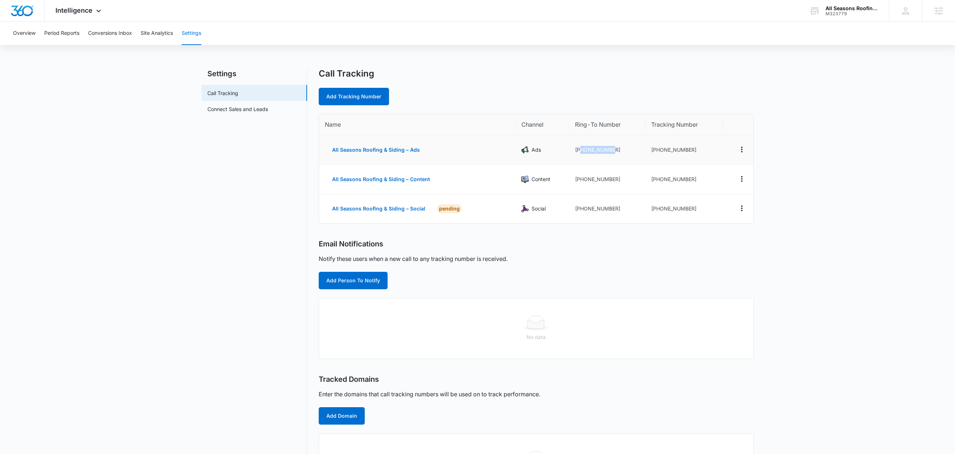
click at [579, 153] on td "[PHONE_NUMBER]" at bounding box center [607, 149] width 76 height 29
copy td "5086135903"
click at [350, 101] on link "Add Tracking Number" at bounding box center [354, 96] width 70 height 17
select select "by_area_code"
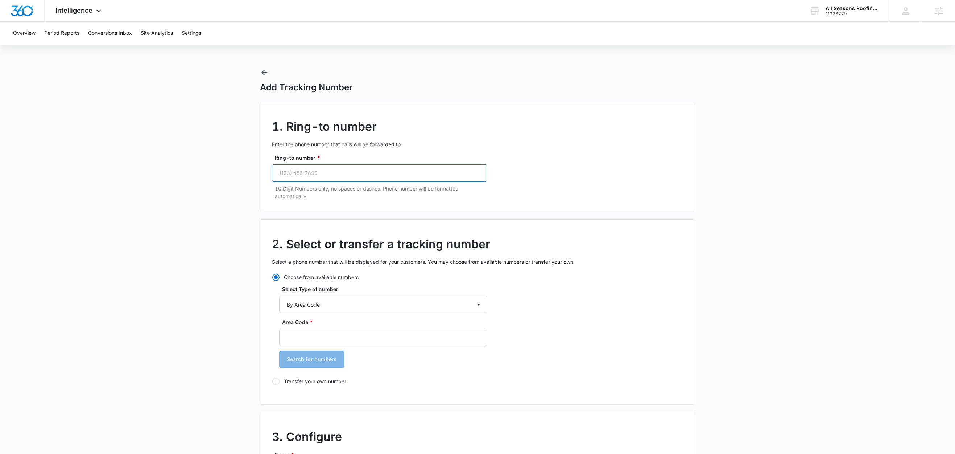
drag, startPoint x: 337, startPoint y: 175, endPoint x: 342, endPoint y: 175, distance: 5.1
click at [337, 175] on input "Ring-to number *" at bounding box center [379, 172] width 215 height 17
paste input "(508) 613-5903"
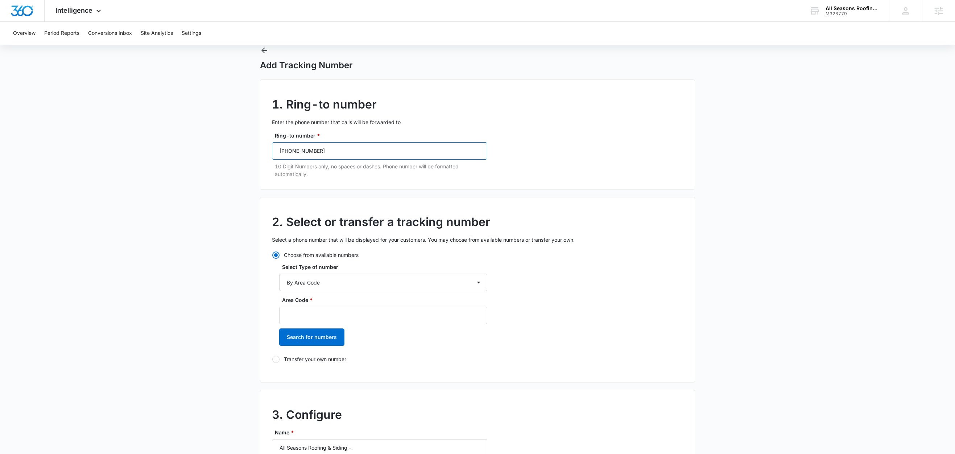
scroll to position [80, 0]
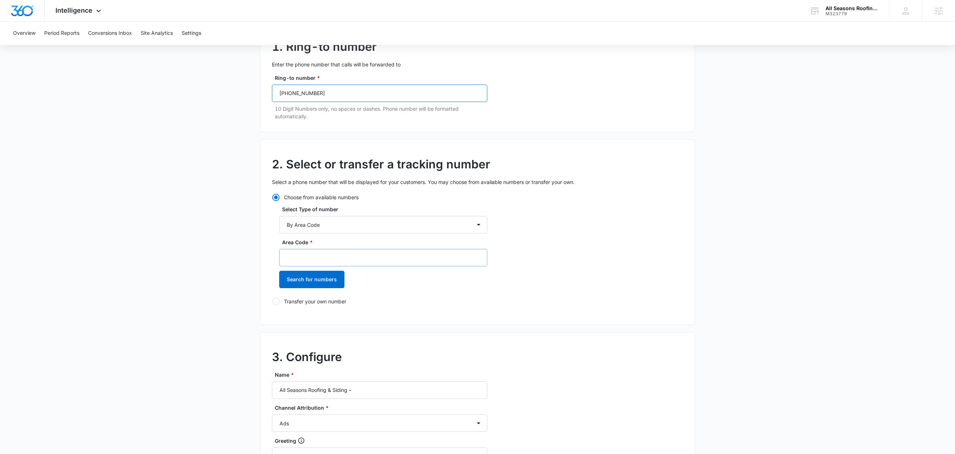
type input "(508) 613-5903"
click at [315, 258] on input "Area Code *" at bounding box center [383, 257] width 208 height 17
type input "508"
click at [314, 276] on button "Search for numbers" at bounding box center [311, 279] width 65 height 17
click at [330, 315] on label "[PHONE_NUMBER]" at bounding box center [383, 317] width 208 height 8
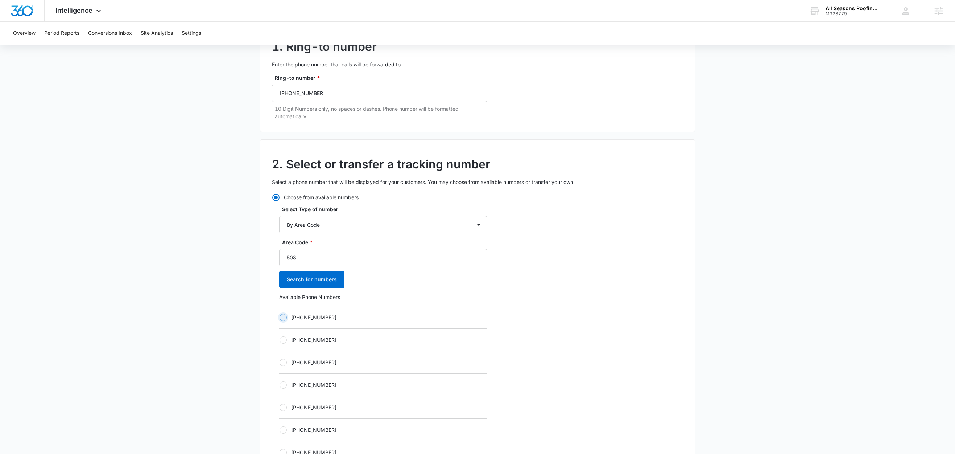
click at [280, 317] on input "[PHONE_NUMBER]" at bounding box center [279, 317] width 0 height 0
radio input "true"
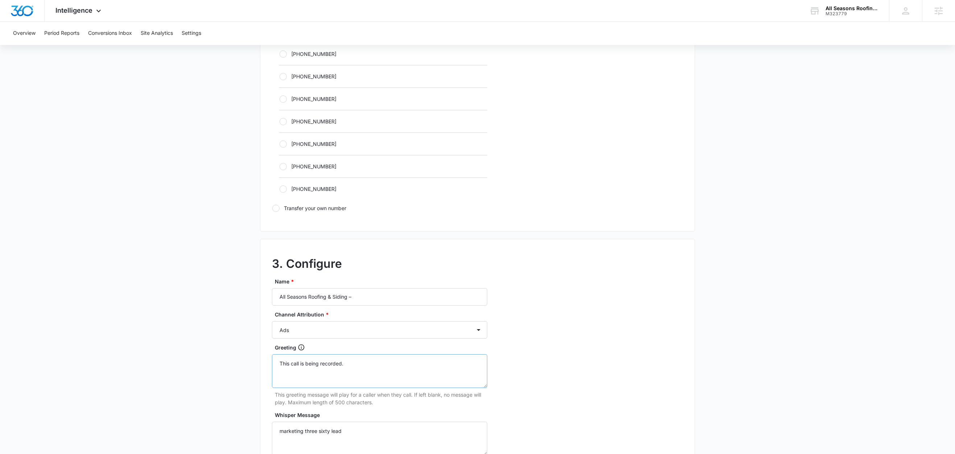
scroll to position [459, 0]
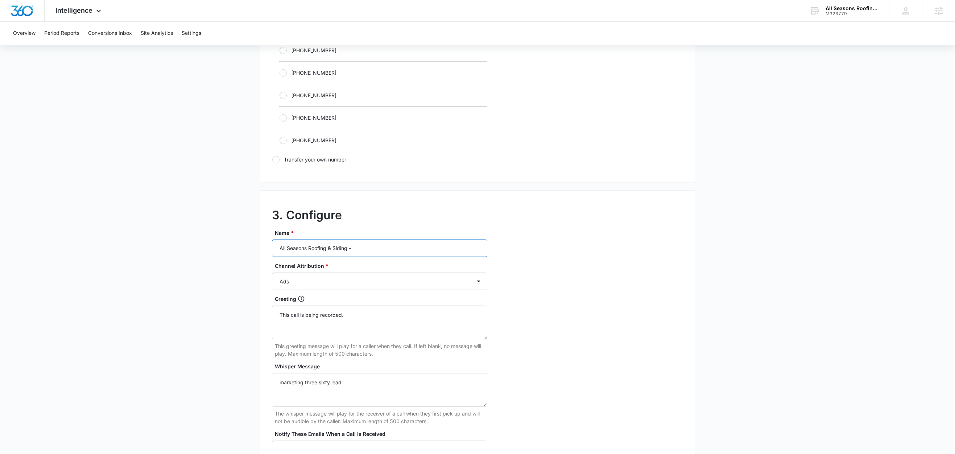
click at [385, 257] on input "All Seasons Roofing & Siding –" at bounding box center [379, 247] width 215 height 17
type input "All Seasons Roofing & Siding – Other"
click at [291, 283] on select "Ads Local Service Ads Content Social Other" at bounding box center [379, 280] width 215 height 17
select select "OTHER"
click at [272, 275] on select "Ads Local Service Ads Content Social Other" at bounding box center [379, 280] width 215 height 17
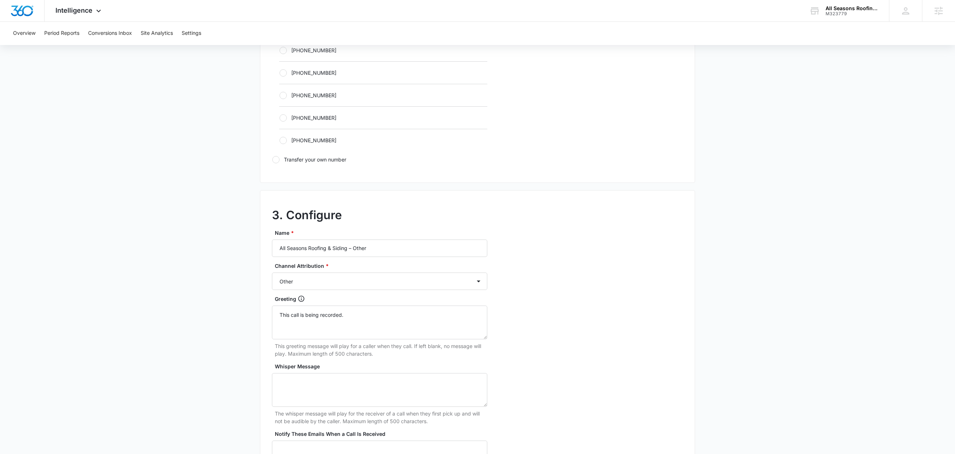
click at [161, 314] on main "Add Tracking Number 1. Ring-to number Enter the phone number that calls will be…" at bounding box center [477, 79] width 955 height 941
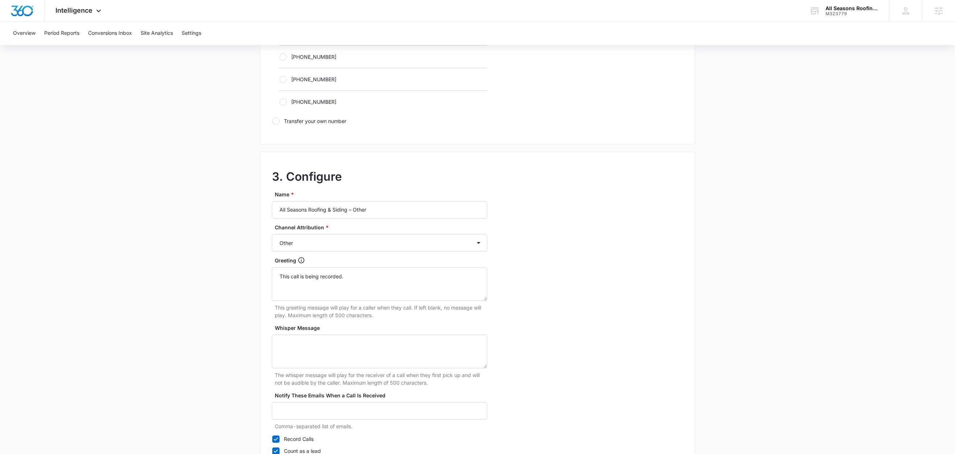
scroll to position [559, 0]
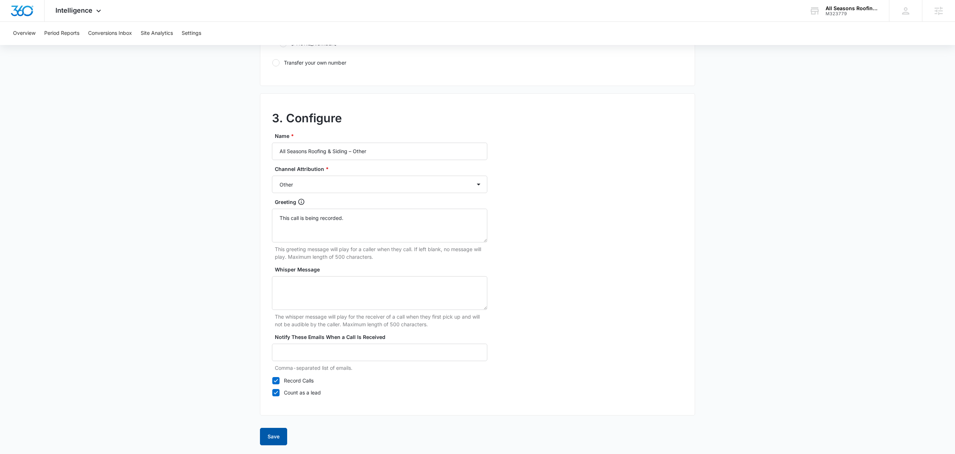
click at [277, 437] on button "Save" at bounding box center [273, 436] width 27 height 17
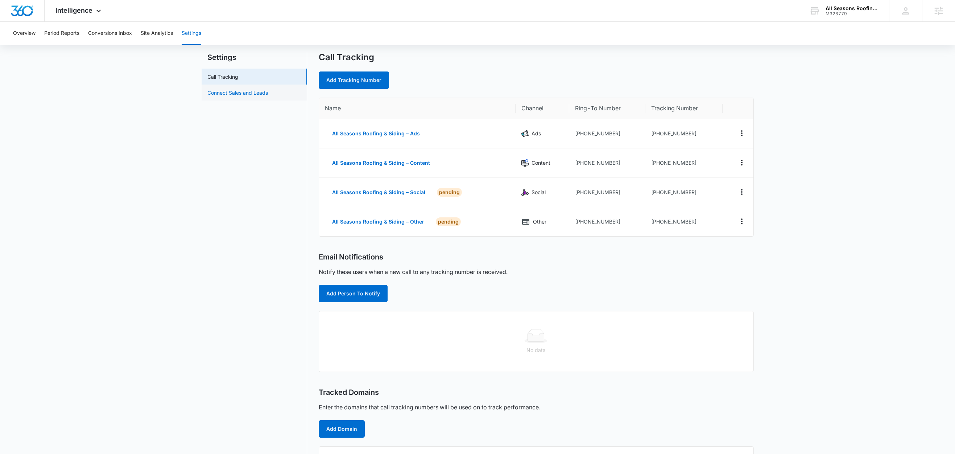
scroll to position [17, 0]
click at [373, 297] on button "Add Person To Notify" at bounding box center [353, 292] width 69 height 17
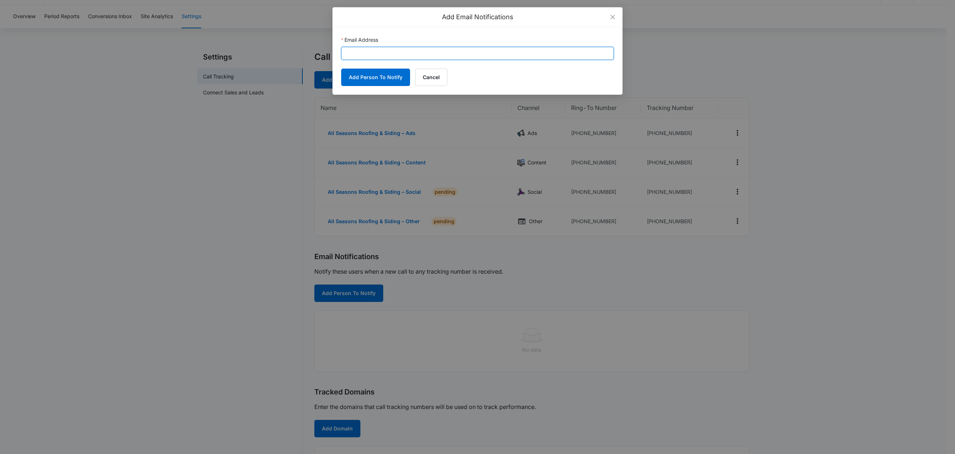
click at [386, 57] on input "Email Address" at bounding box center [477, 53] width 273 height 13
paste input "[EMAIL_ADDRESS][DOMAIN_NAME]"
type input "[EMAIL_ADDRESS][DOMAIN_NAME]"
click at [375, 76] on button "Add Person To Notify" at bounding box center [375, 77] width 69 height 17
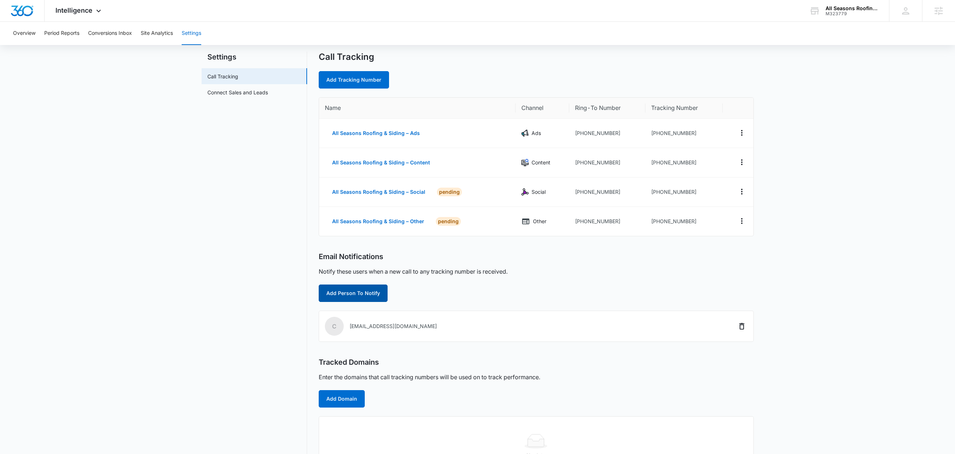
click at [347, 296] on button "Add Person To Notify" at bounding box center [353, 292] width 69 height 17
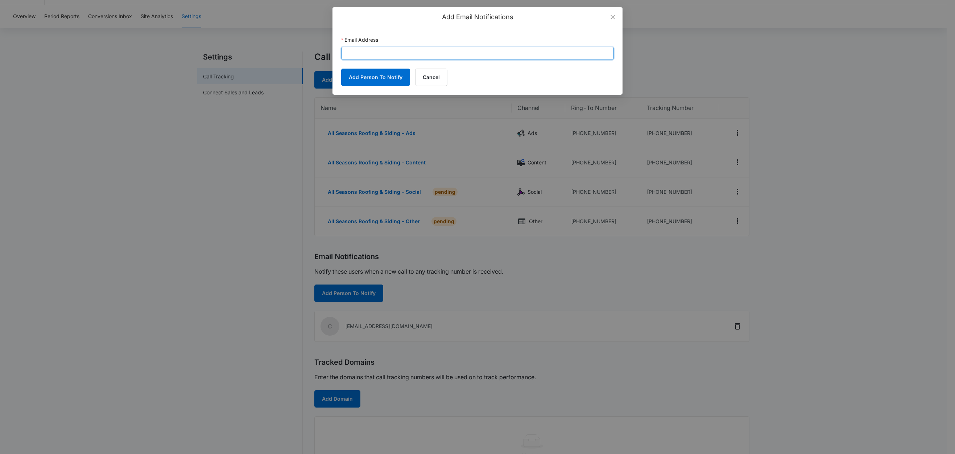
click at [381, 55] on input "Email Address" at bounding box center [477, 53] width 273 height 13
paste input "[EMAIL_ADDRESS][PERSON_NAME][DOMAIN_NAME]"
type input "[EMAIL_ADDRESS][PERSON_NAME][DOMAIN_NAME]"
click at [372, 71] on button "Add Person To Notify" at bounding box center [375, 77] width 69 height 17
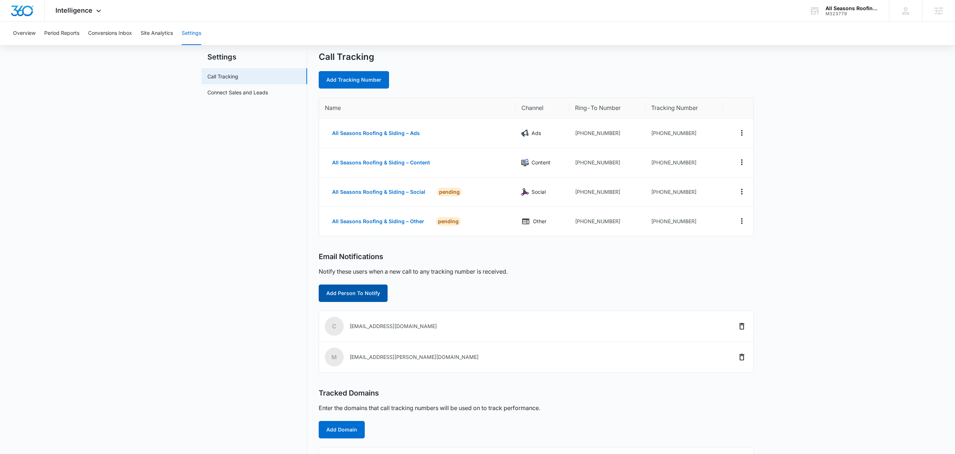
click at [338, 293] on button "Add Person To Notify" at bounding box center [353, 292] width 69 height 17
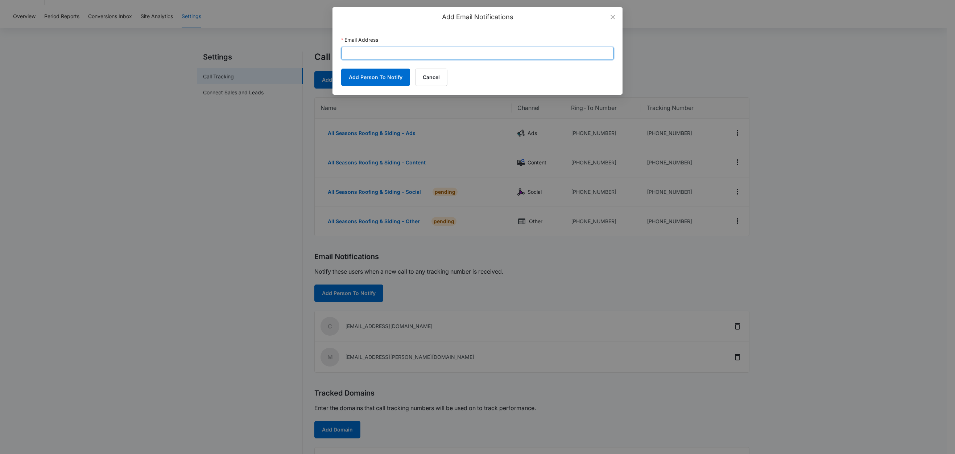
click at [401, 55] on input "Email Address" at bounding box center [477, 53] width 273 height 13
paste input "[PERSON_NAME][EMAIL_ADDRESS][PERSON_NAME][DOMAIN_NAME]"
type input "[PERSON_NAME][EMAIL_ADDRESS][PERSON_NAME][DOMAIN_NAME]"
click at [380, 75] on button "Add Person To Notify" at bounding box center [375, 77] width 69 height 17
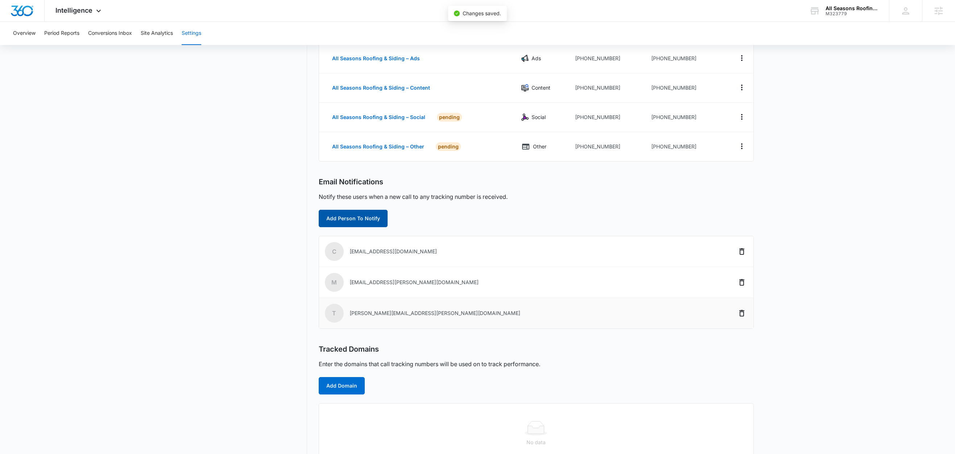
scroll to position [112, 0]
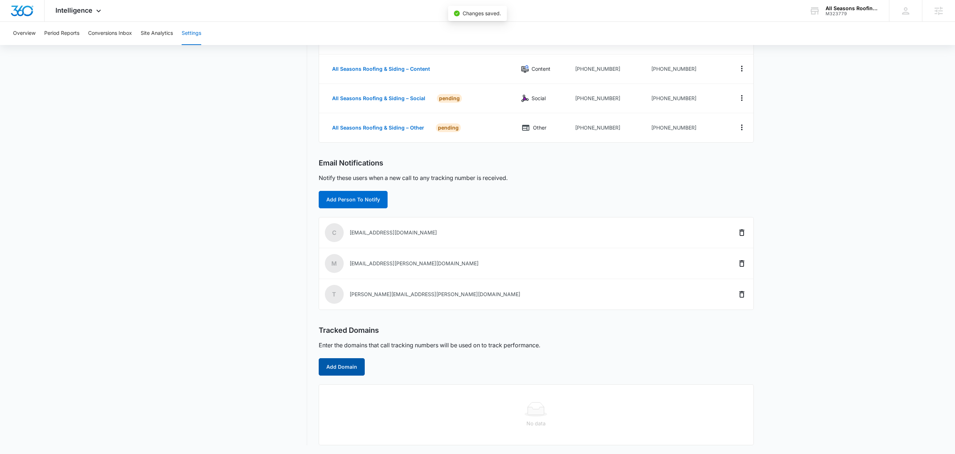
click at [356, 371] on button "Add Domain" at bounding box center [342, 366] width 46 height 17
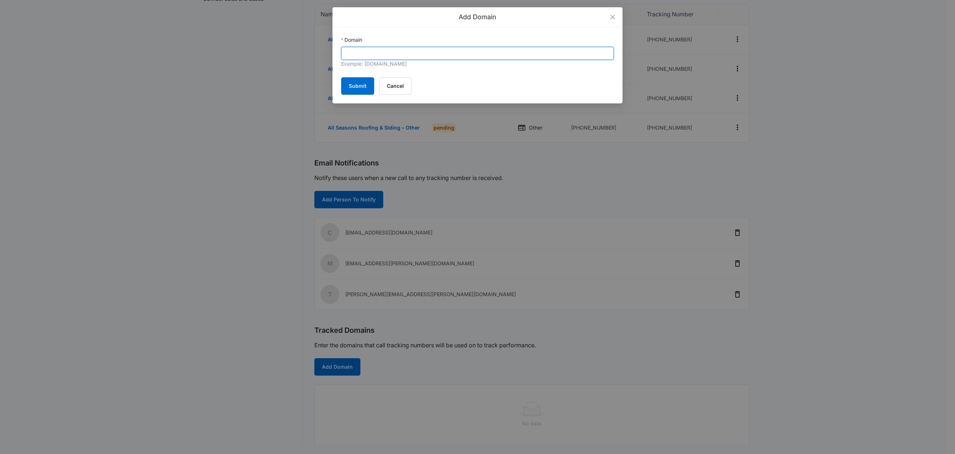
click at [382, 54] on input "Domain" at bounding box center [477, 53] width 273 height 13
paste input "[DOMAIN_NAME]"
type input "[DOMAIN_NAME]"
click at [360, 79] on button "Submit" at bounding box center [357, 85] width 33 height 17
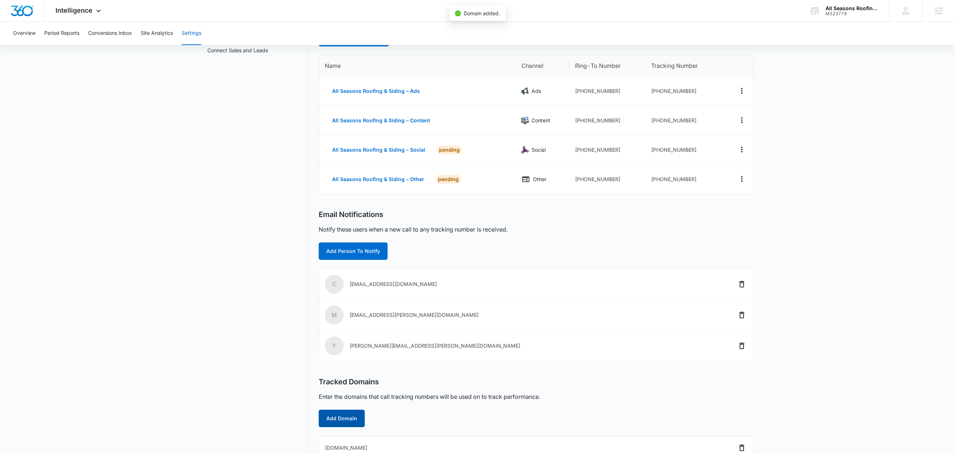
scroll to position [0, 0]
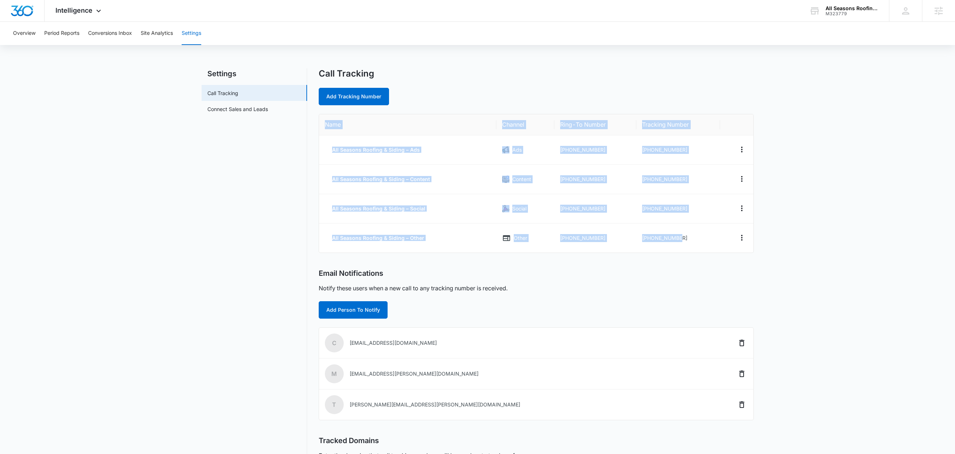
drag, startPoint x: 687, startPoint y: 239, endPoint x: 325, endPoint y: 122, distance: 380.5
click at [325, 122] on table "Name Channel Ring-To Number Tracking Number All Seasons Roofing & Siding – Ads …" at bounding box center [536, 183] width 434 height 138
copy table "Name Channel Ring-To Number Tracking Number All Seasons Roofing & Siding – Ads …"
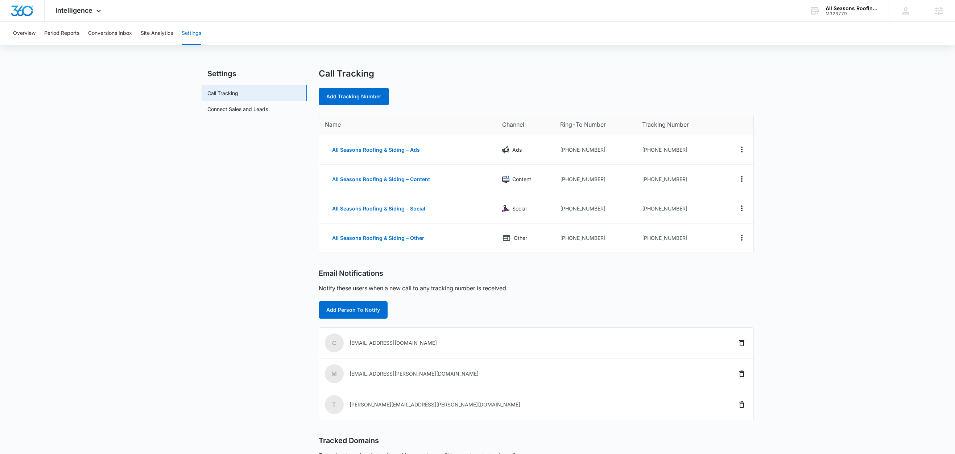
click at [195, 233] on main "Settings Call Tracking Connect Sales and Leads Call Tracking Add Tracking Numbe…" at bounding box center [477, 297] width 955 height 459
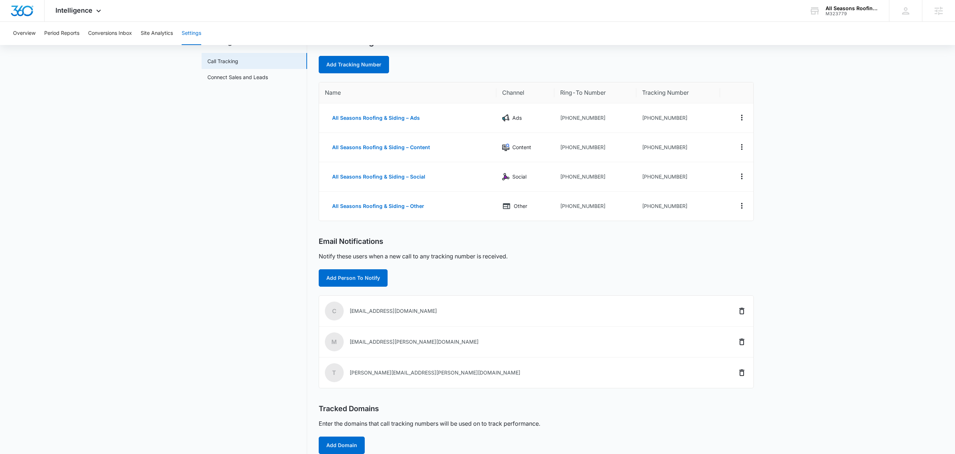
scroll to position [75, 0]
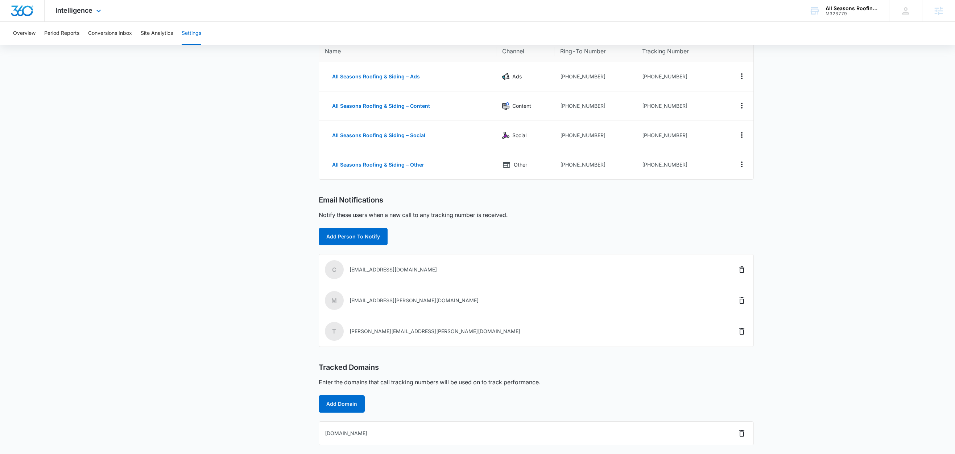
click at [91, 16] on div "Intelligence Apps Reputation Websites Forms CRM Email Social Content Ads Intell…" at bounding box center [79, 10] width 69 height 21
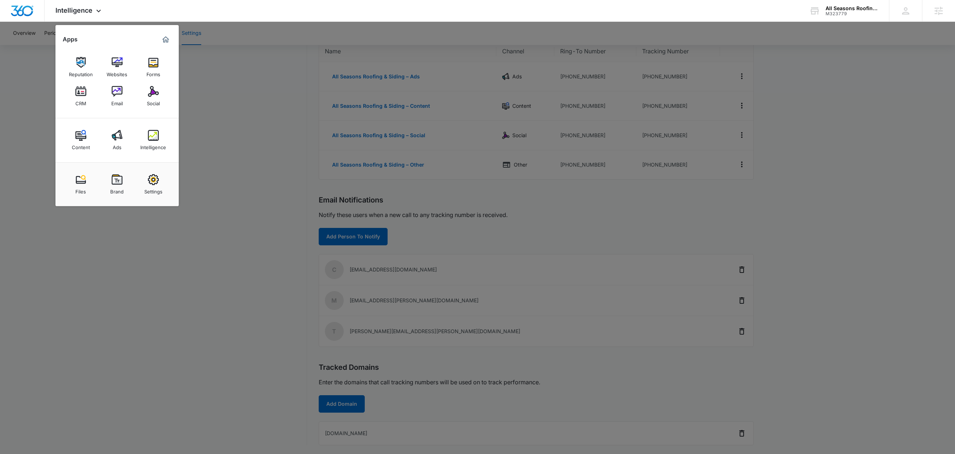
click at [644, 189] on div at bounding box center [477, 227] width 955 height 454
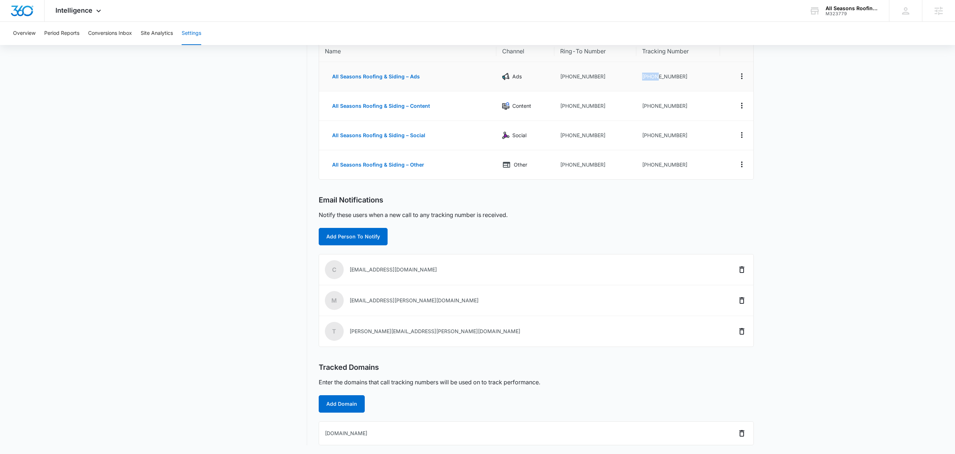
drag, startPoint x: 682, startPoint y: 72, endPoint x: 656, endPoint y: 77, distance: 26.2
click at [656, 77] on td "[PHONE_NUMBER]" at bounding box center [677, 76] width 83 height 29
click at [701, 80] on td "[PHONE_NUMBER]" at bounding box center [677, 76] width 83 height 29
drag, startPoint x: 688, startPoint y: 74, endPoint x: 647, endPoint y: 78, distance: 40.5
click at [647, 78] on td "[PHONE_NUMBER]" at bounding box center [677, 76] width 83 height 29
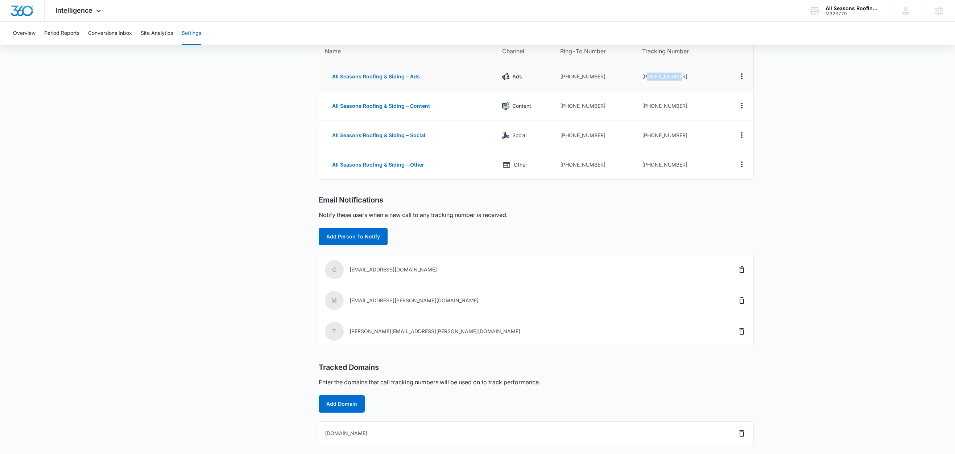
copy td "5082571241"
drag, startPoint x: 679, startPoint y: 164, endPoint x: 666, endPoint y: 163, distance: 13.1
click at [666, 163] on td "[PHONE_NUMBER]" at bounding box center [677, 164] width 83 height 29
